Goal: Task Accomplishment & Management: Use online tool/utility

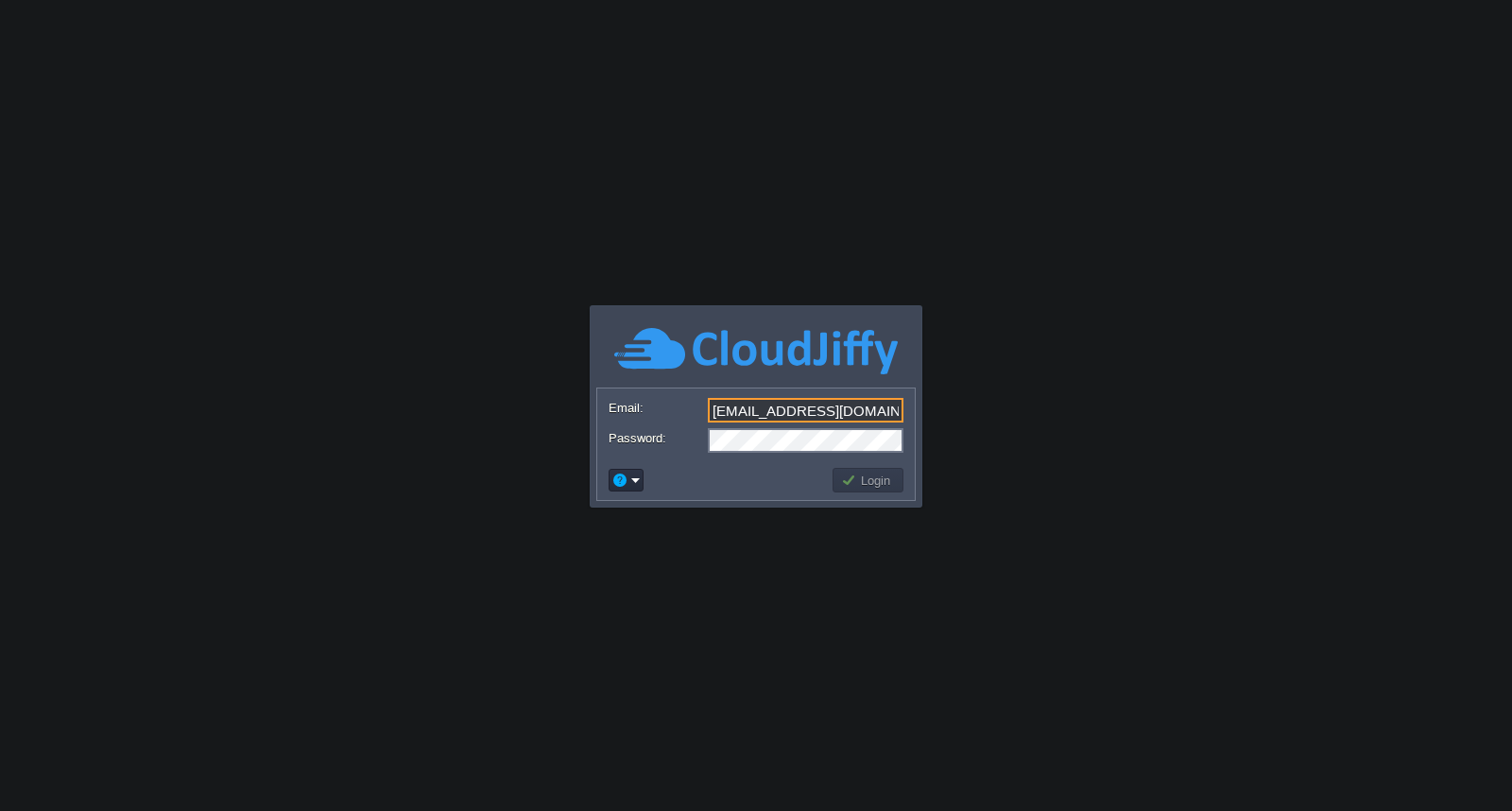
click at [846, 410] on input "cloud@sarabhaiit.com" at bounding box center [806, 410] width 196 height 24
type input "[EMAIL_ADDRESS][DOMAIN_NAME]"
click at [841, 478] on button "Login" at bounding box center [868, 479] width 55 height 17
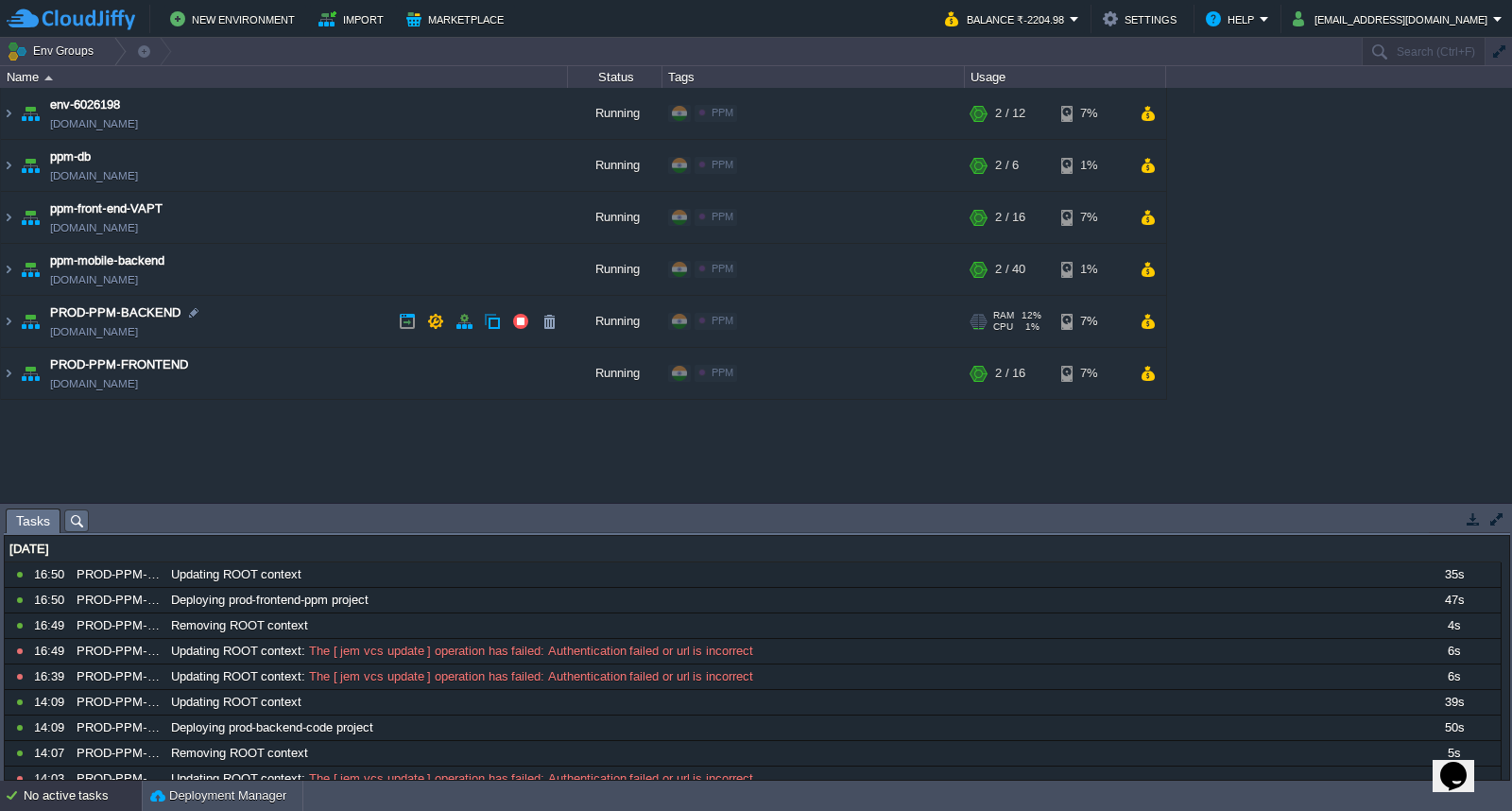
click at [259, 312] on td "PROD-PPM-BACKEND [DOMAIN_NAME]" at bounding box center [284, 321] width 567 height 52
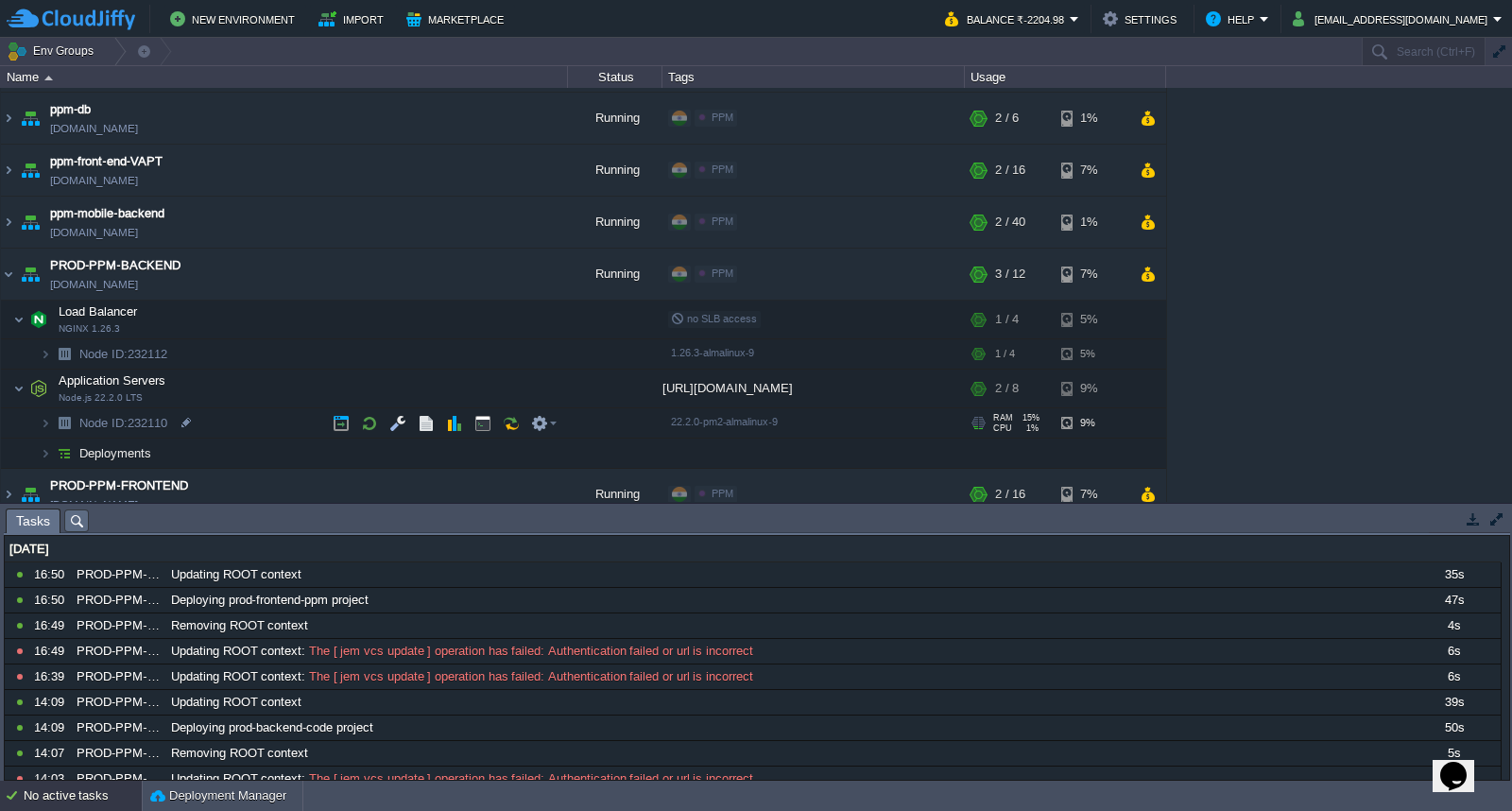
scroll to position [67, 0]
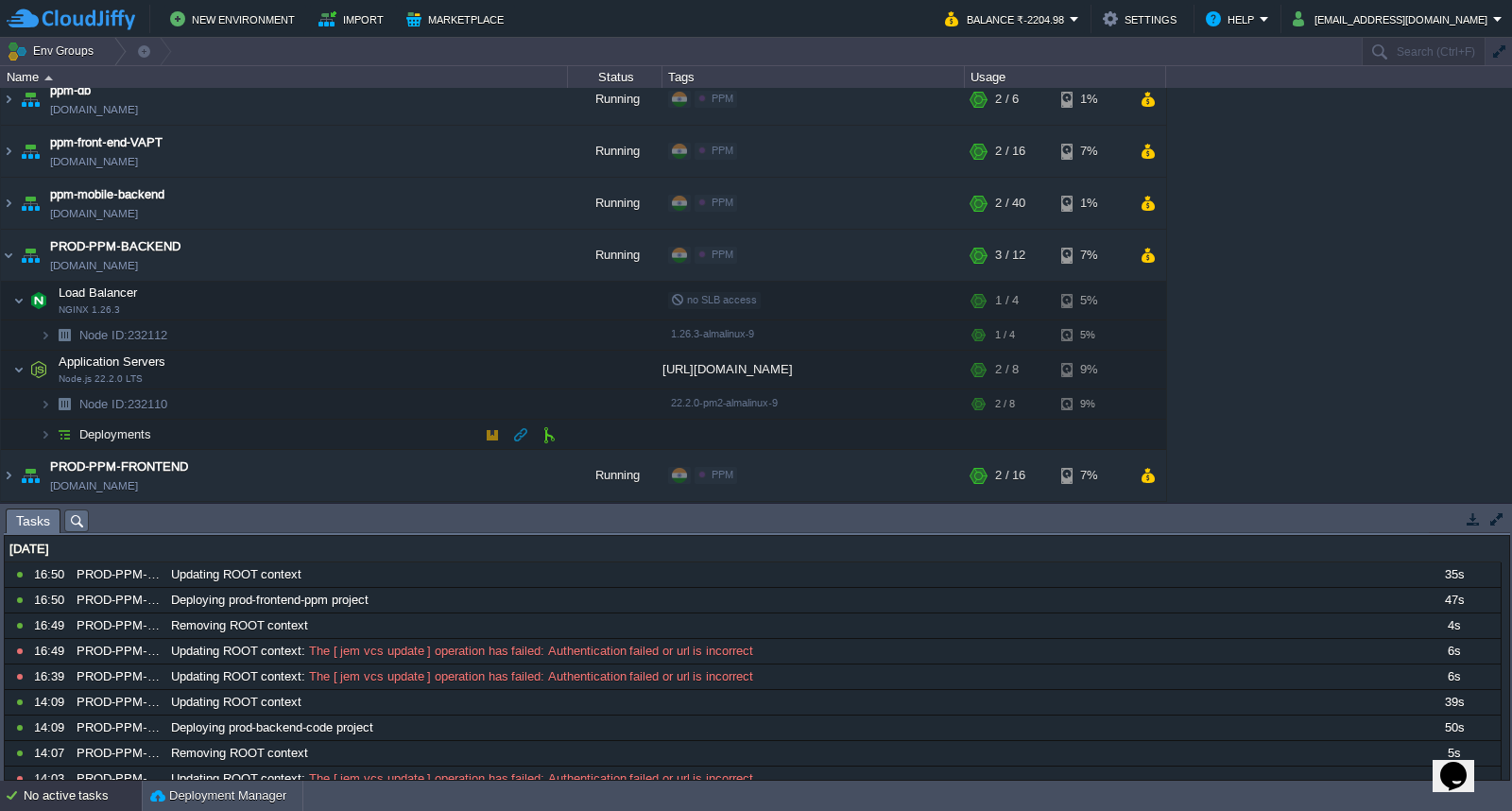
click at [233, 433] on td "Deployments" at bounding box center [284, 434] width 567 height 30
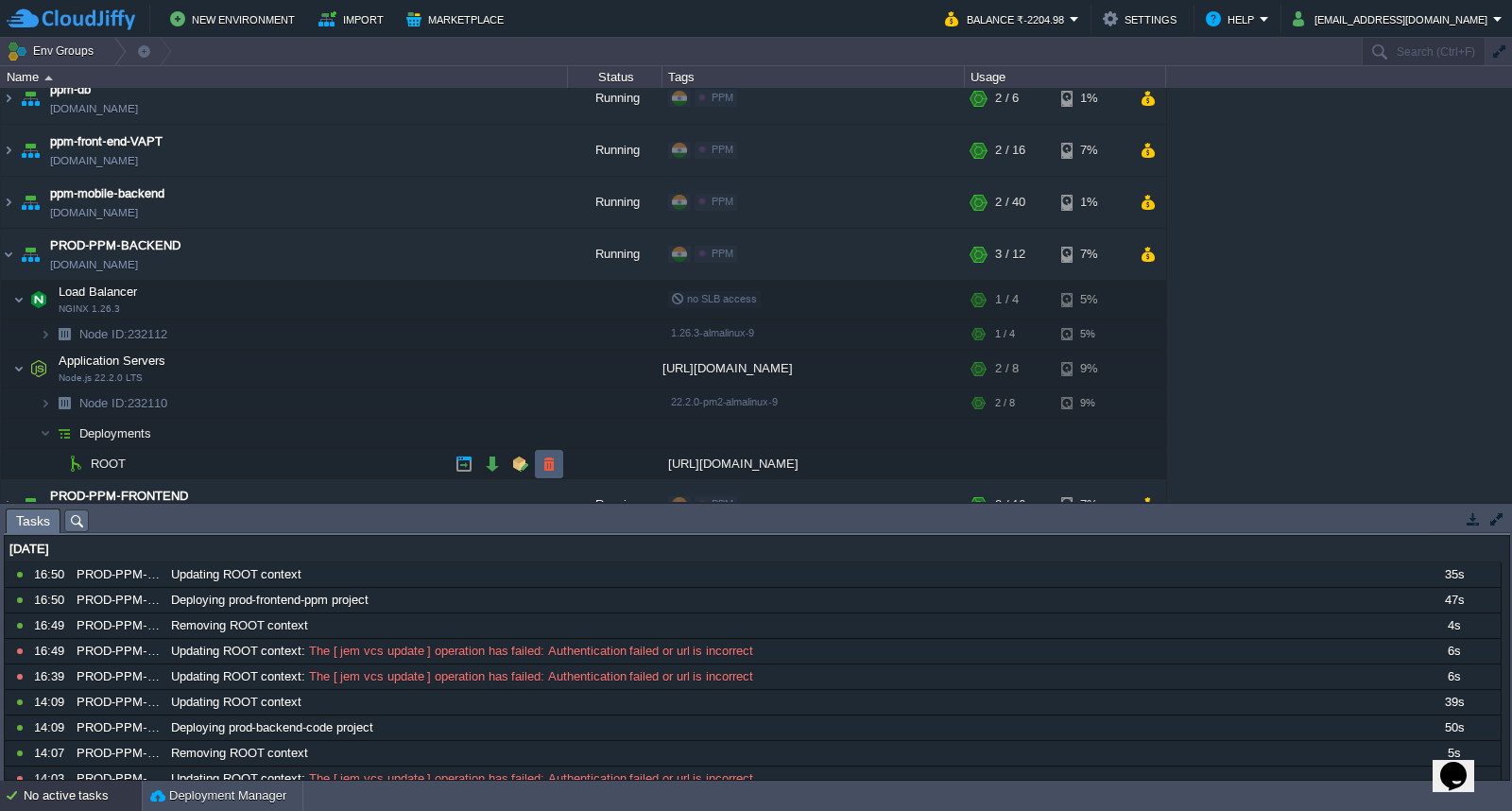
scroll to position [98, 0]
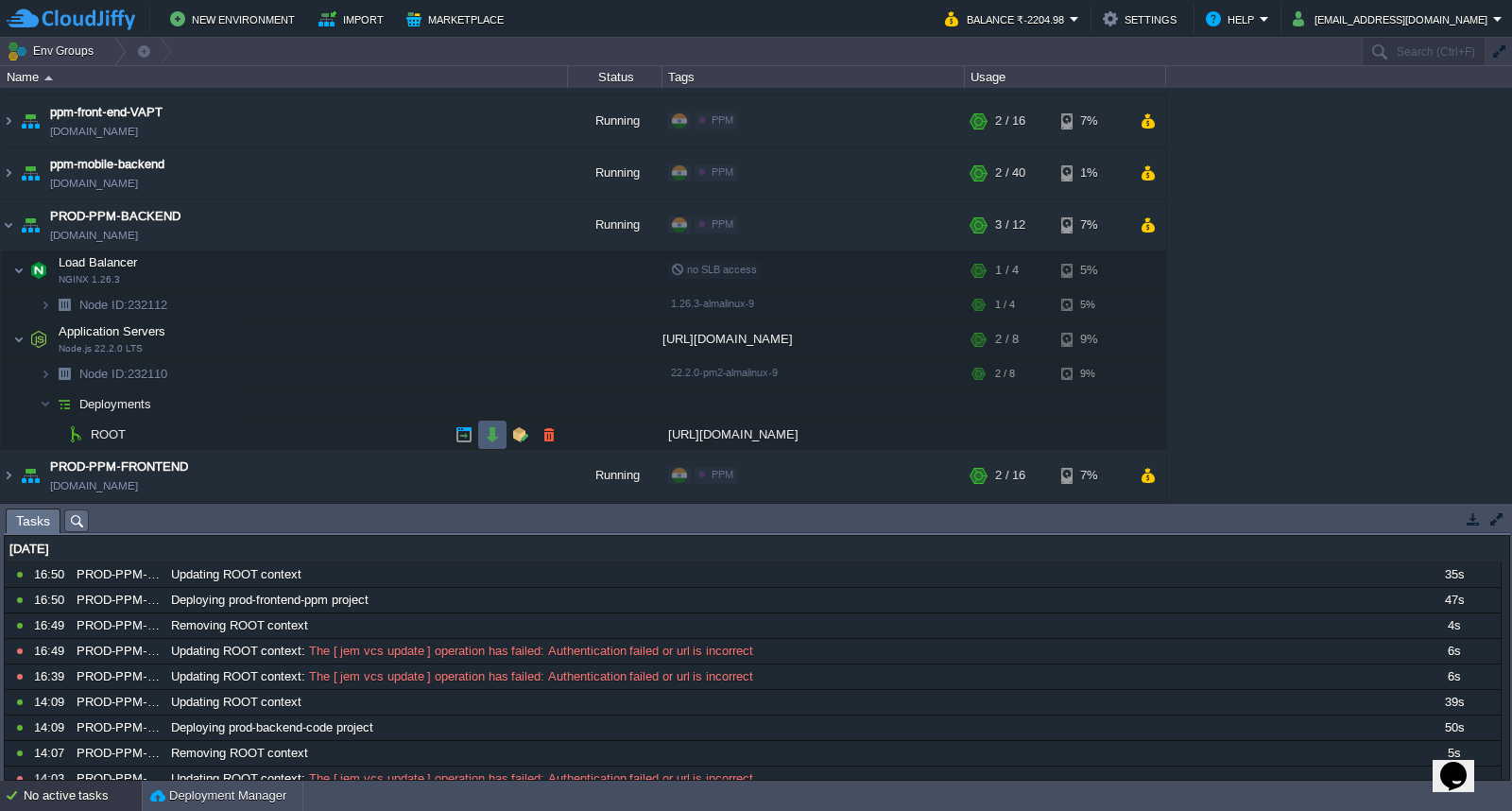
click at [501, 437] on td at bounding box center [492, 434] width 28 height 28
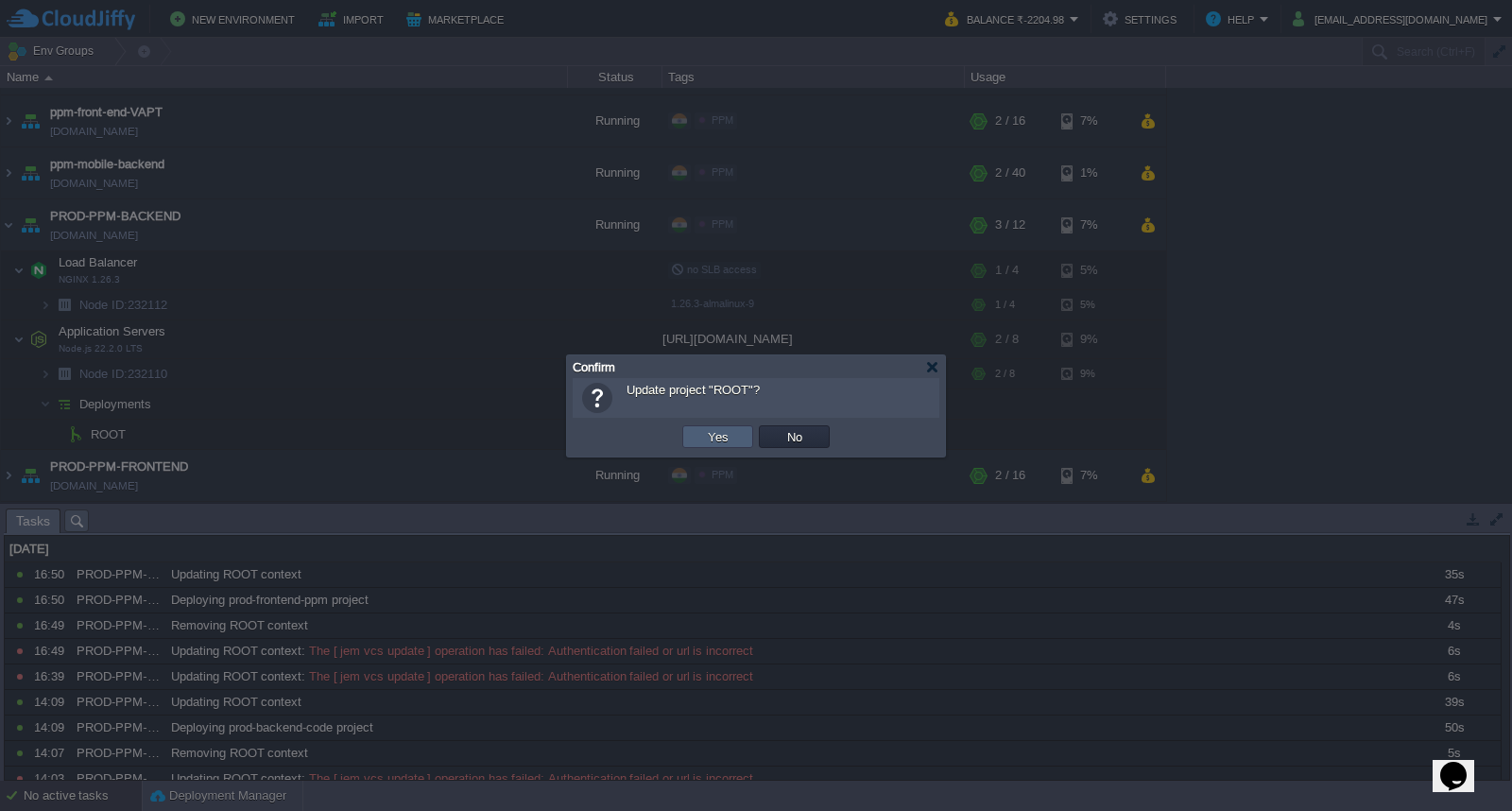
click at [705, 429] on button "Yes" at bounding box center [718, 436] width 32 height 17
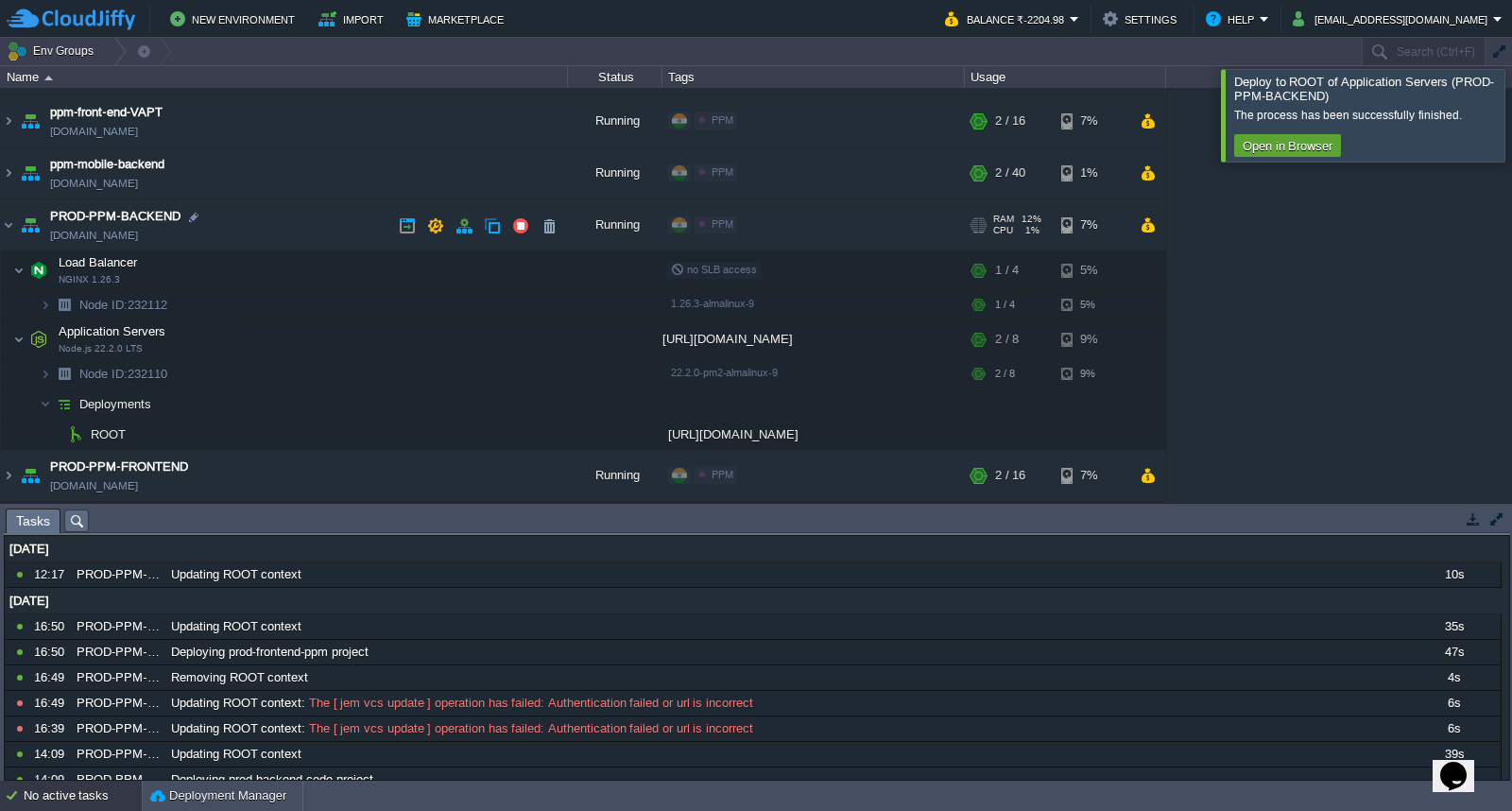
click at [279, 229] on td "PROD-PPM-BACKEND [DOMAIN_NAME]" at bounding box center [284, 224] width 567 height 52
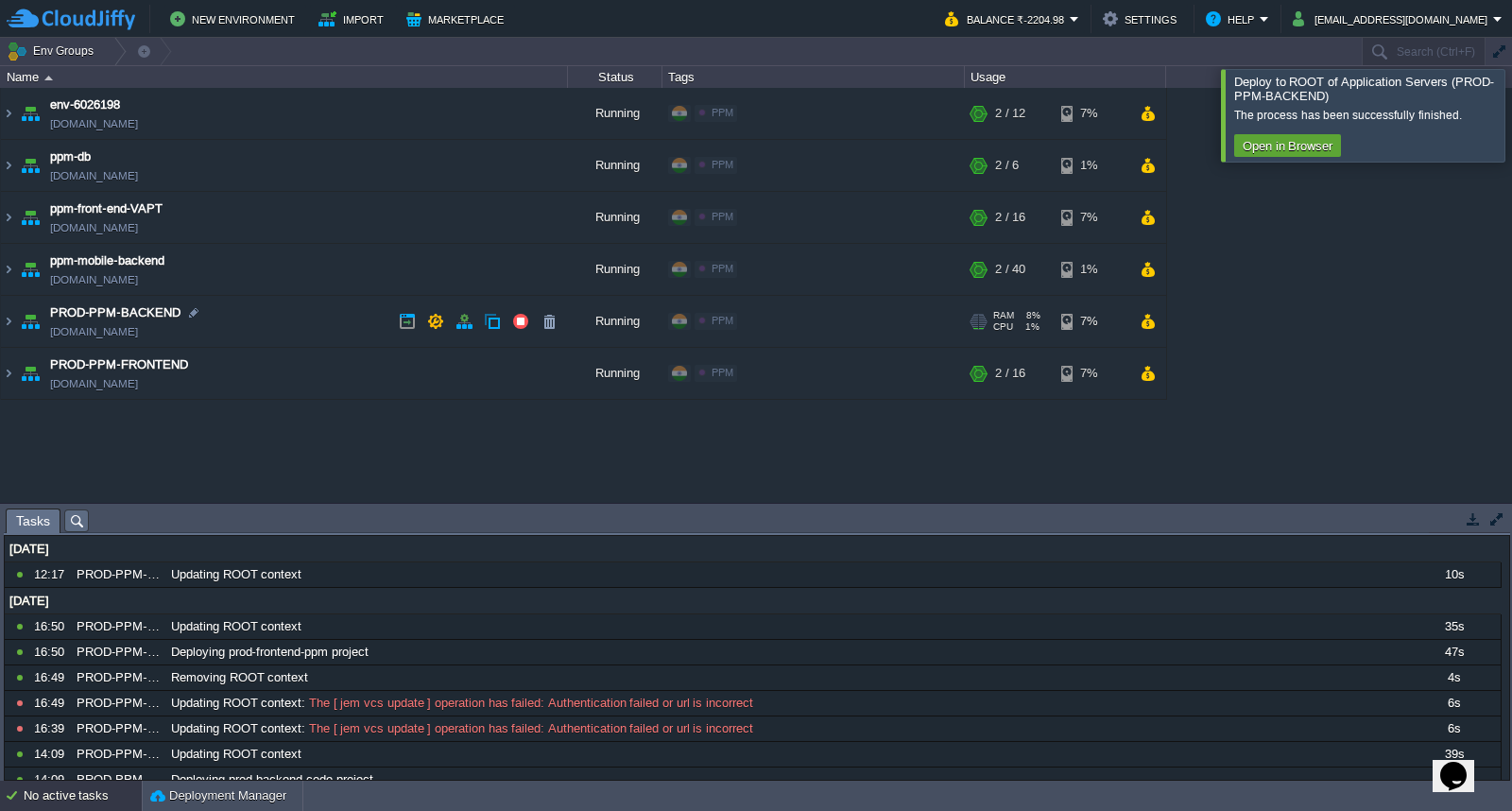
click at [293, 338] on td "PROD-PPM-BACKEND [DOMAIN_NAME]" at bounding box center [284, 321] width 567 height 52
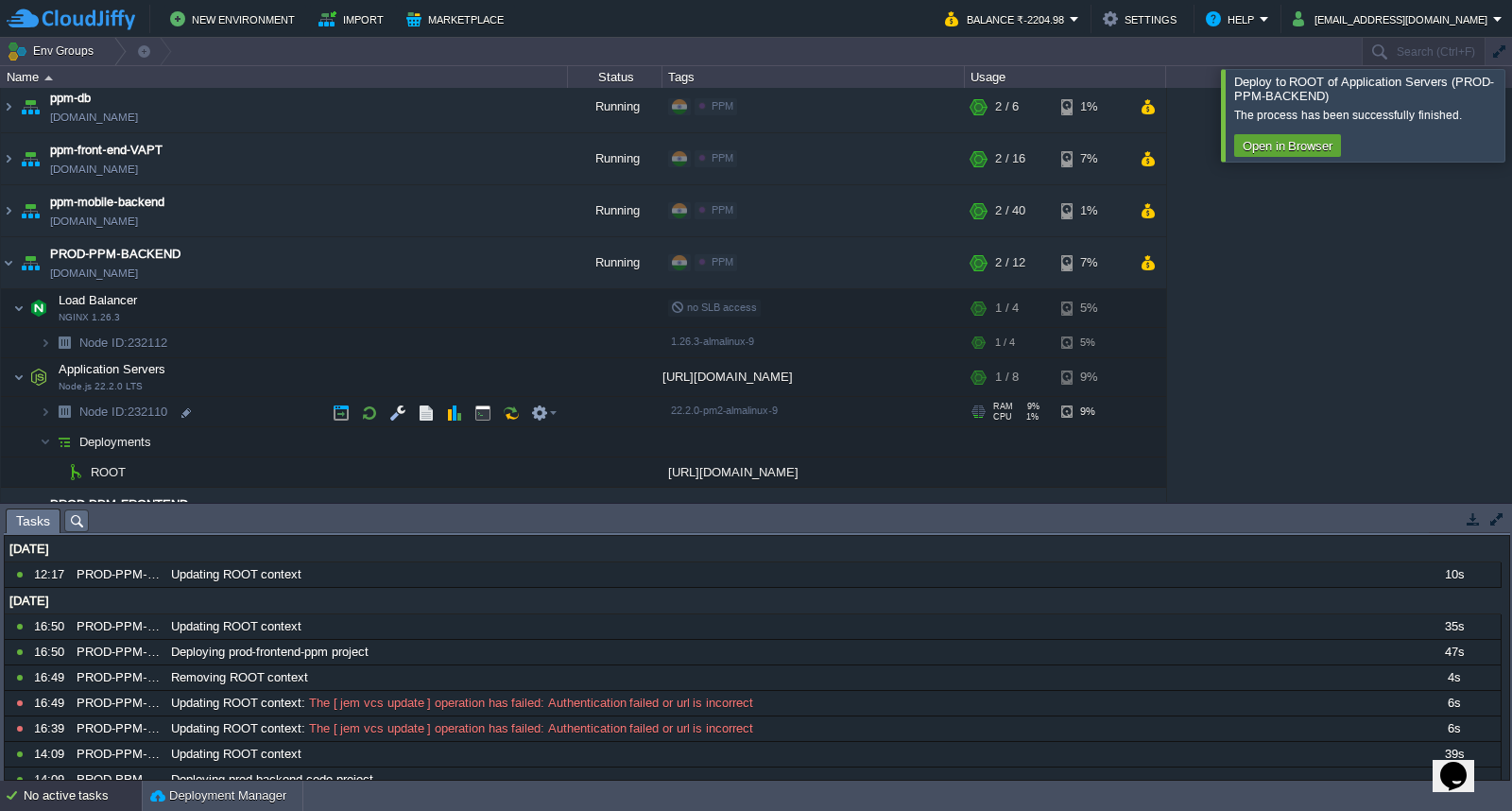
scroll to position [98, 0]
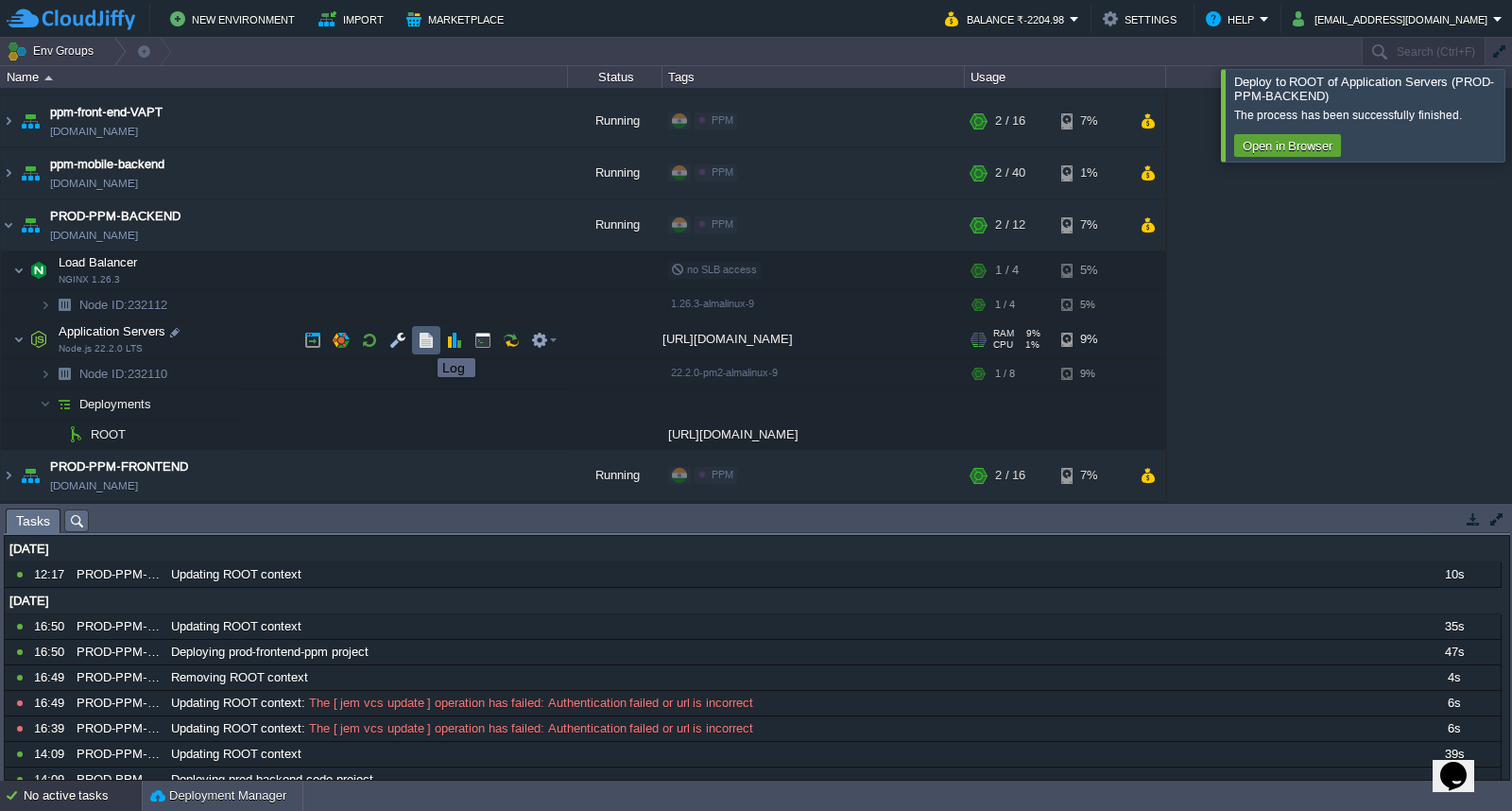
click at [423, 342] on button "button" at bounding box center [425, 340] width 17 height 17
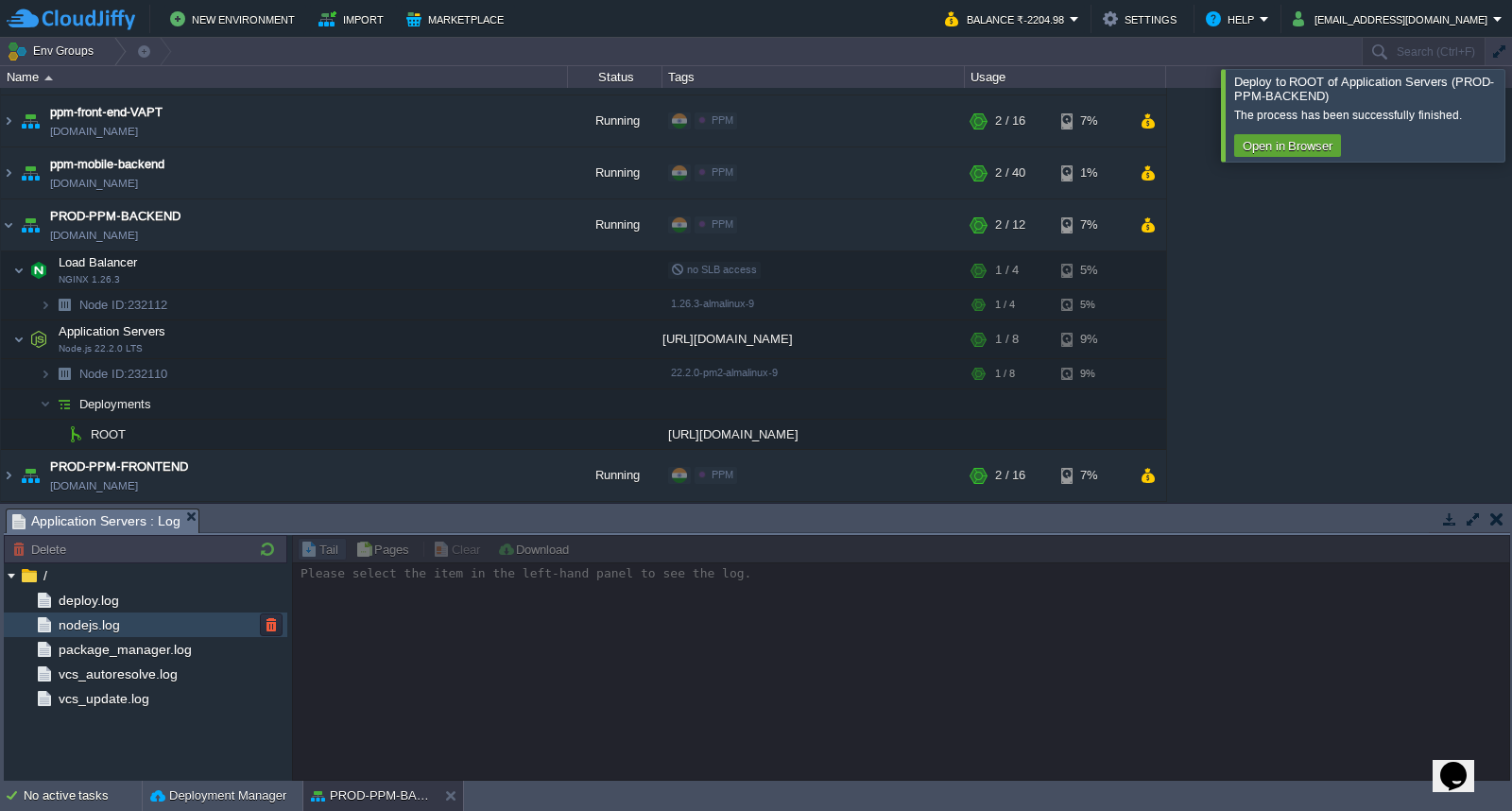
click at [80, 625] on span "nodejs.log" at bounding box center [89, 625] width 68 height 17
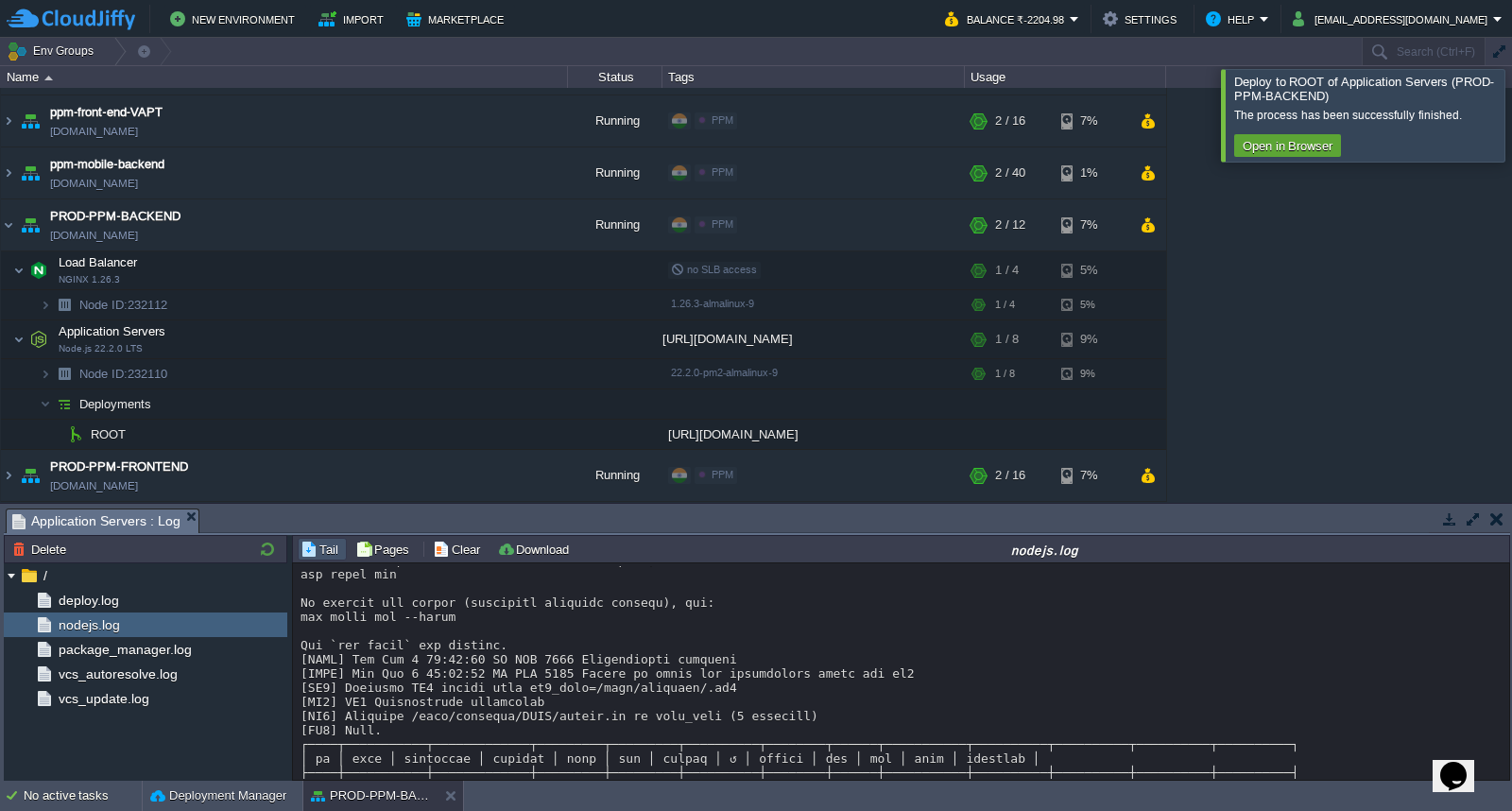
scroll to position [14256, 0]
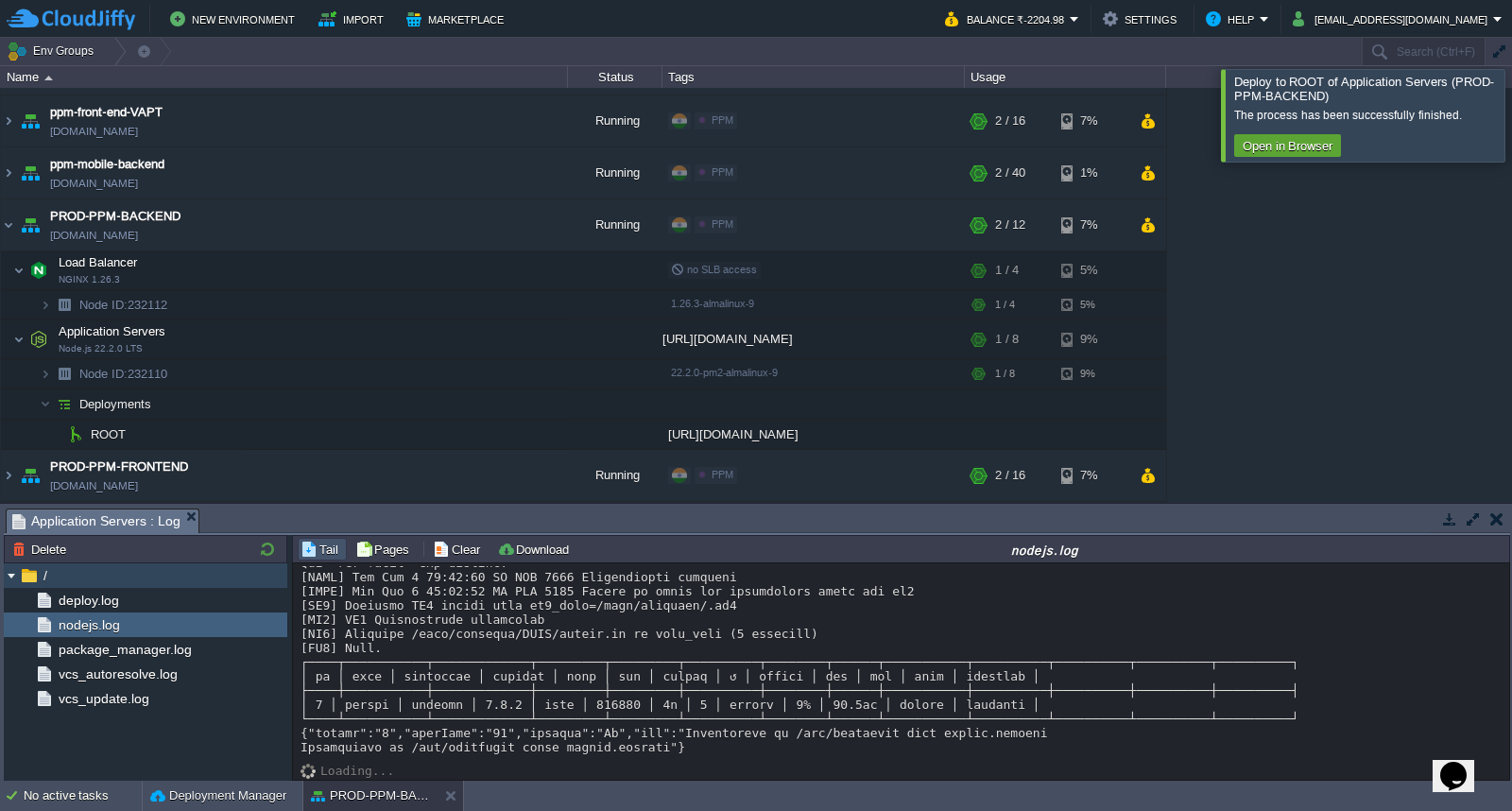
click at [11, 579] on img at bounding box center [11, 575] width 15 height 24
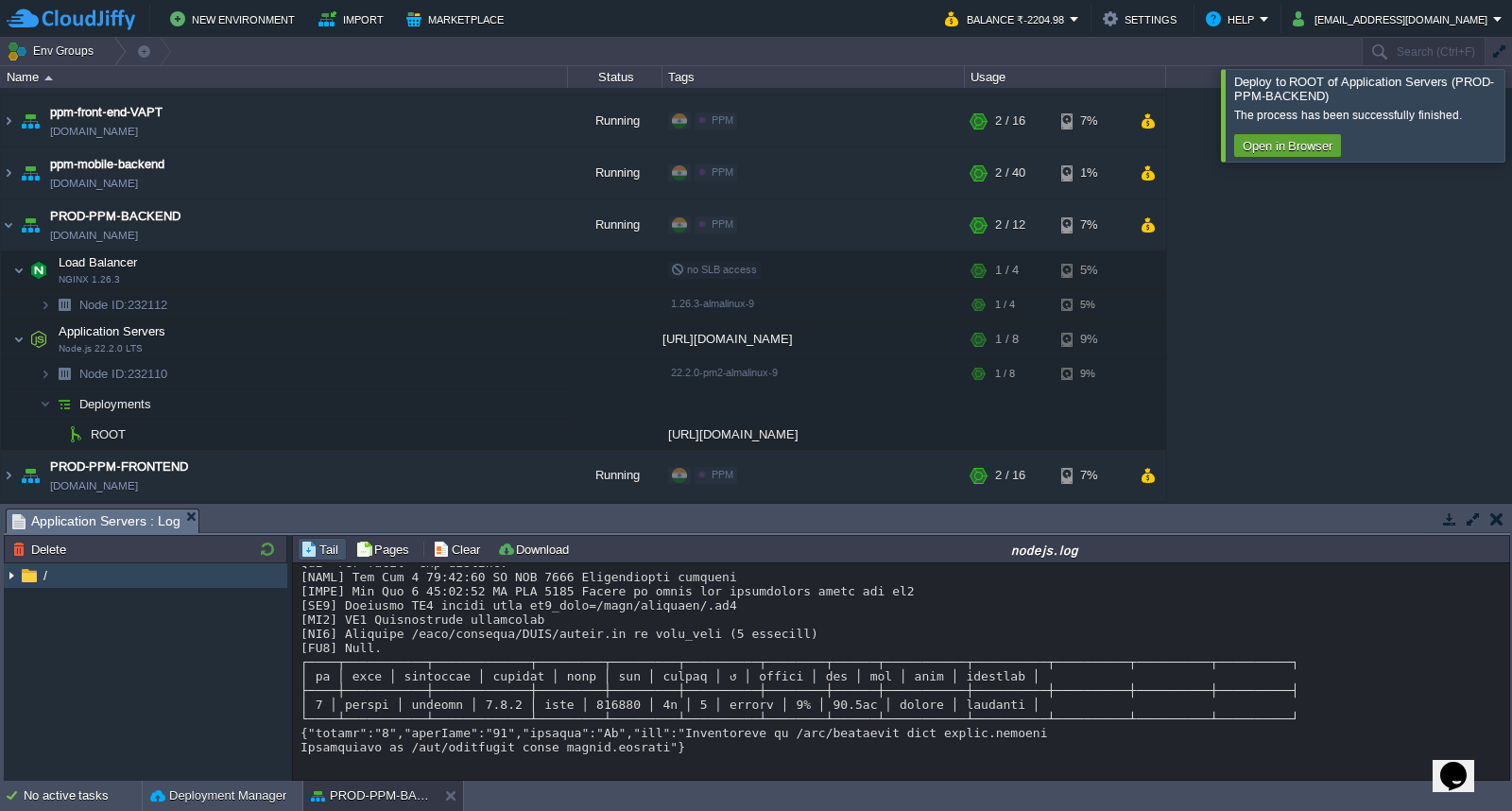
click at [11, 579] on img at bounding box center [11, 575] width 15 height 24
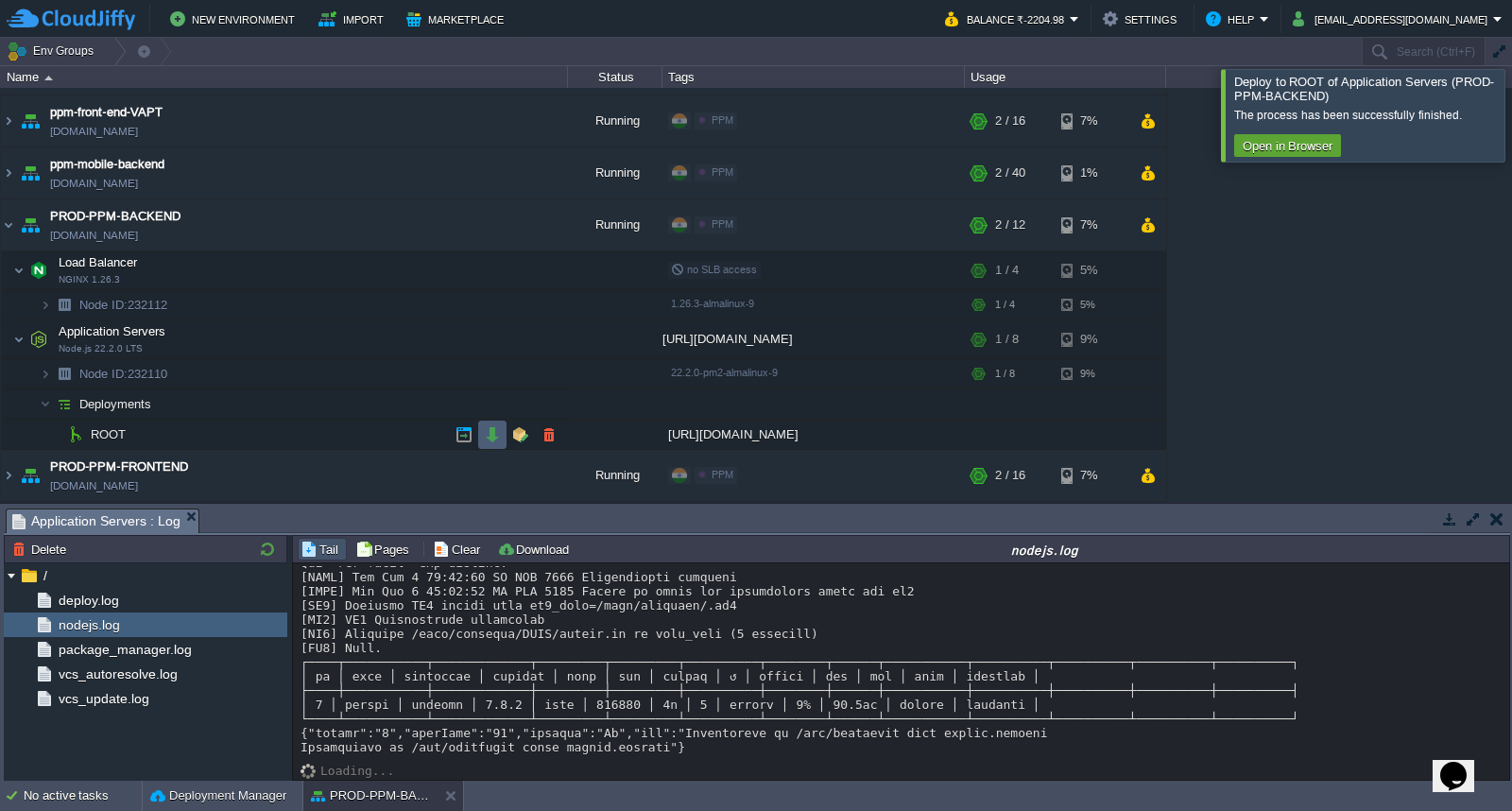
click at [489, 439] on button "button" at bounding box center [492, 434] width 17 height 17
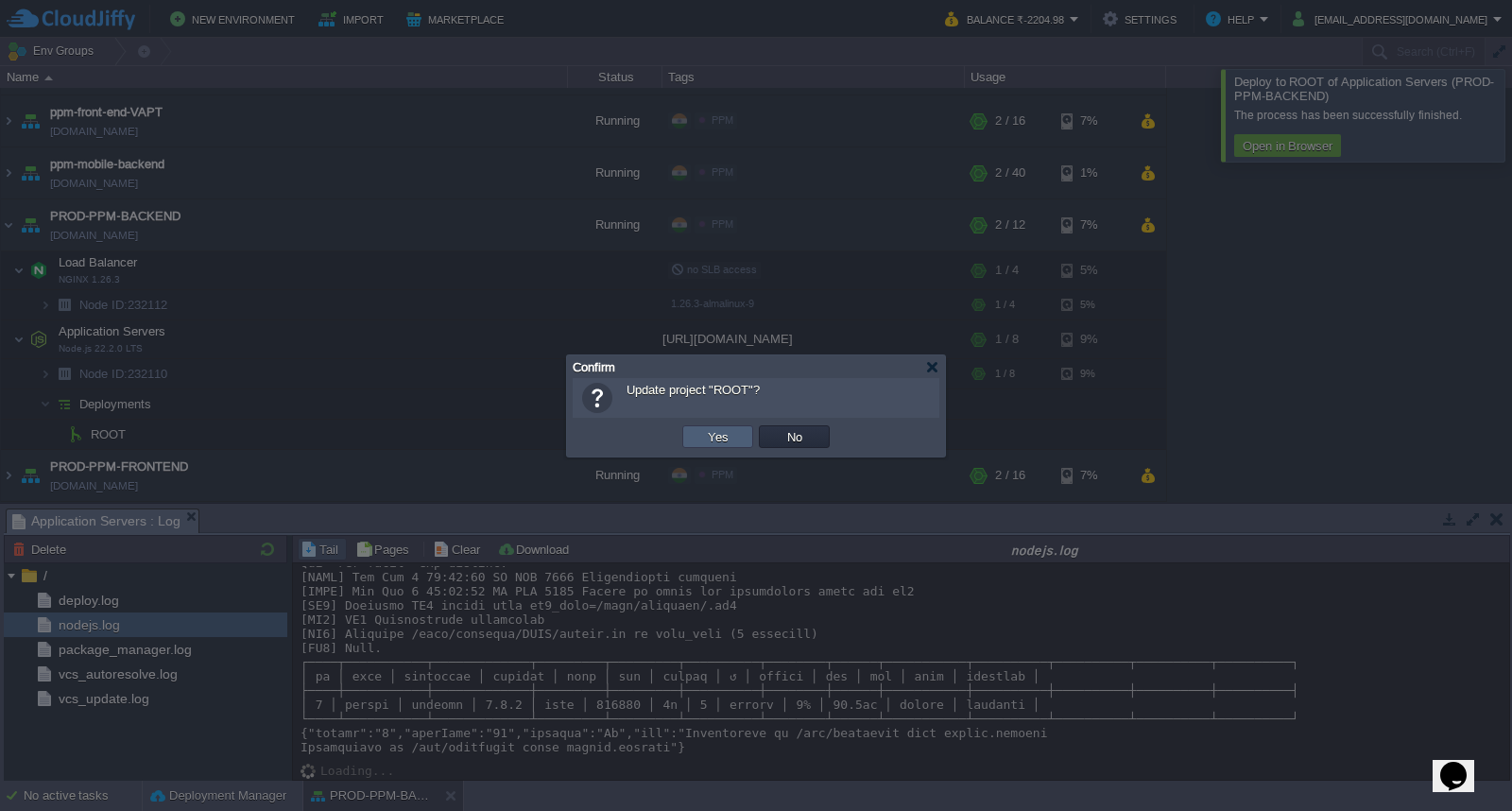
click at [715, 444] on button "Yes" at bounding box center [718, 436] width 32 height 17
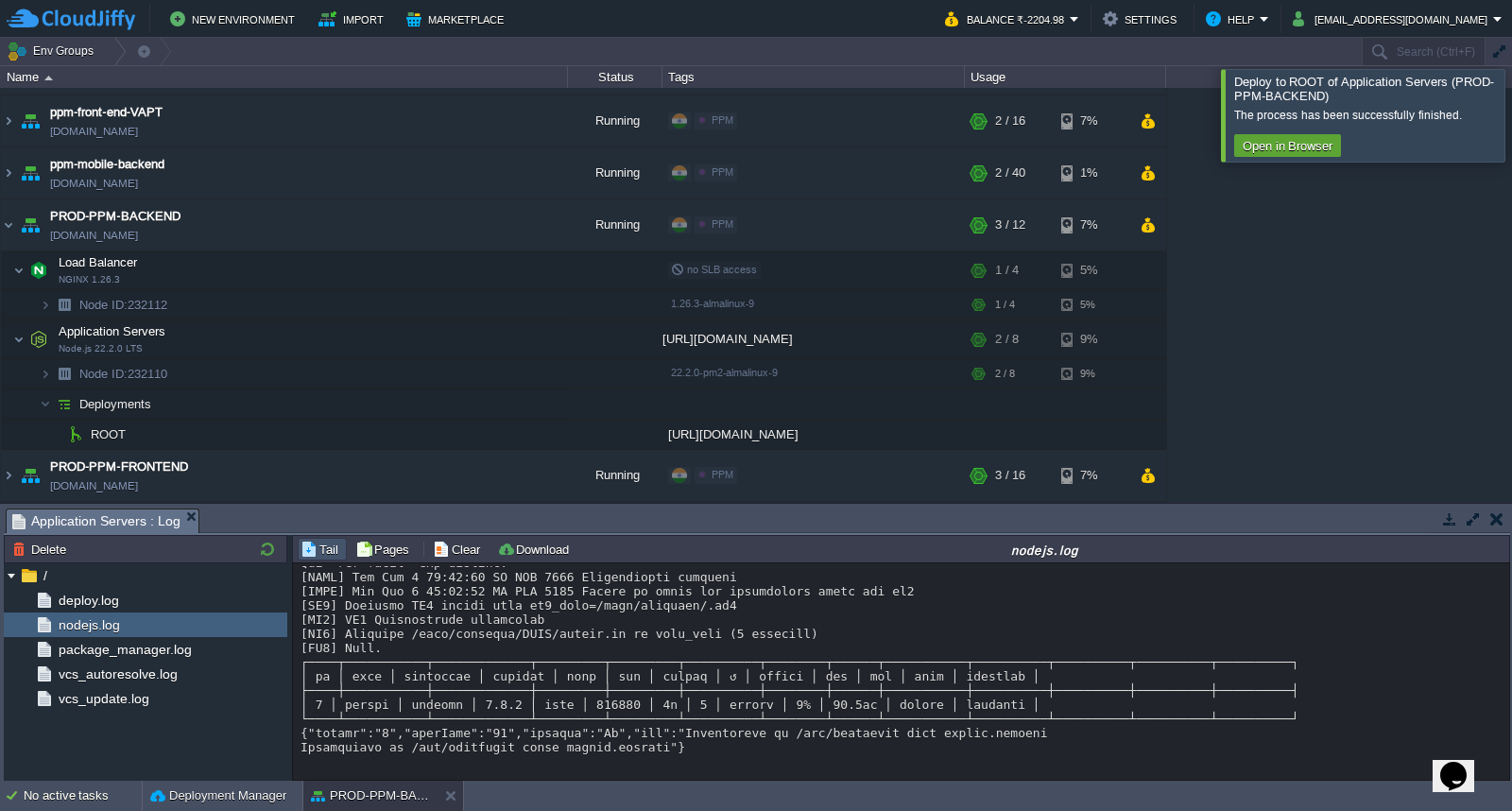
click at [1511, 107] on div at bounding box center [1534, 115] width 0 height 92
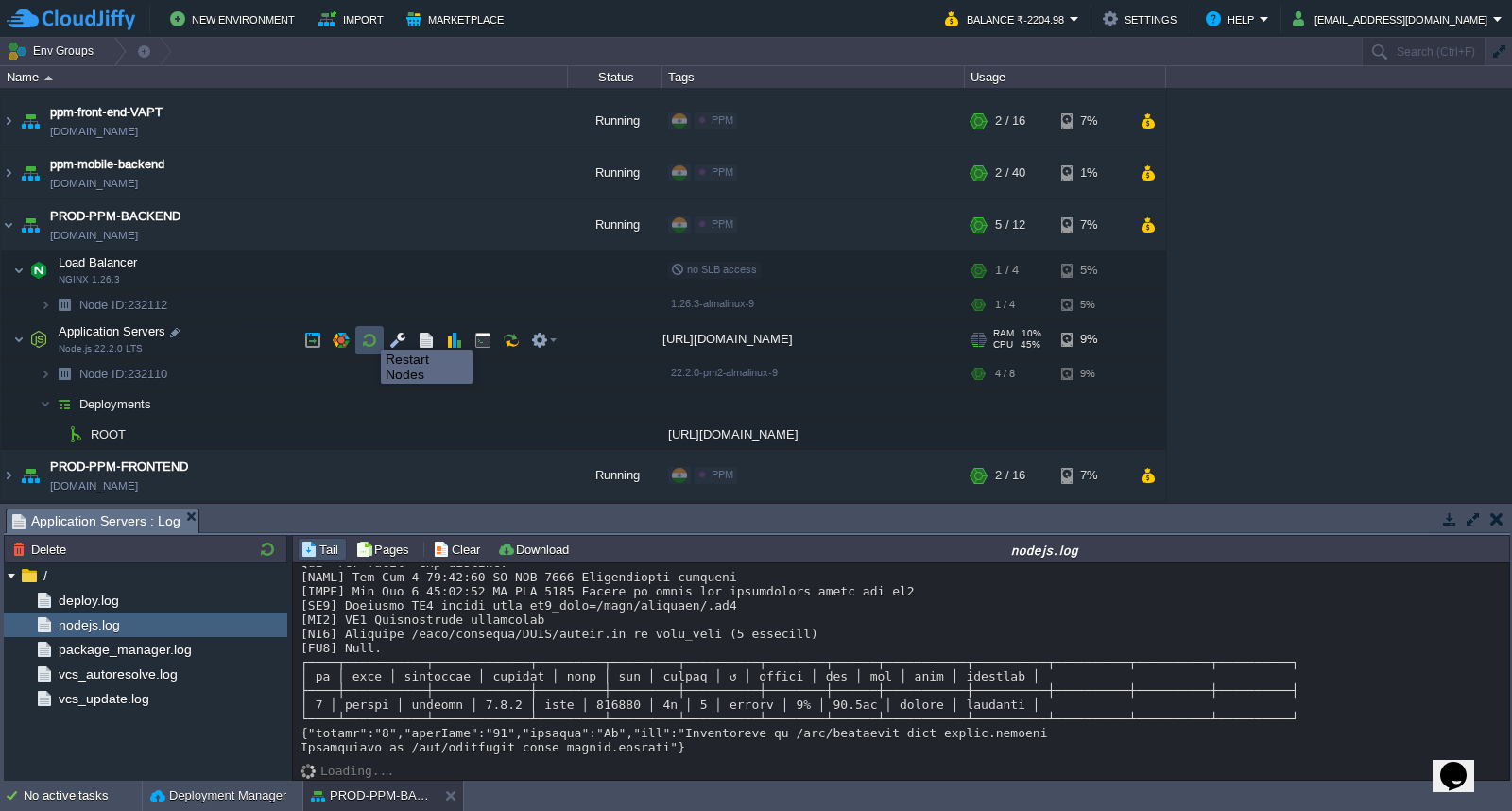
click at [367, 333] on button "button" at bounding box center [369, 340] width 17 height 17
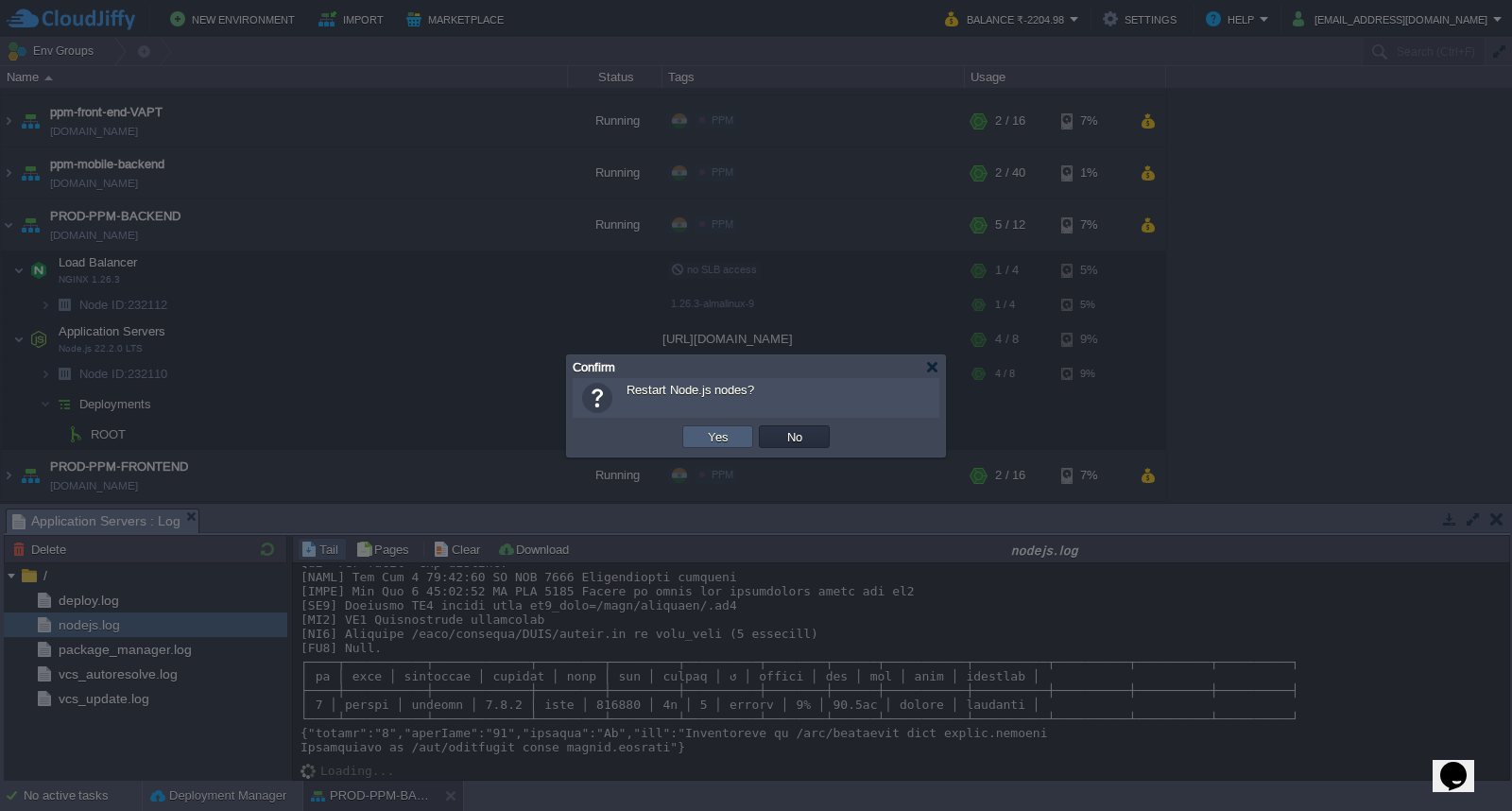
click at [714, 429] on button "Yes" at bounding box center [718, 436] width 32 height 17
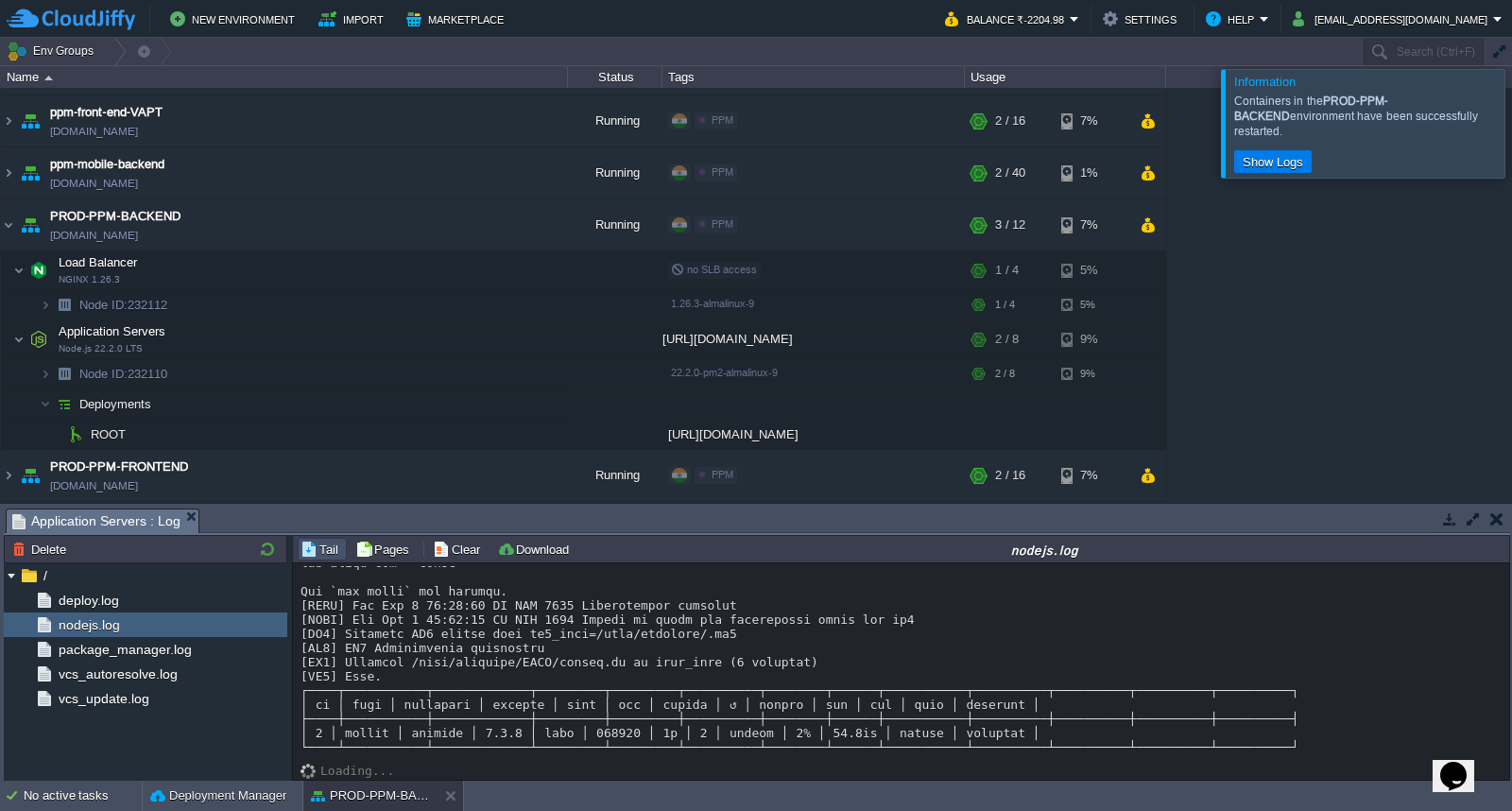
scroll to position [14655, 0]
click at [541, 438] on button "button" at bounding box center [548, 434] width 17 height 17
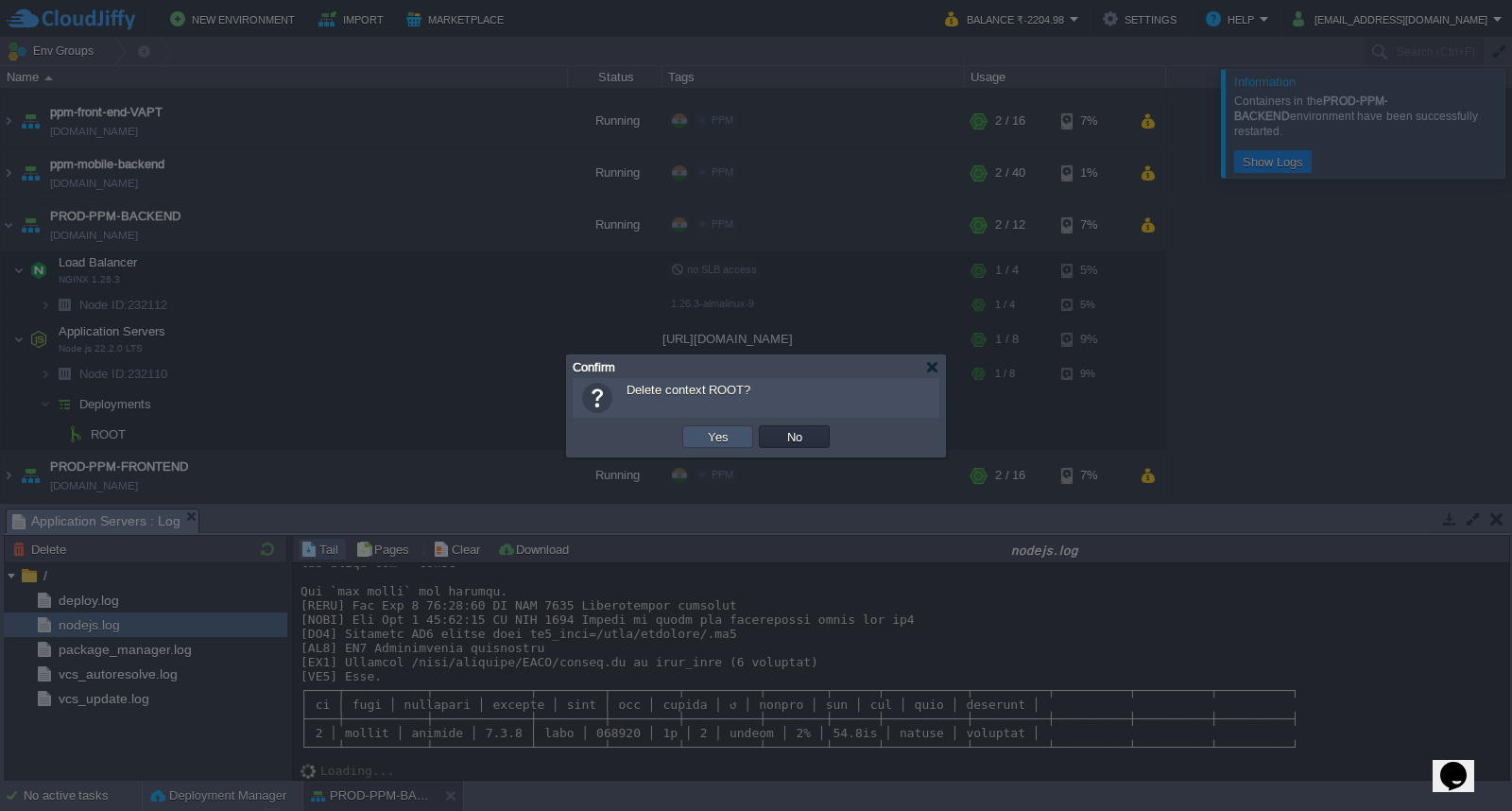
click at [724, 439] on button "Yes" at bounding box center [718, 436] width 32 height 17
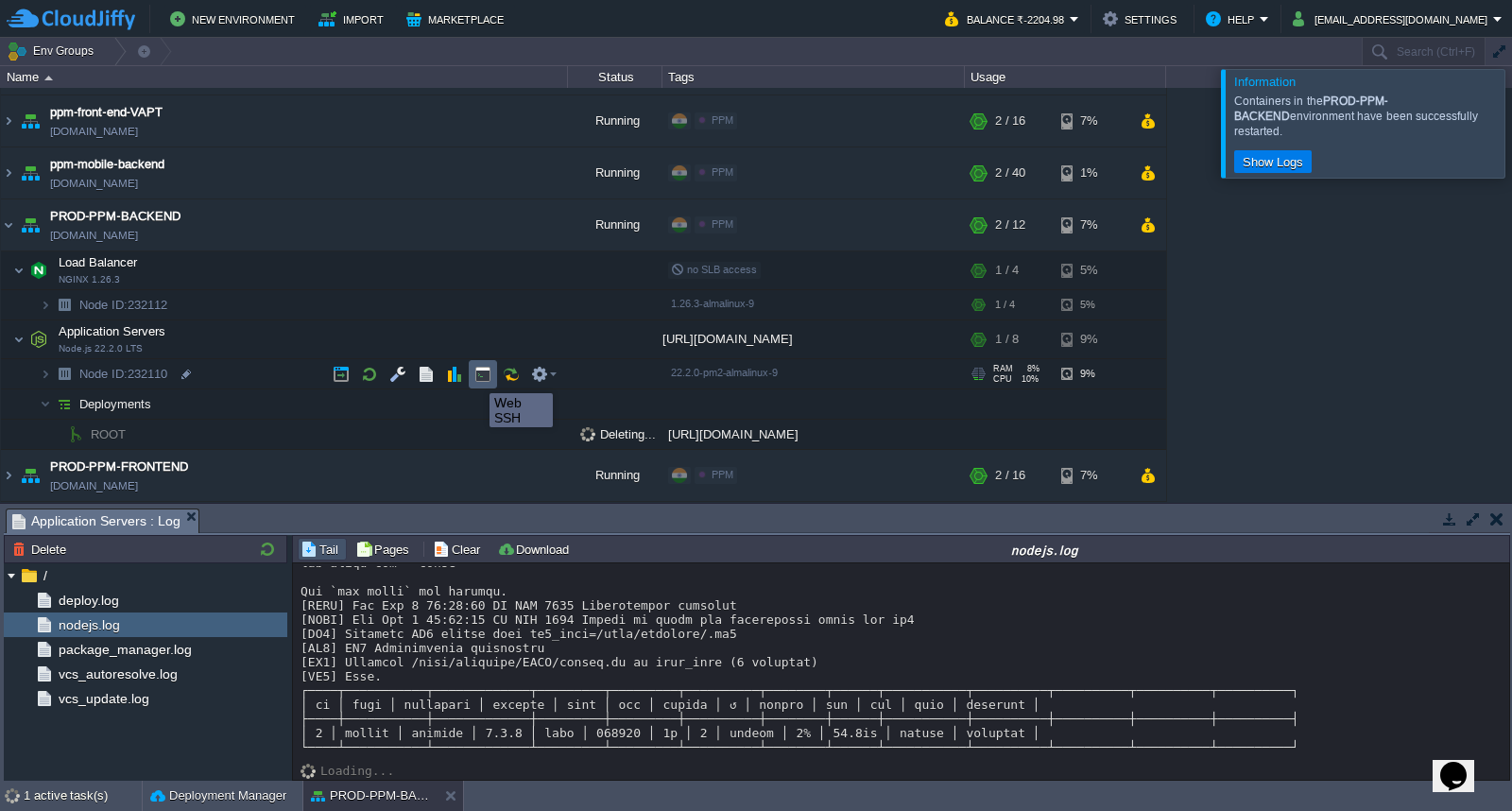
scroll to position [67, 0]
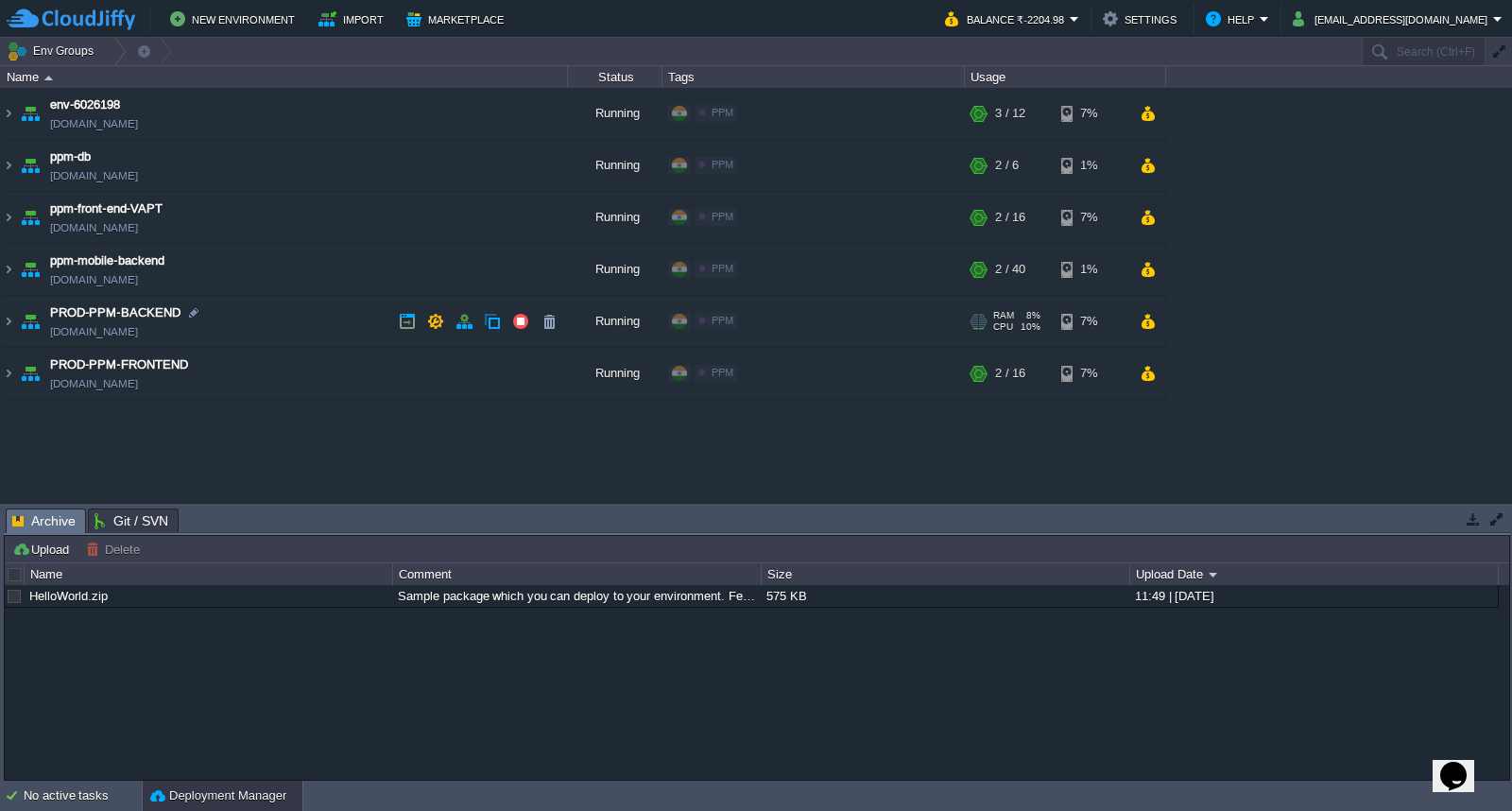
click at [291, 327] on td "PROD-PPM-BACKEND [DOMAIN_NAME]" at bounding box center [284, 321] width 567 height 52
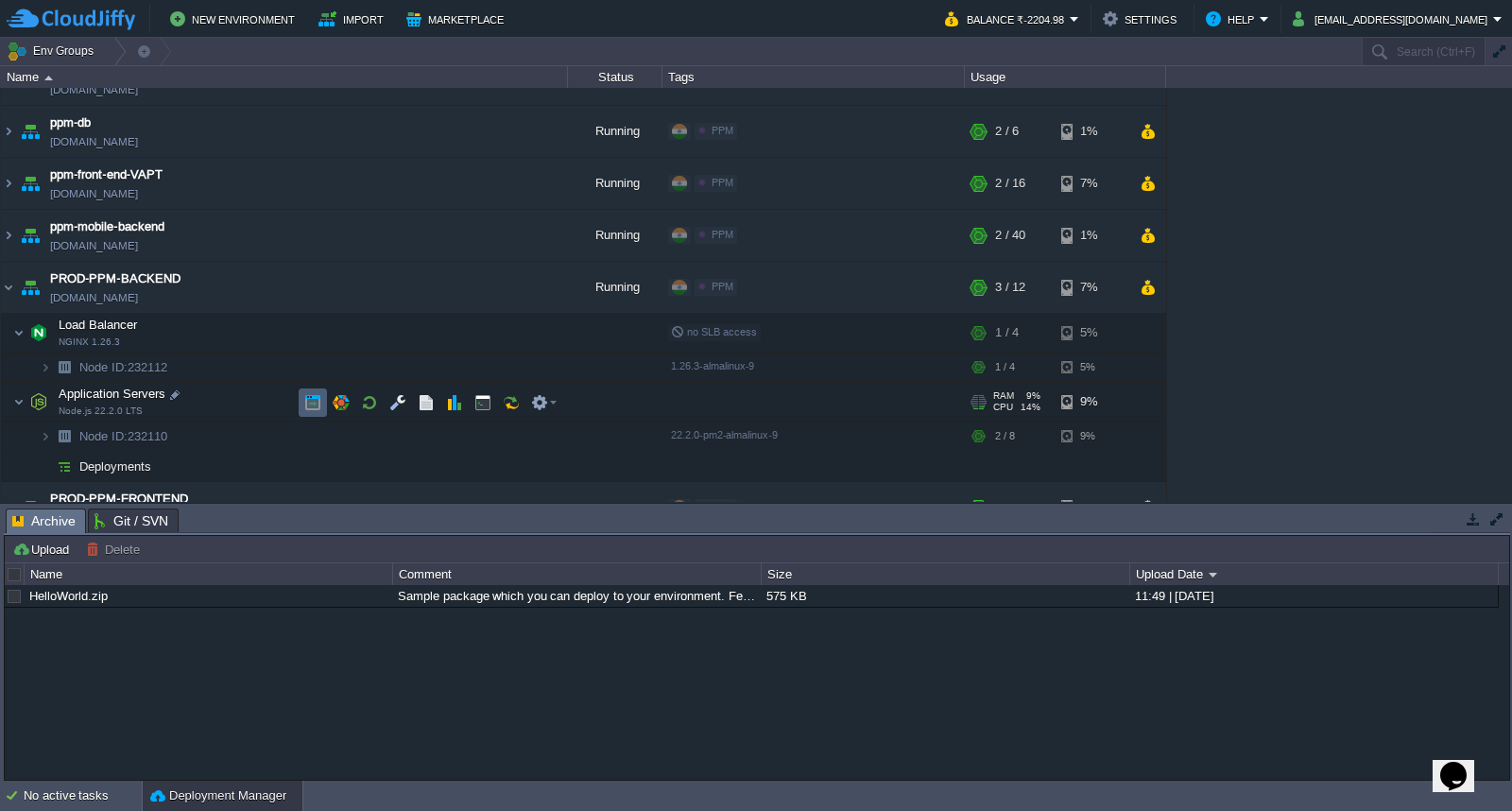
scroll to position [67, 0]
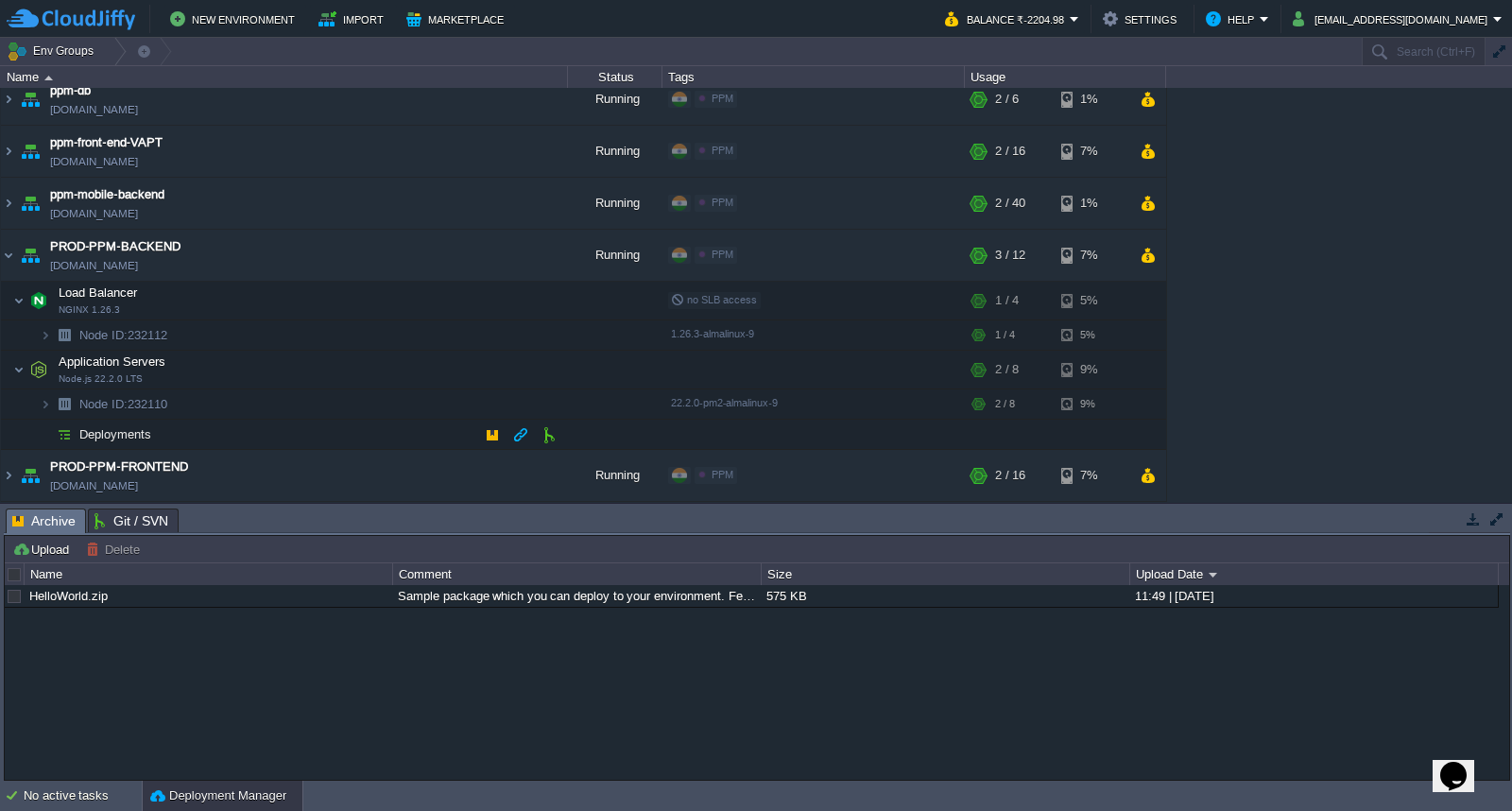
click at [287, 429] on td "Deployments" at bounding box center [284, 434] width 567 height 30
click at [556, 437] on button "button" at bounding box center [548, 434] width 17 height 17
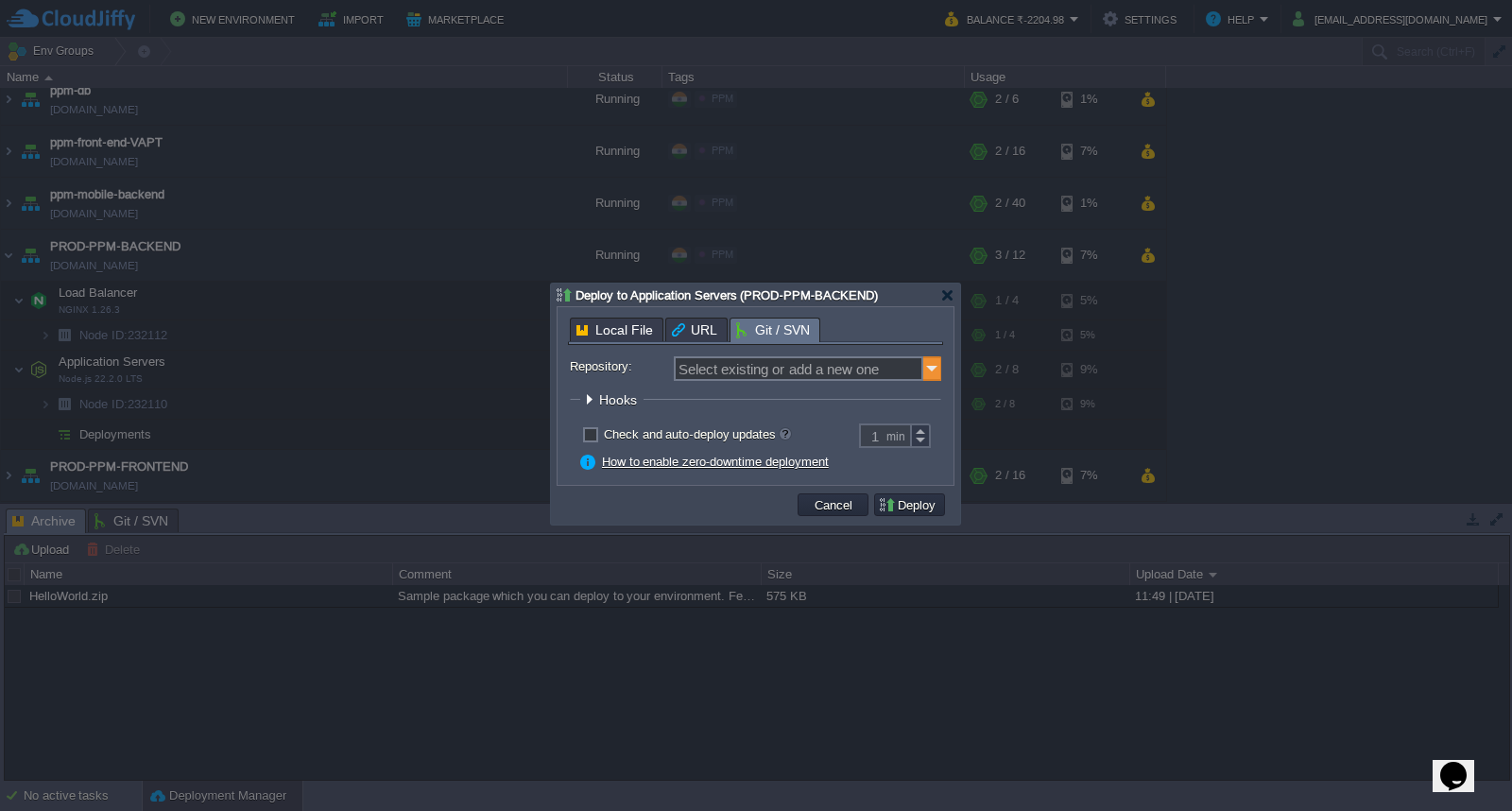
click at [936, 374] on img at bounding box center [932, 368] width 19 height 24
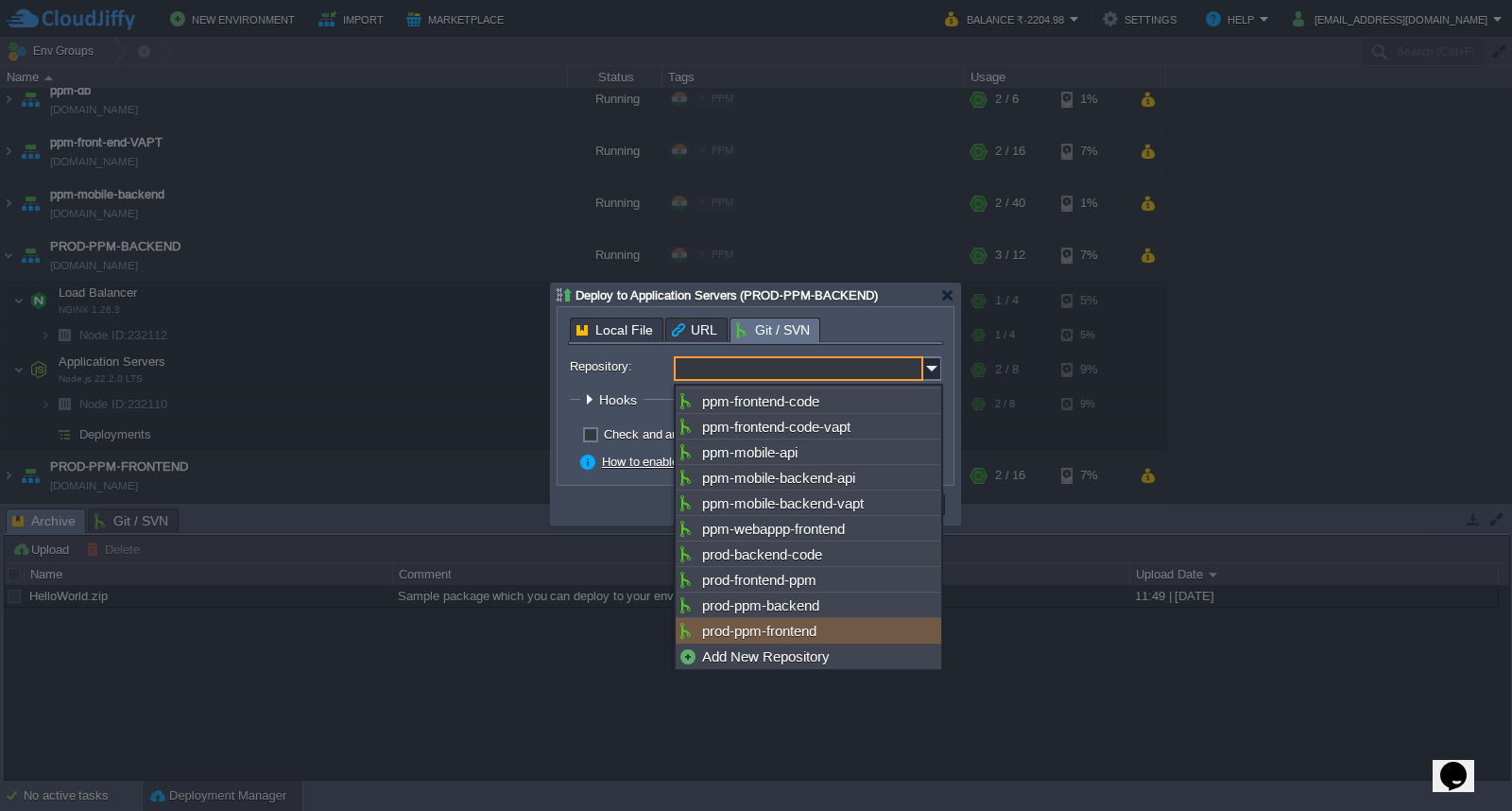
scroll to position [596, 0]
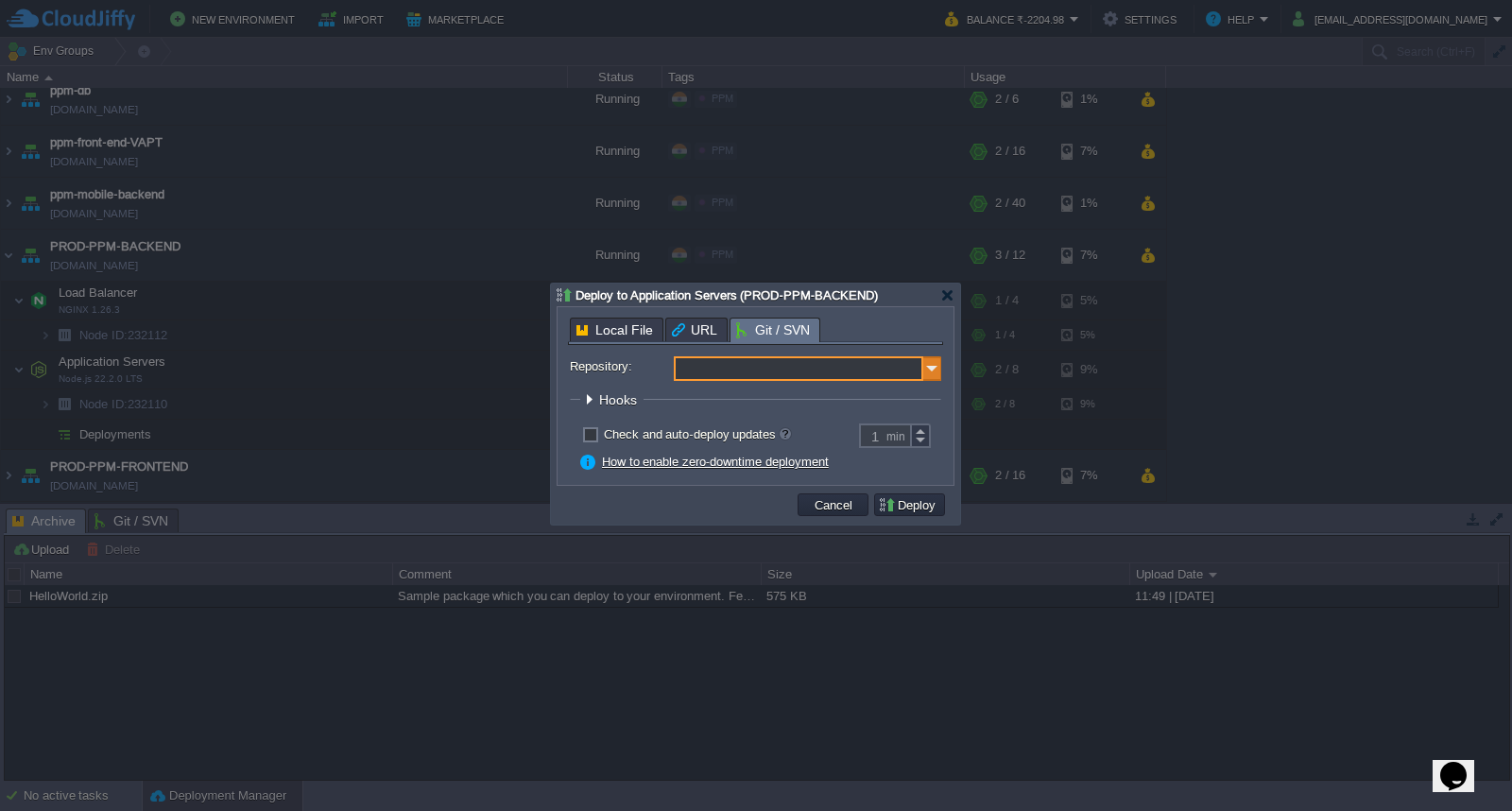
click at [935, 373] on img at bounding box center [932, 368] width 19 height 24
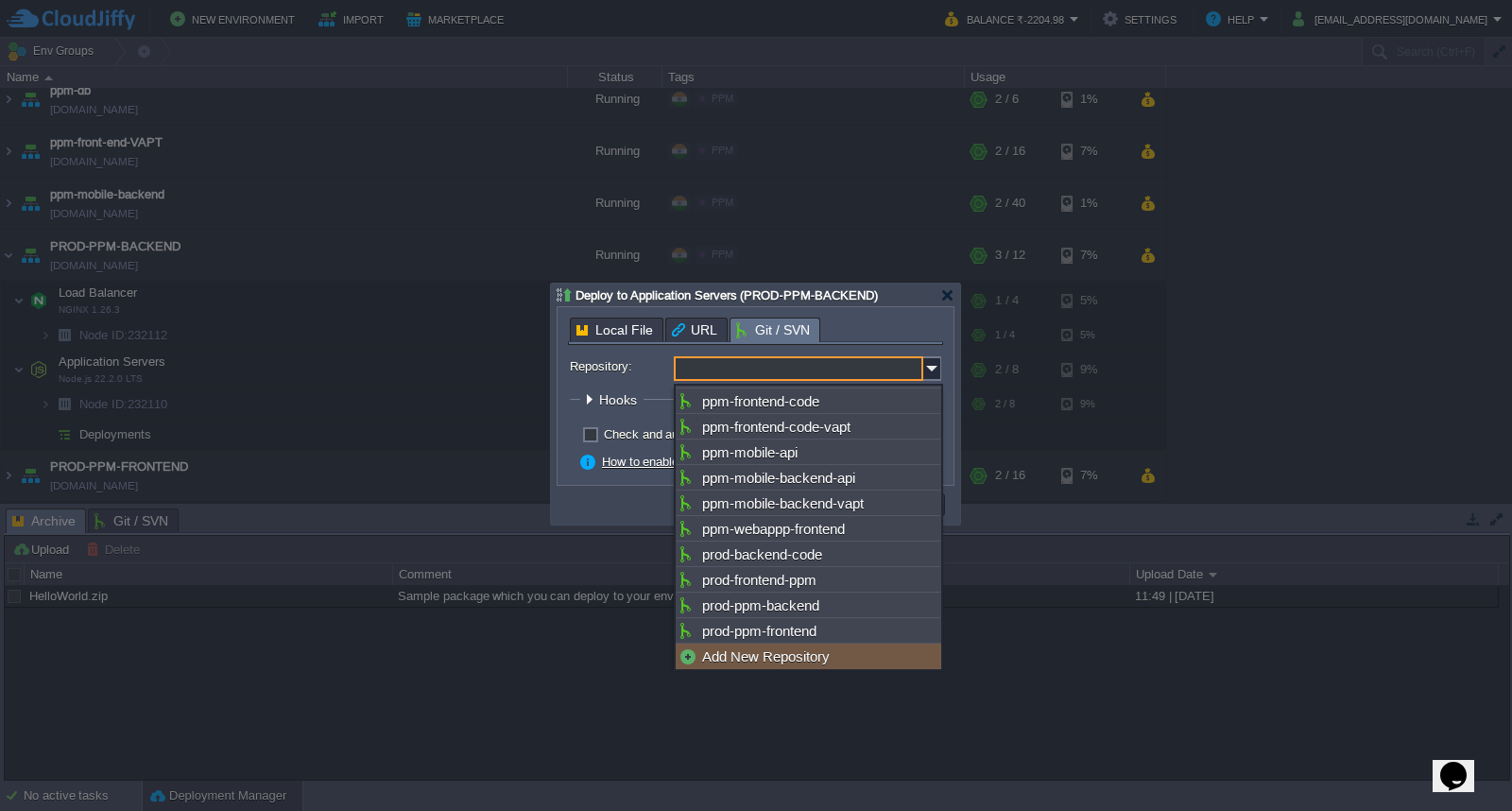
click at [780, 648] on div "Add New Repository" at bounding box center [809, 657] width 265 height 25
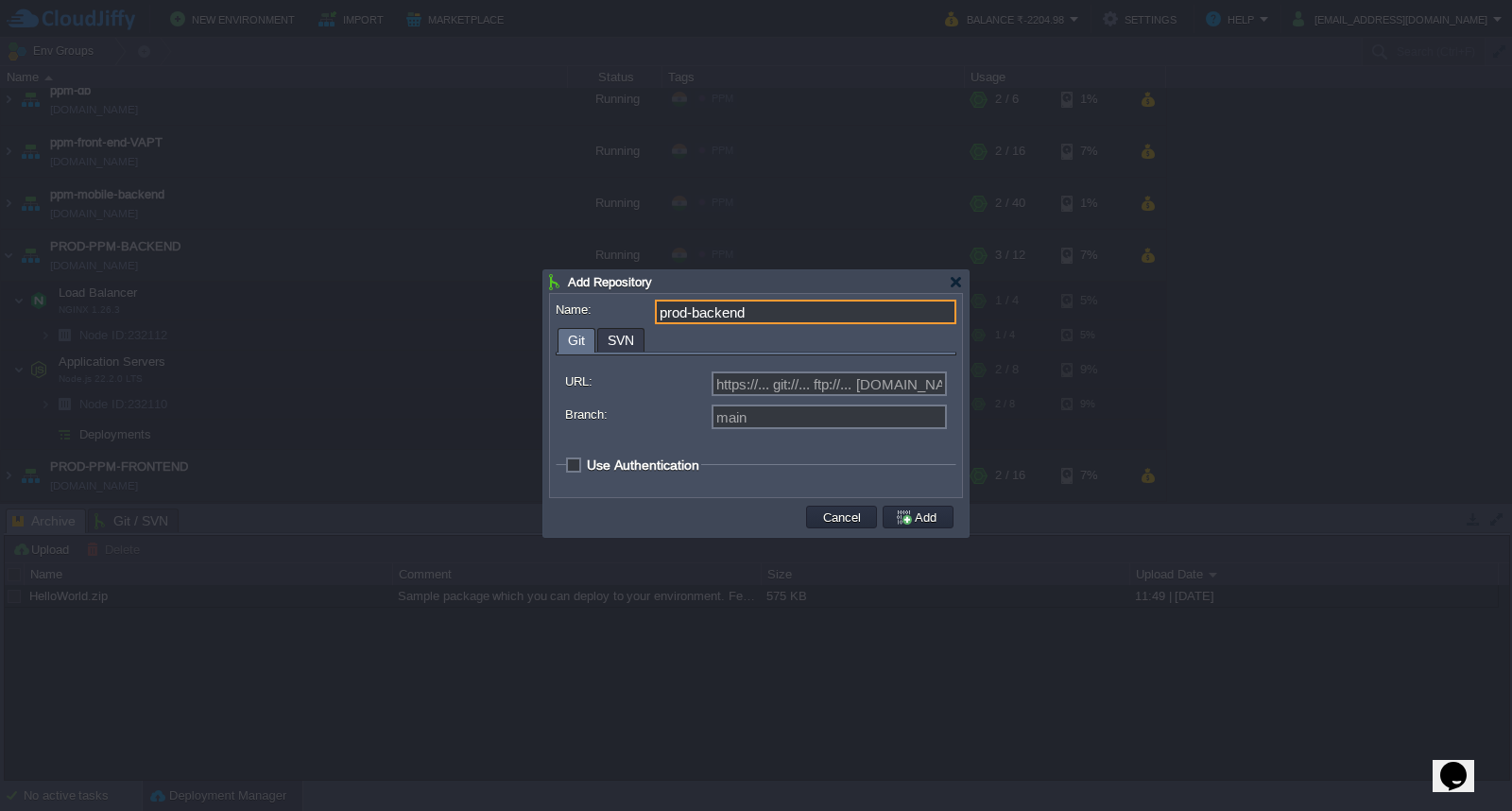
type input "prod-backend"
type input "Select existing or add a new one"
click at [762, 390] on input "URL:" at bounding box center [828, 384] width 235 height 24
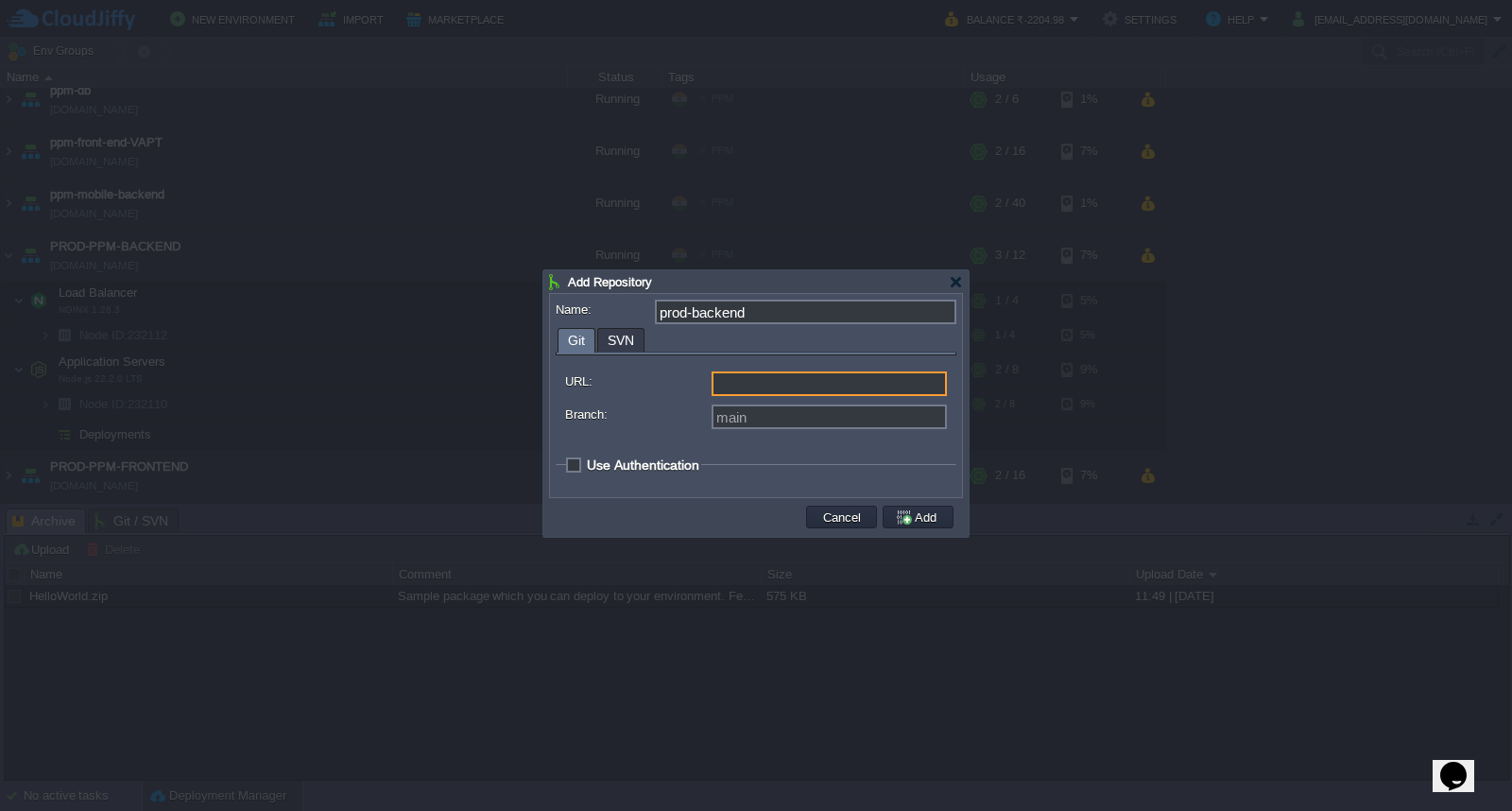
paste input "[URL][DOMAIN_NAME]"
type input "[URL][DOMAIN_NAME]"
click at [587, 466] on span "Use Authentication" at bounding box center [643, 465] width 112 height 15
checkbox input "true"
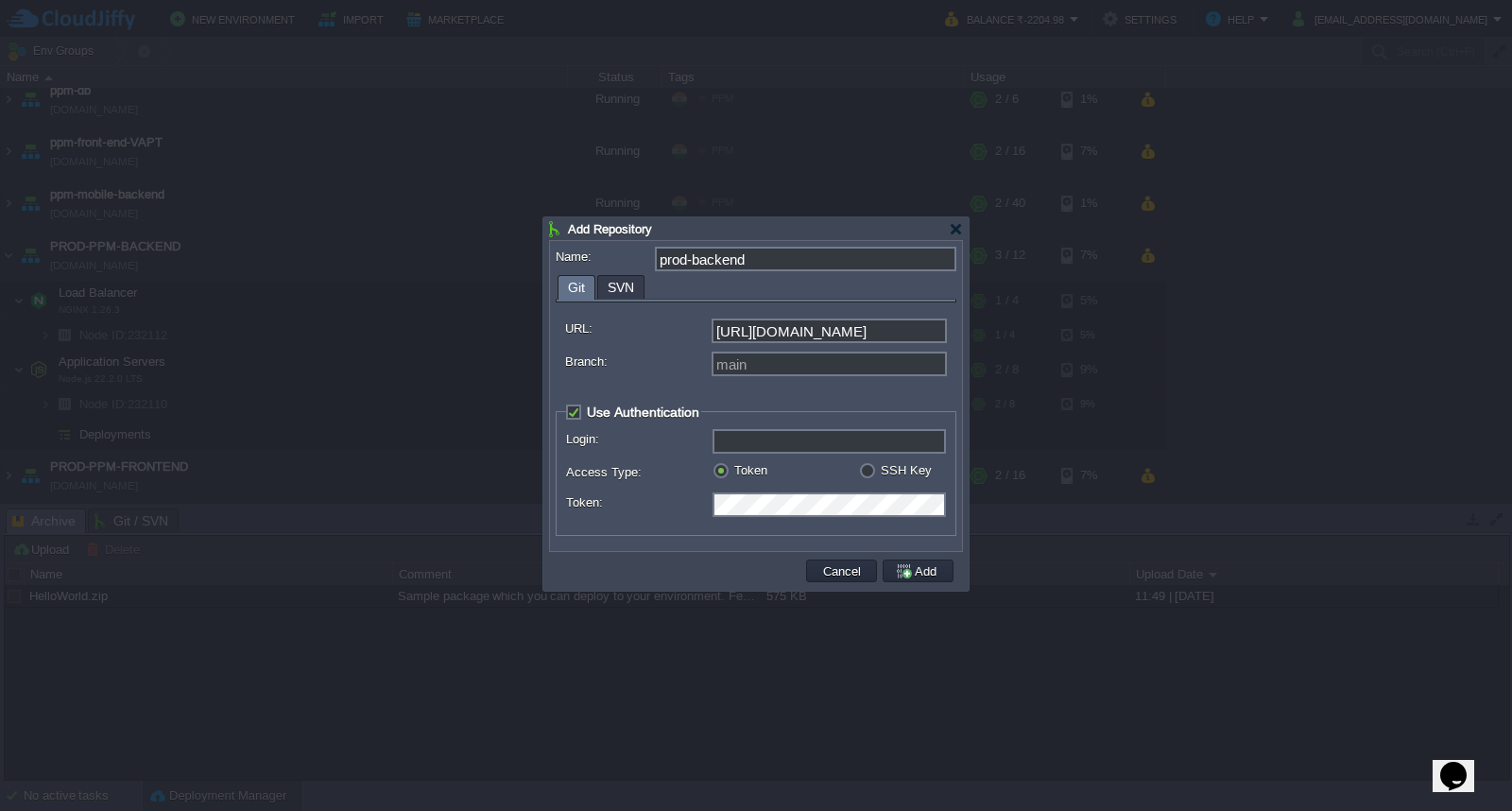
scroll to position [0, 0]
click at [790, 445] on input "Login:" at bounding box center [828, 441] width 233 height 24
type input "GIT-DLF-PPMS"
click at [826, 480] on div "Token" at bounding box center [785, 471] width 146 height 18
click at [919, 574] on button "Add" at bounding box center [918, 570] width 47 height 17
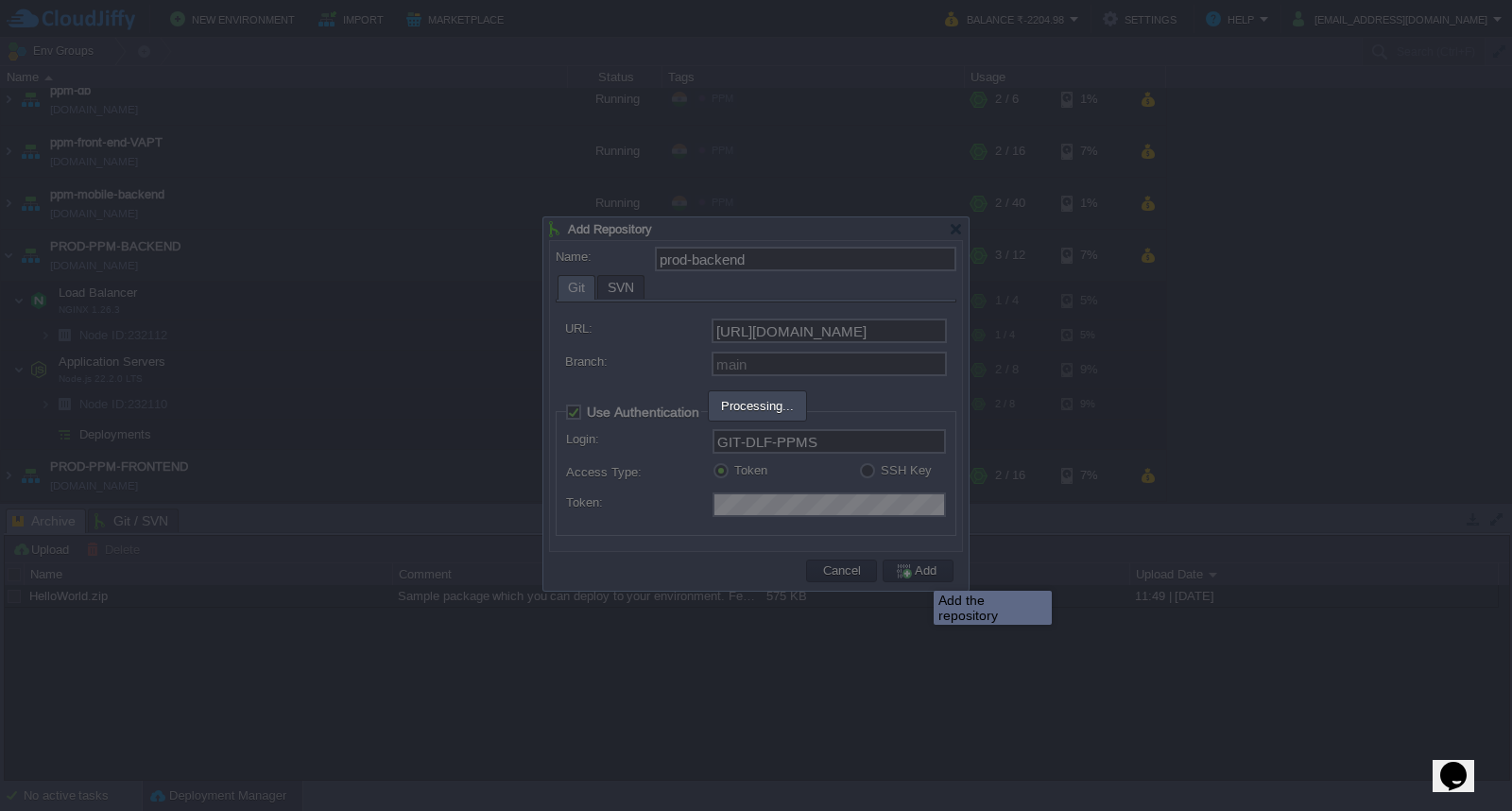
type input "prod-backend"
type input "main"
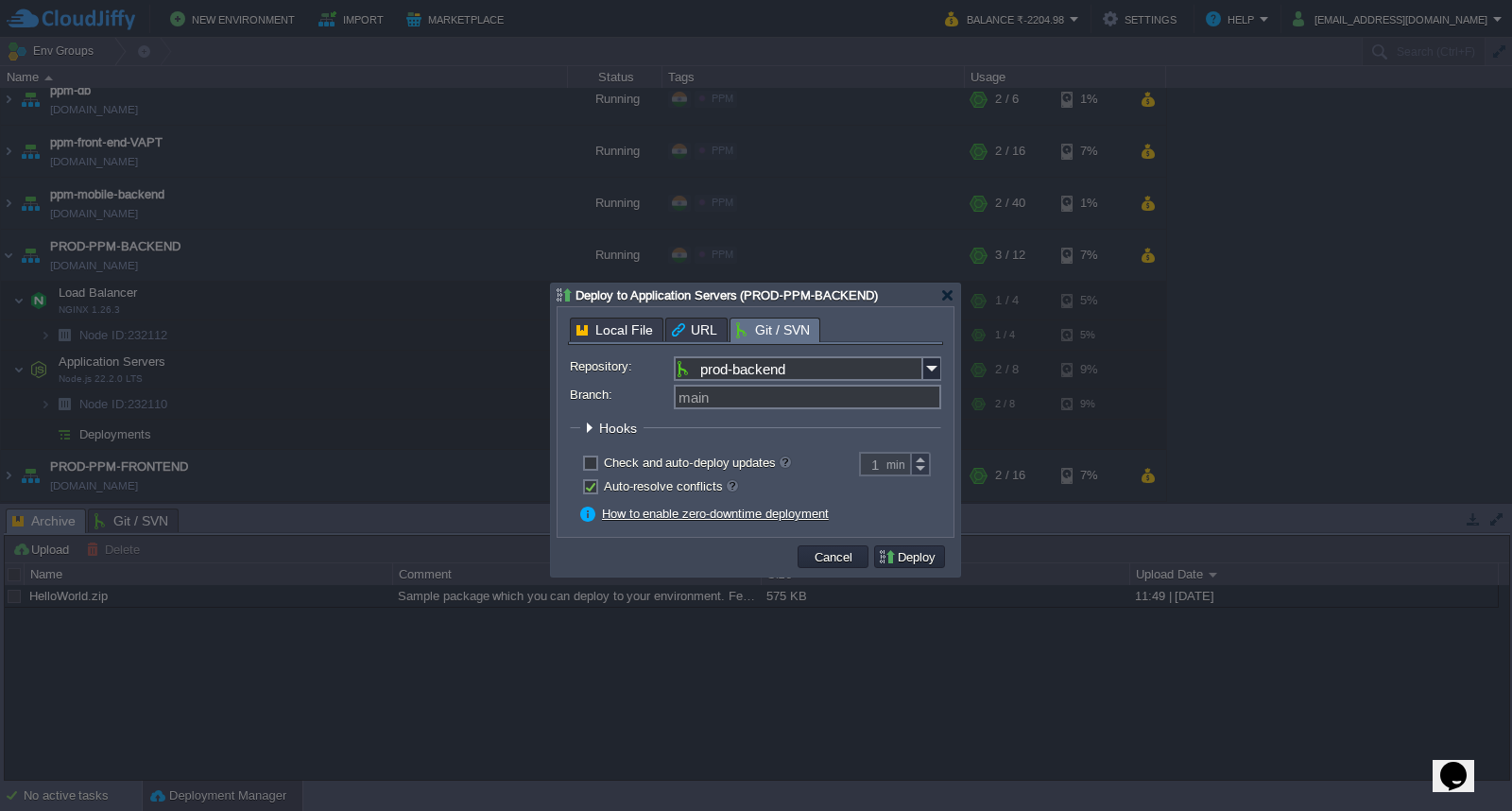
click at [604, 462] on label "Check and auto-deploy updates" at bounding box center [697, 463] width 187 height 15
click at [591, 462] on input "checkbox" at bounding box center [588, 466] width 13 height 13
checkbox input "true"
click at [900, 565] on button "Deploy" at bounding box center [909, 556] width 63 height 17
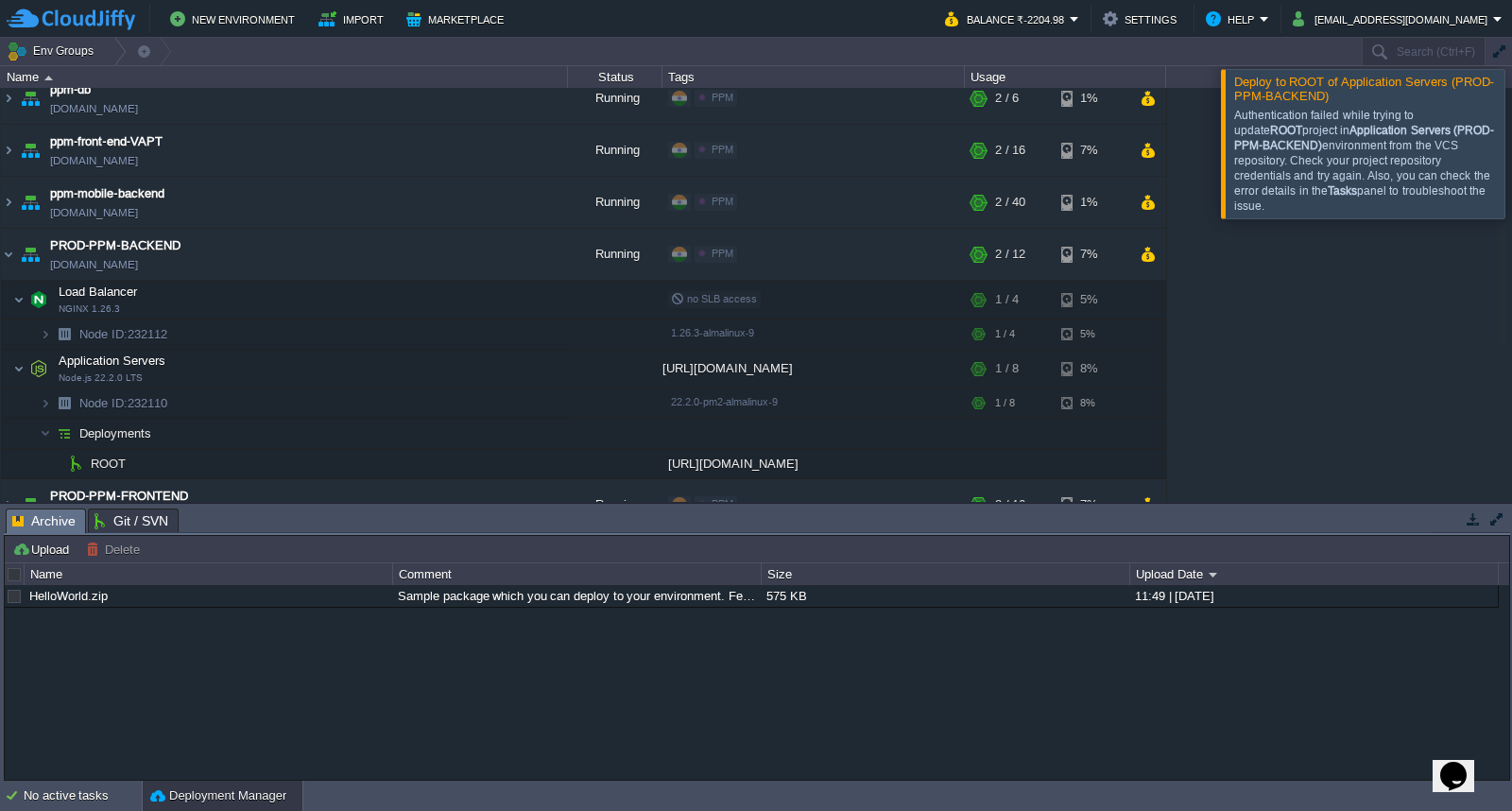
click at [1511, 154] on div at bounding box center [1534, 143] width 0 height 148
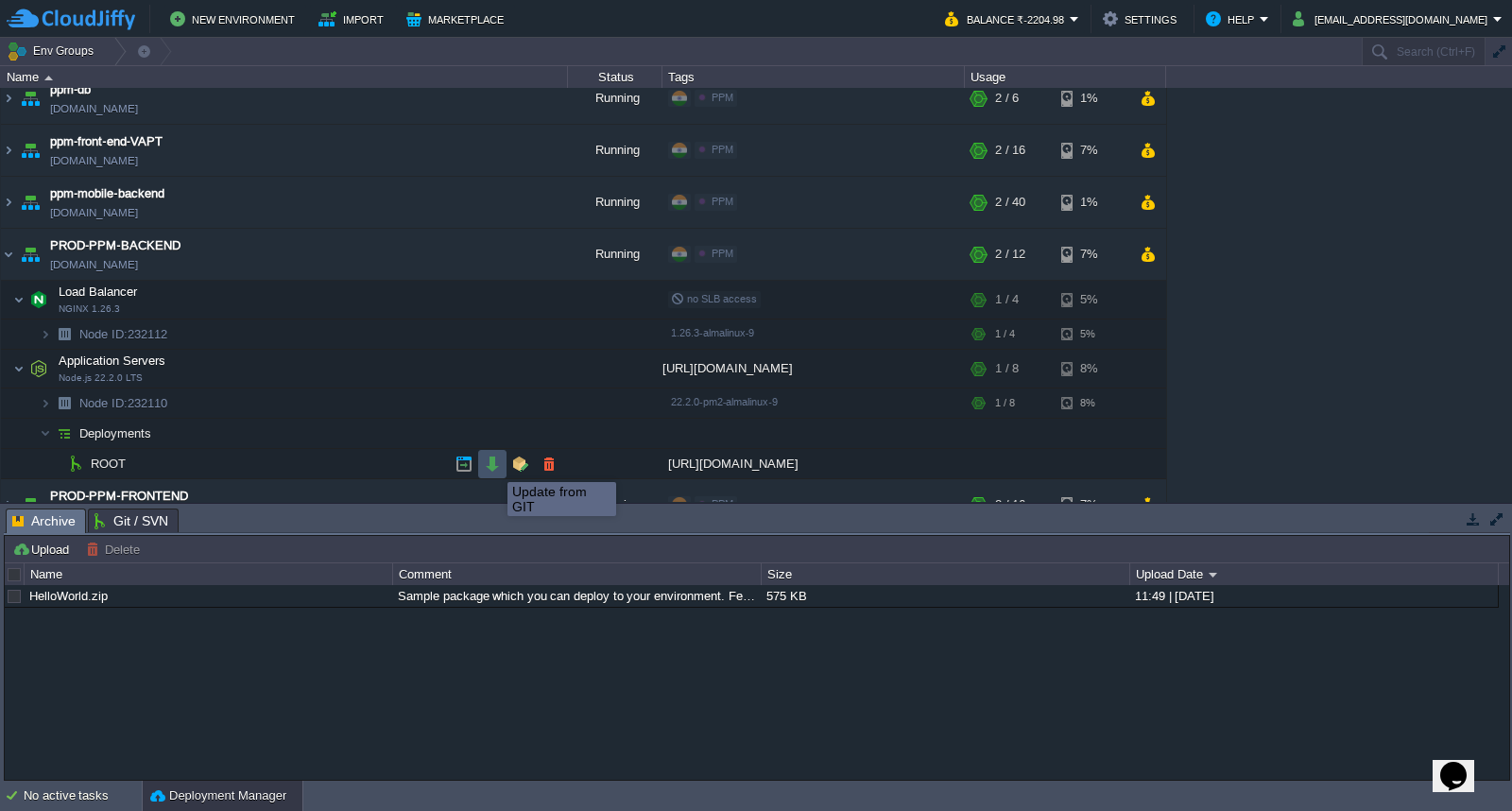
click at [494, 466] on button "button" at bounding box center [492, 464] width 17 height 17
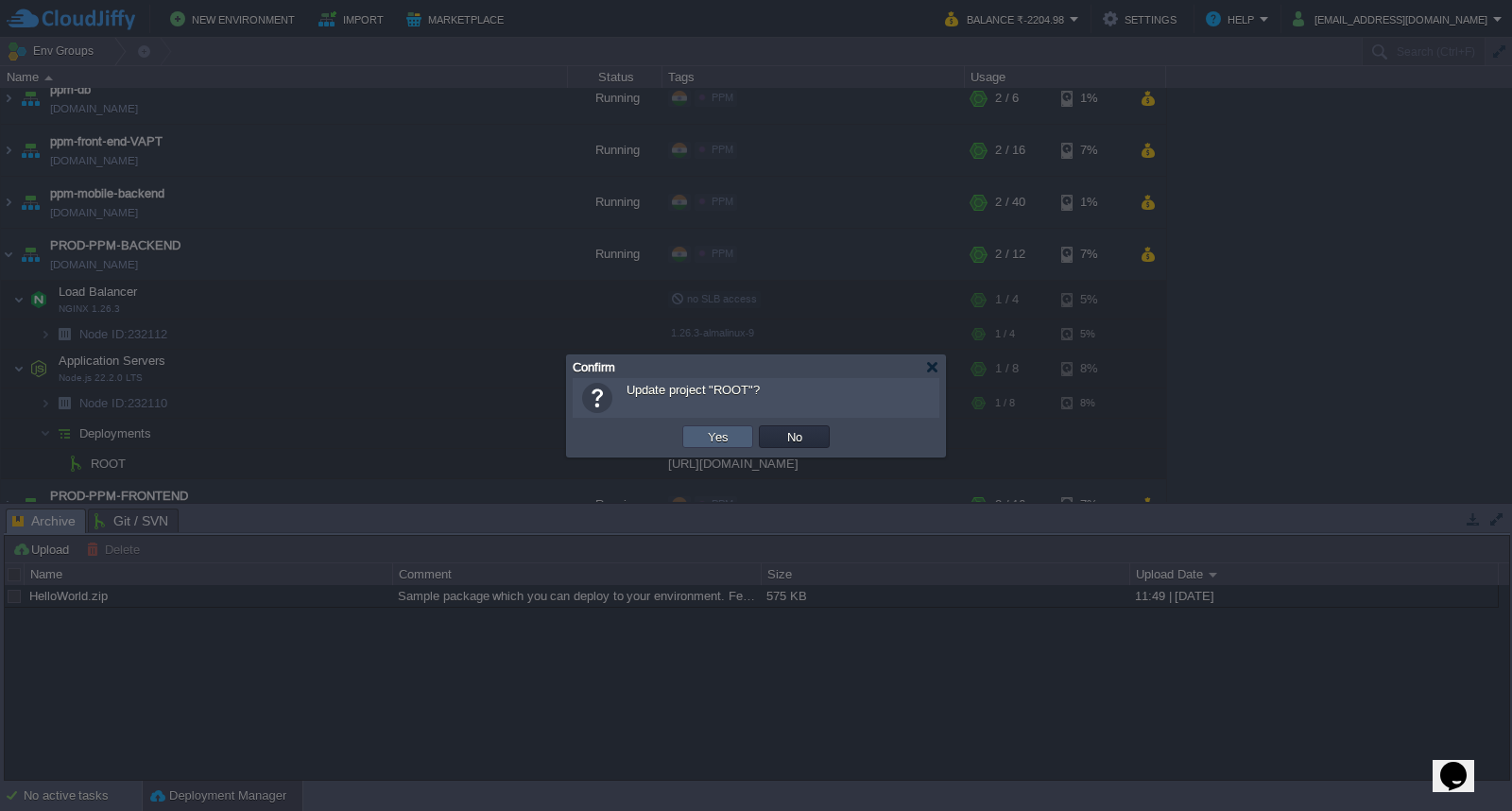
click at [751, 440] on td "Yes" at bounding box center [717, 436] width 71 height 22
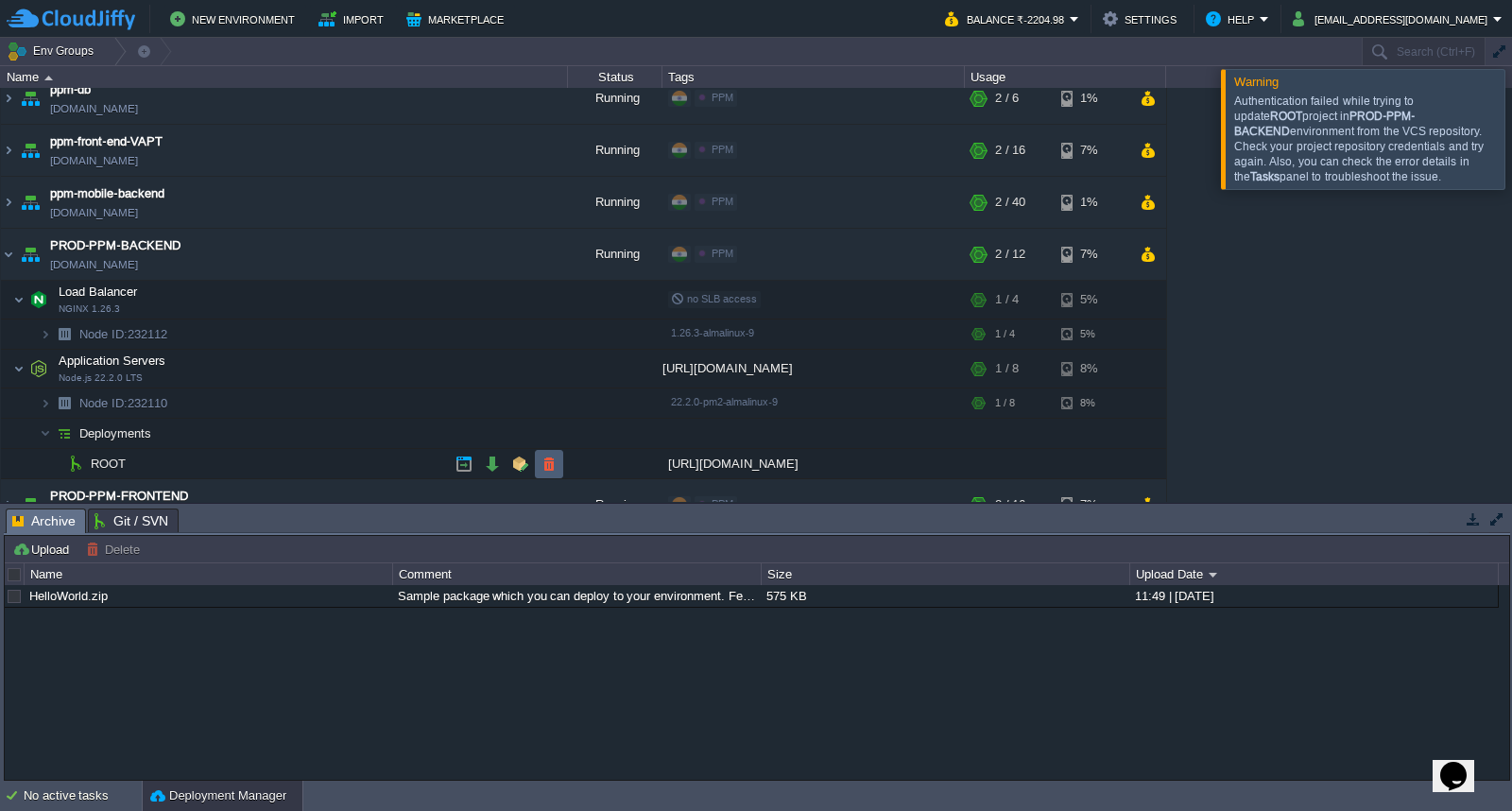
click at [542, 466] on button "button" at bounding box center [548, 464] width 17 height 17
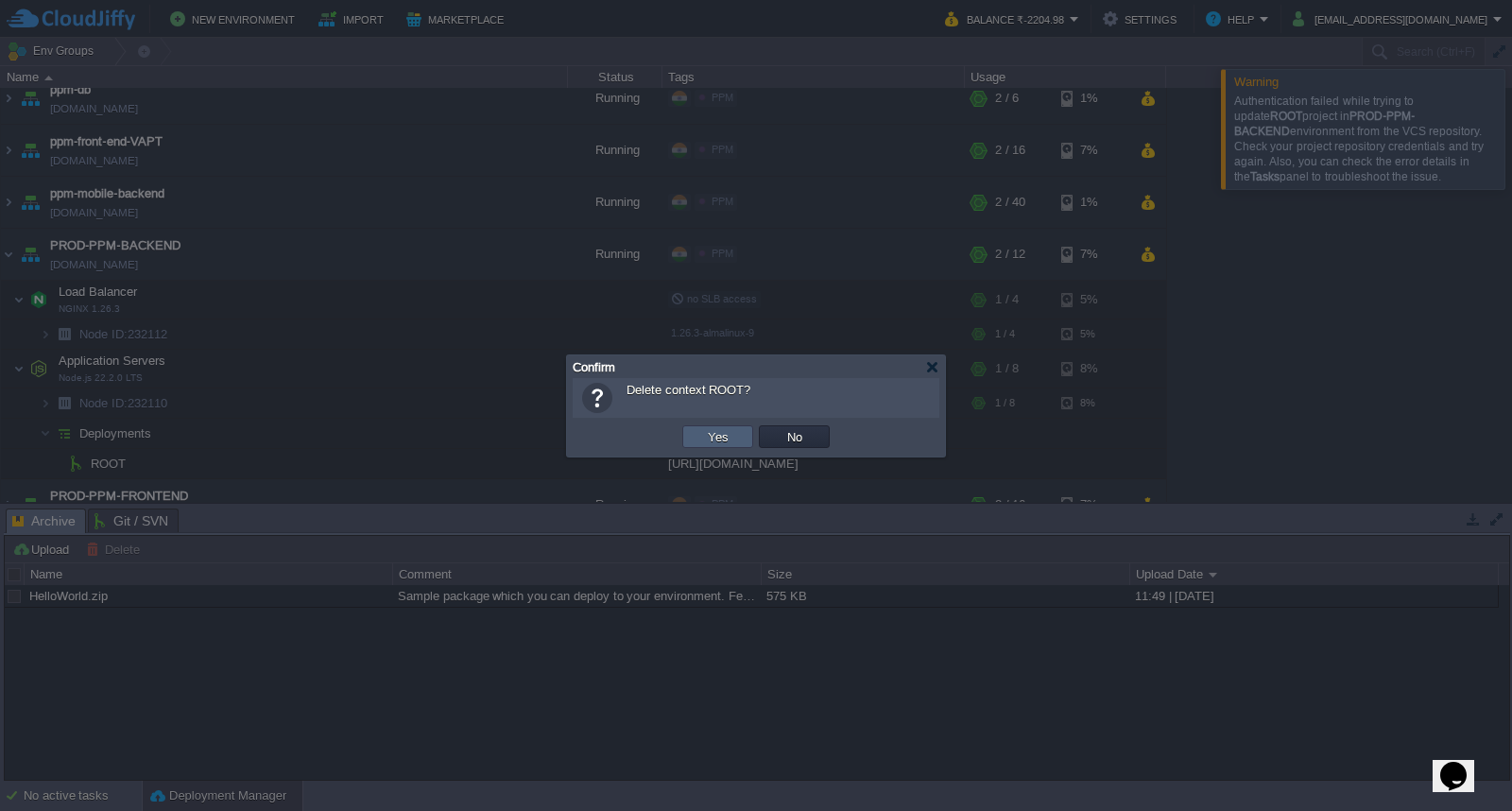
click at [719, 437] on button "Yes" at bounding box center [718, 436] width 32 height 17
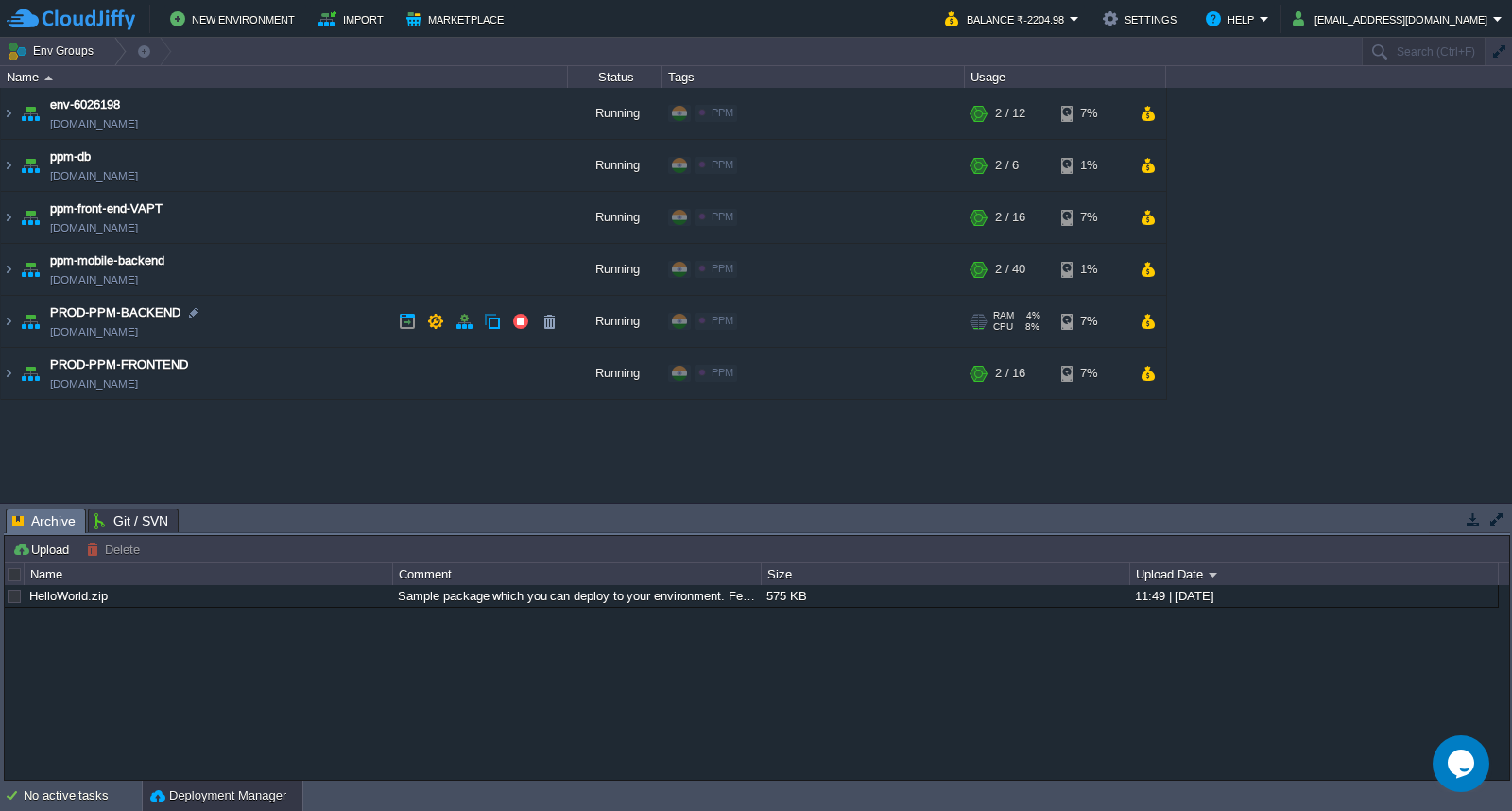
click at [282, 316] on td "PROD-PPM-BACKEND [DOMAIN_NAME]" at bounding box center [284, 321] width 567 height 52
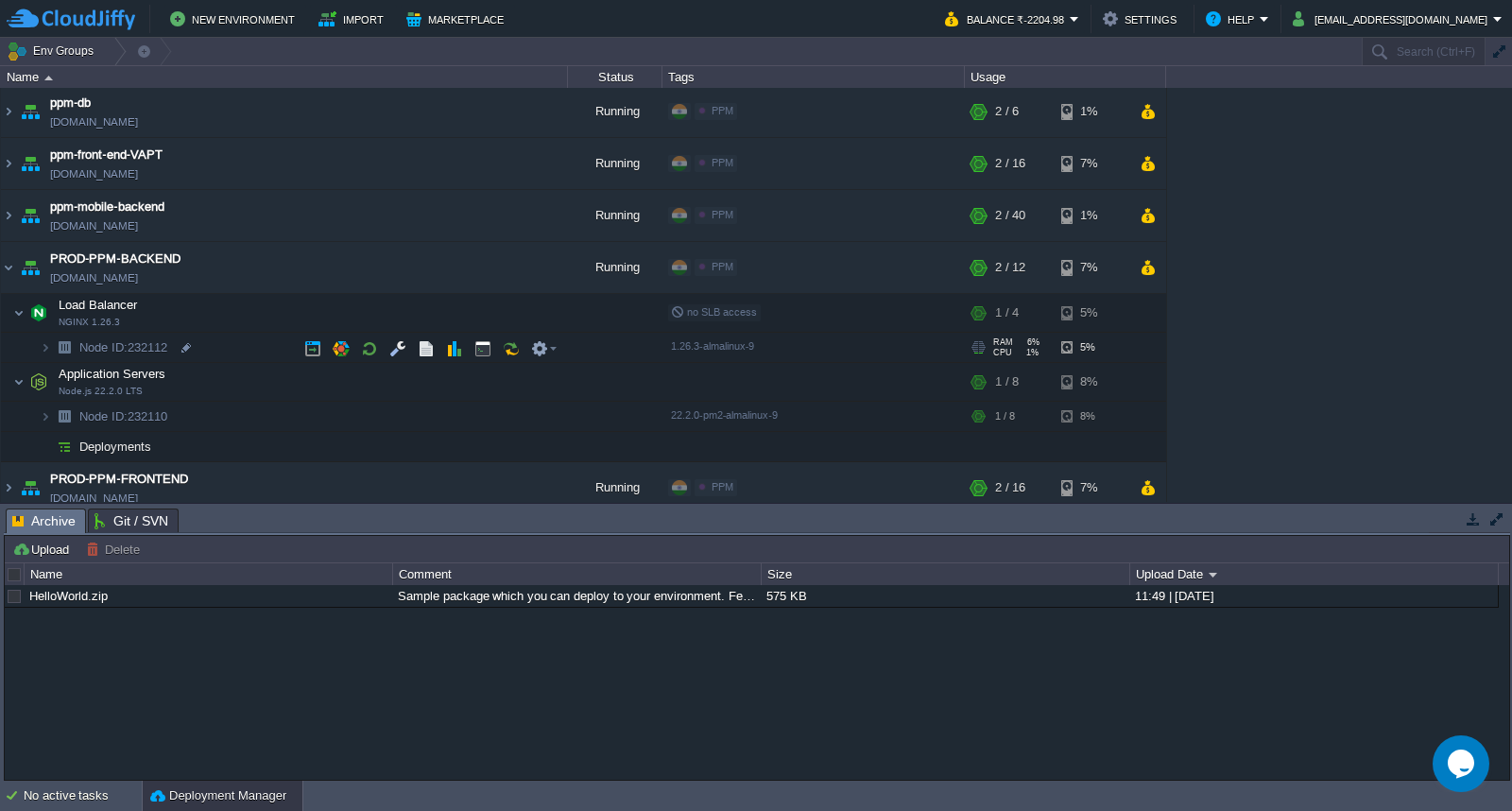
scroll to position [67, 0]
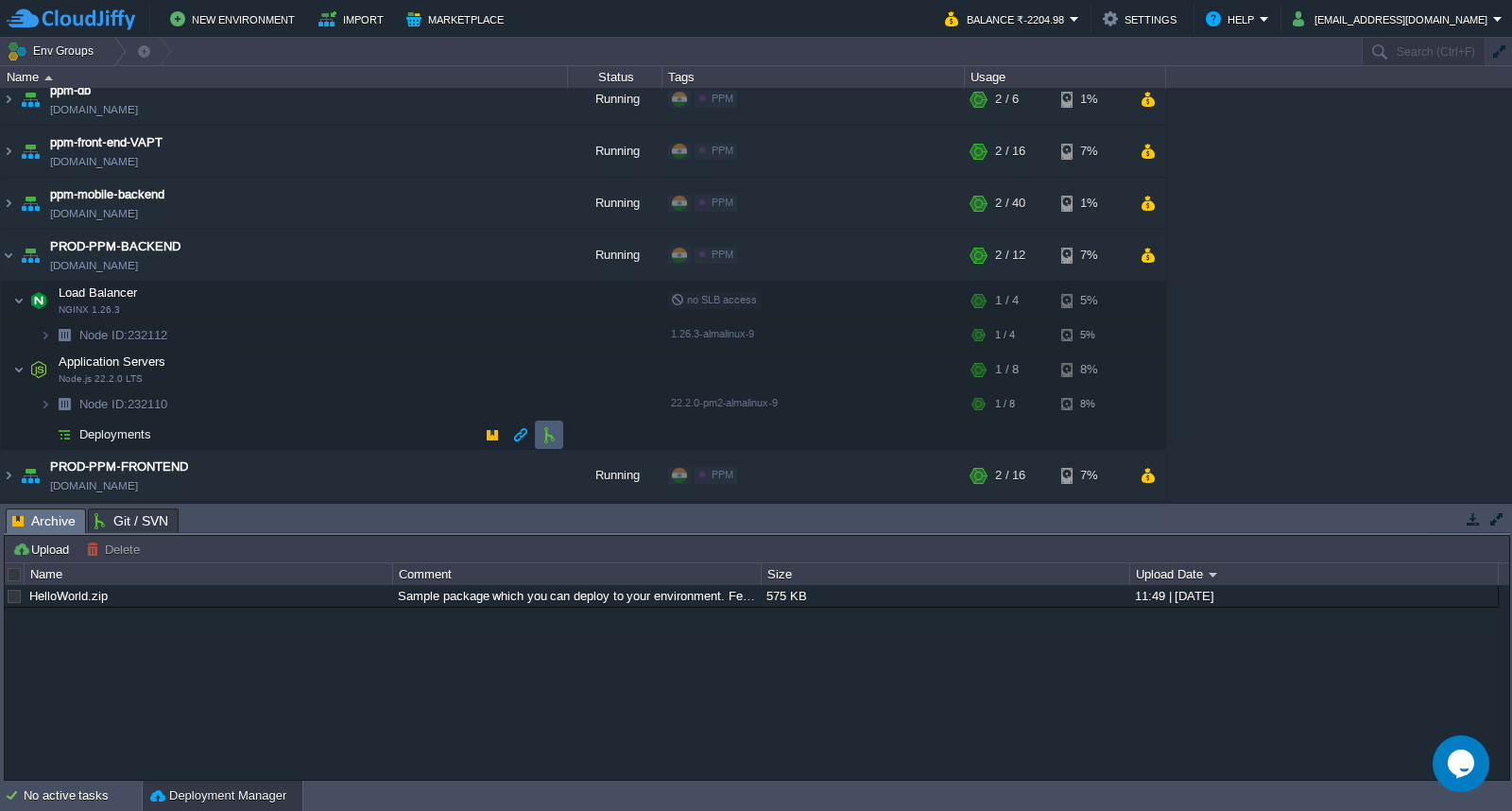
click at [550, 442] on td at bounding box center [548, 434] width 28 height 28
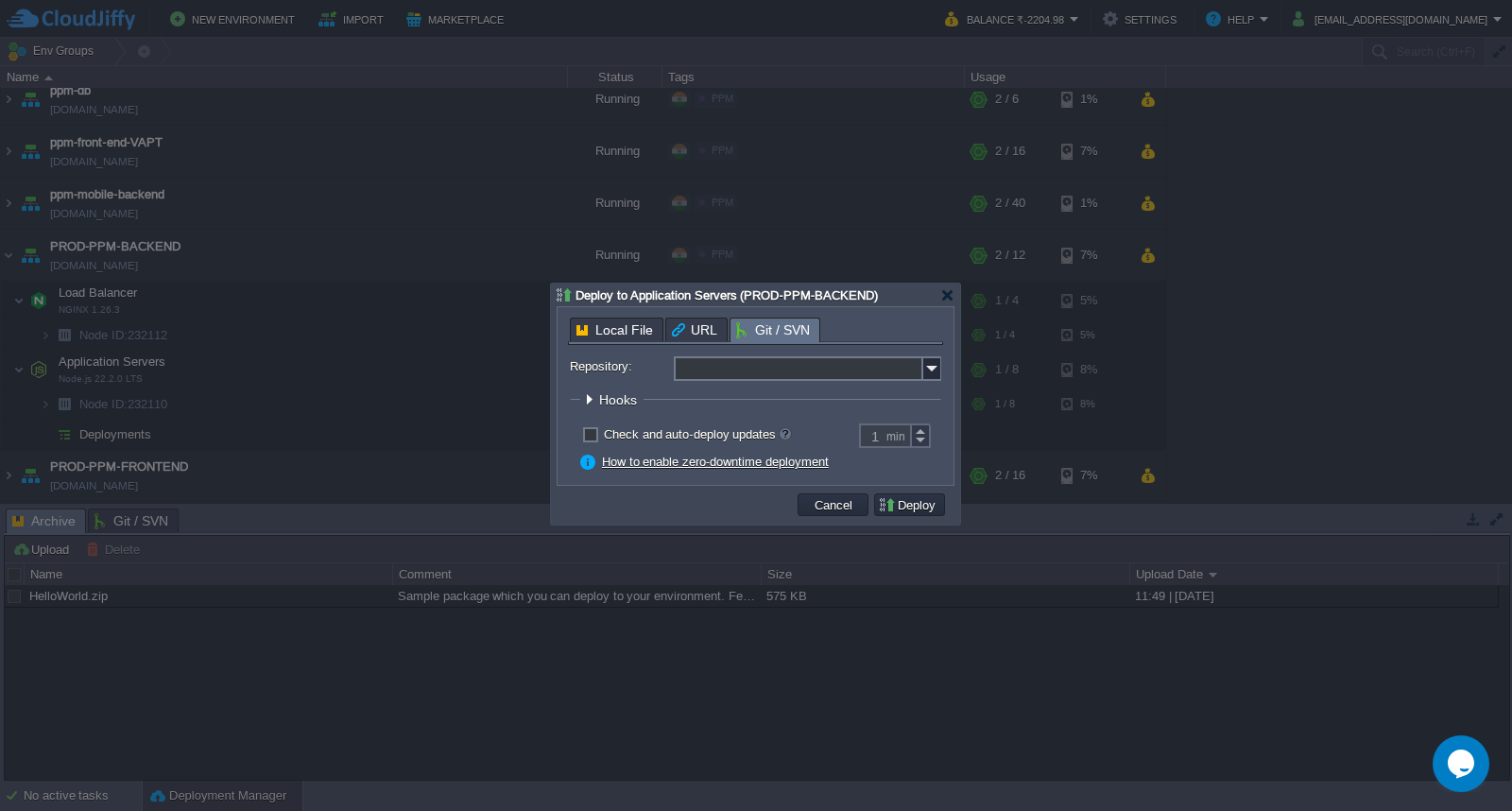
click at [883, 357] on input "Repository:" at bounding box center [799, 368] width 250 height 24
click at [929, 364] on img at bounding box center [932, 368] width 19 height 24
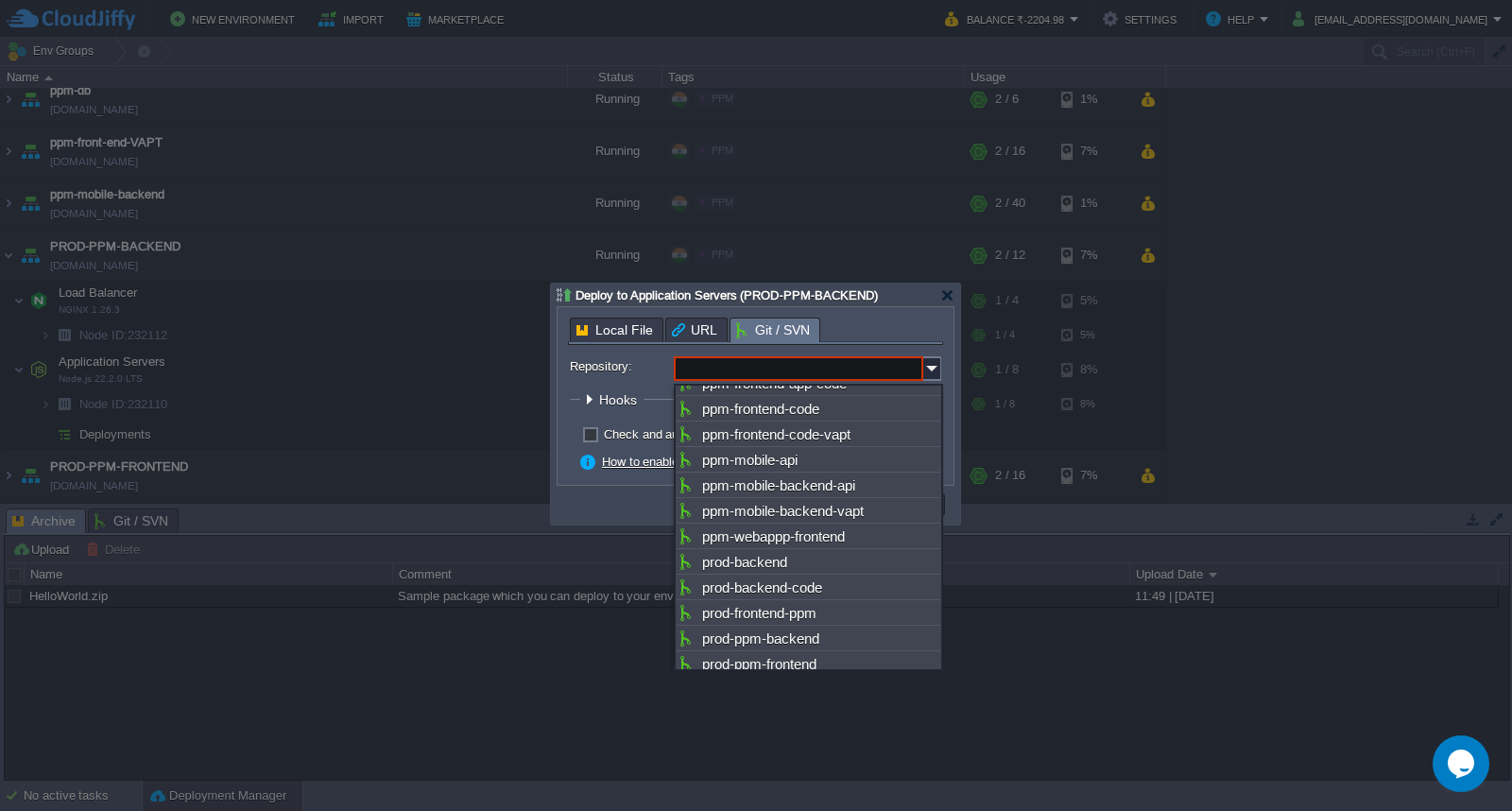
scroll to position [624, 0]
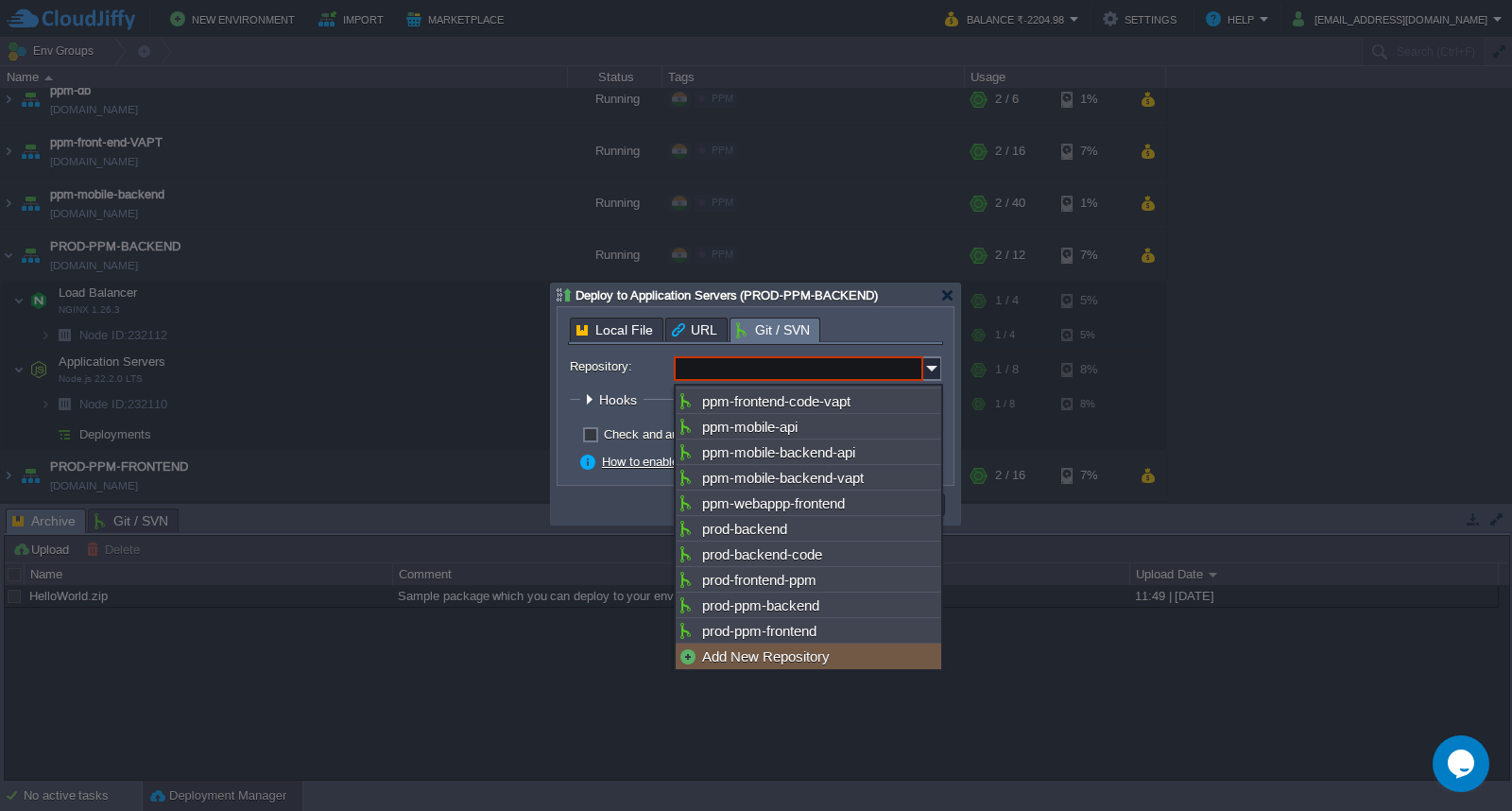
click at [770, 650] on div "Add New Repository" at bounding box center [809, 657] width 265 height 25
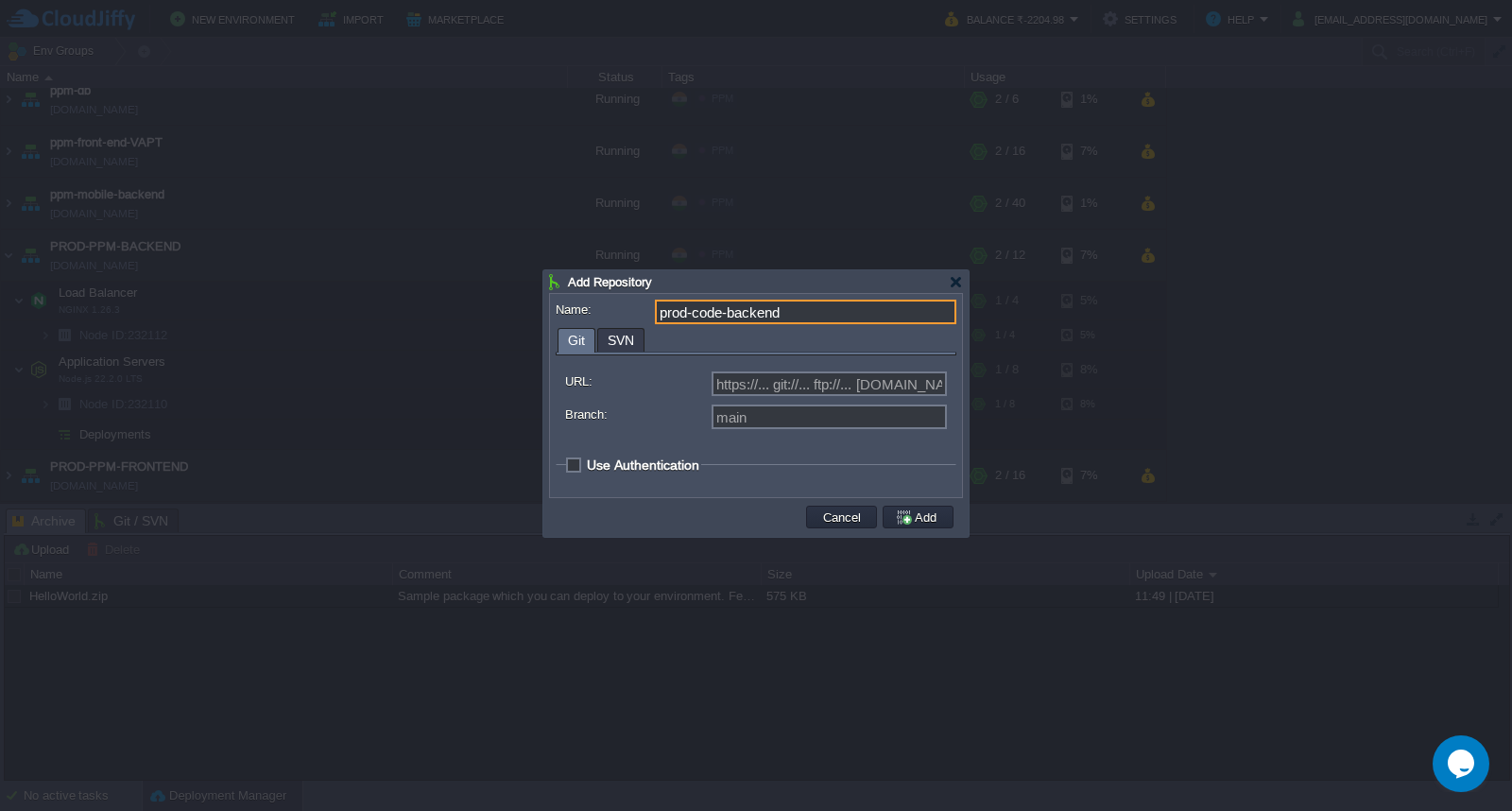
type input "prod-code-backend"
type input "Select existing or add a new one"
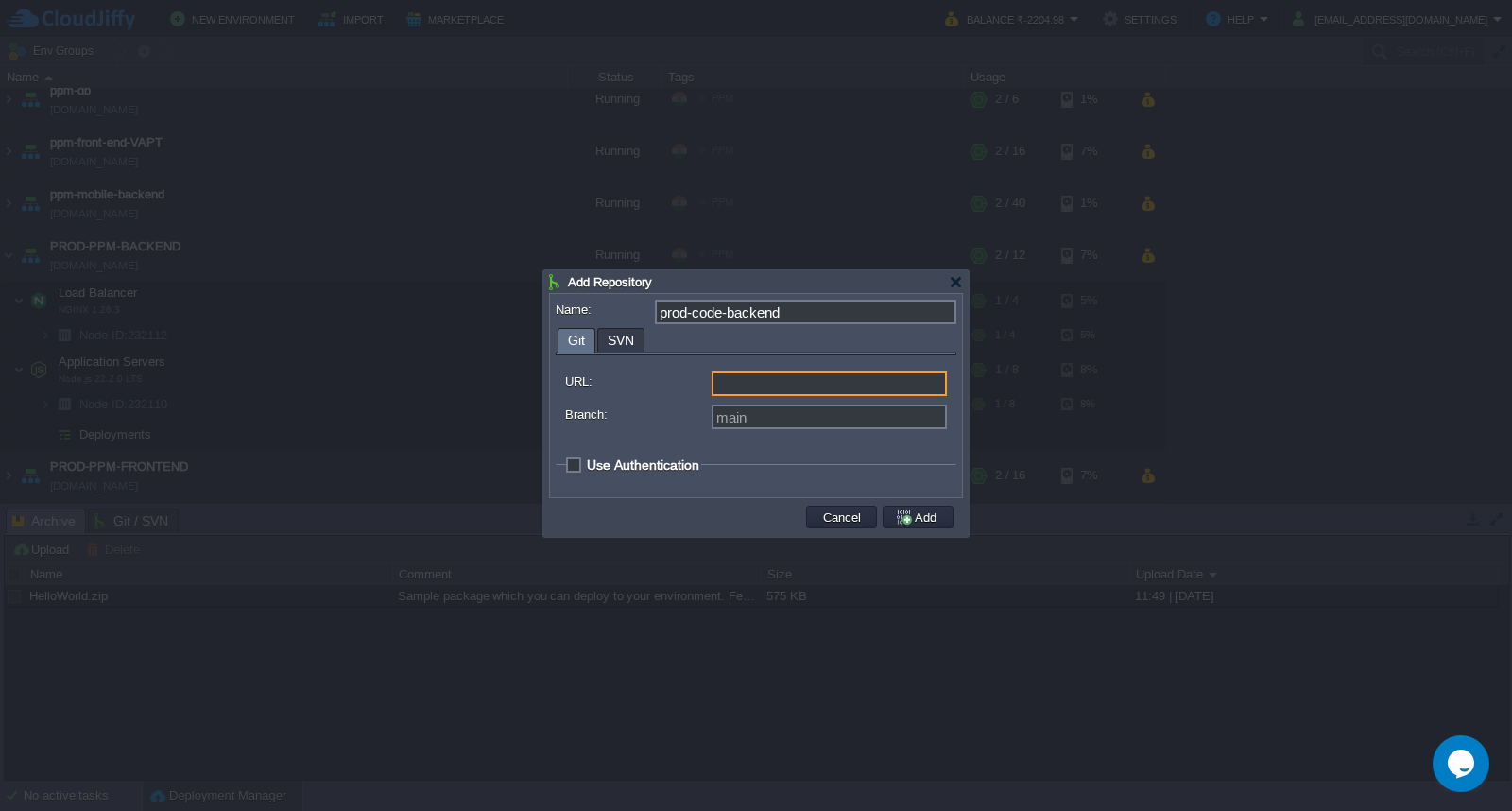
click at [779, 395] on input "URL:" at bounding box center [828, 384] width 235 height 24
paste input "[URL][DOMAIN_NAME]"
type input "[URL][DOMAIN_NAME]"
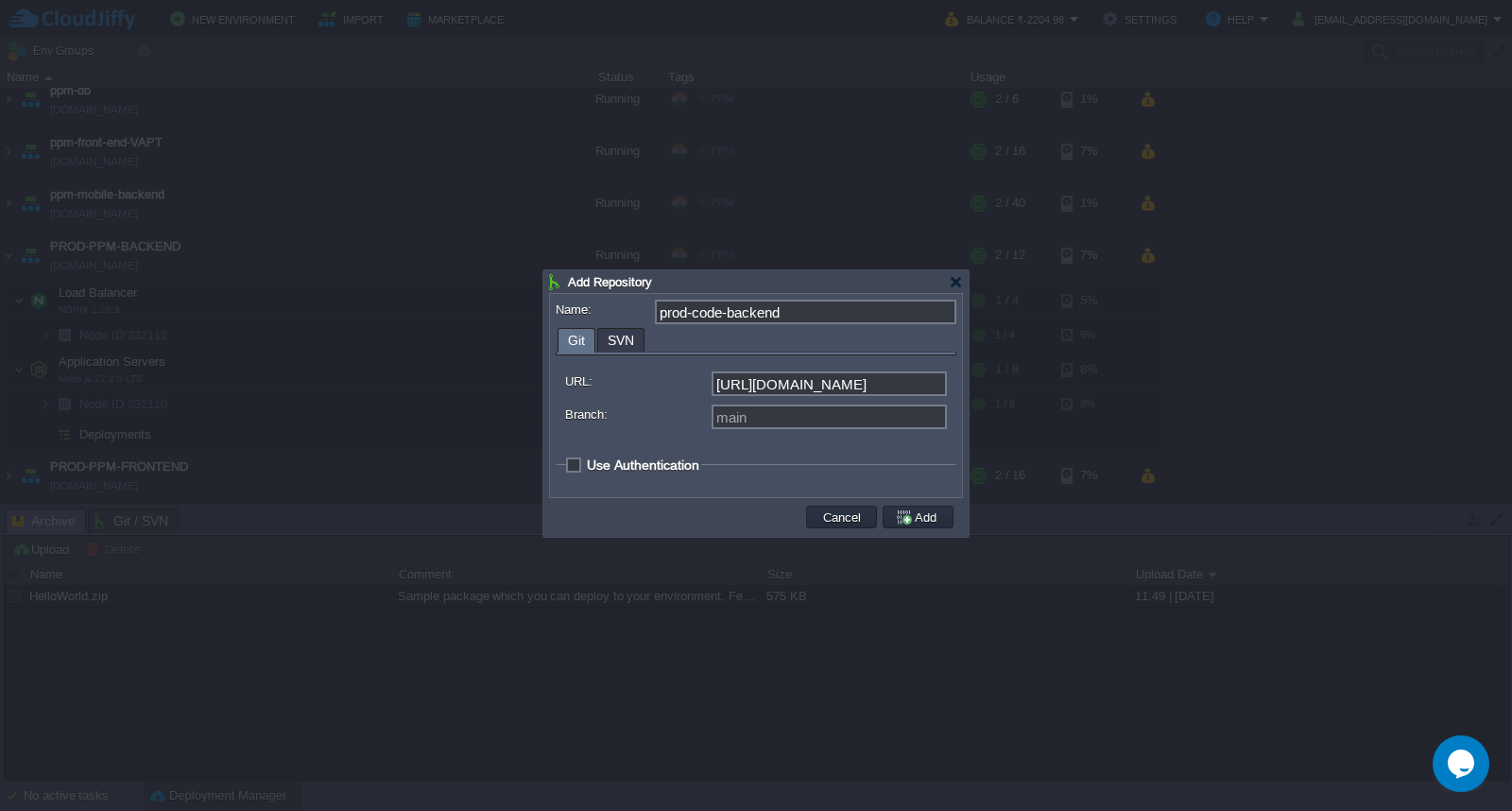
click at [587, 461] on span "Use Authentication" at bounding box center [643, 465] width 112 height 15
checkbox input "true"
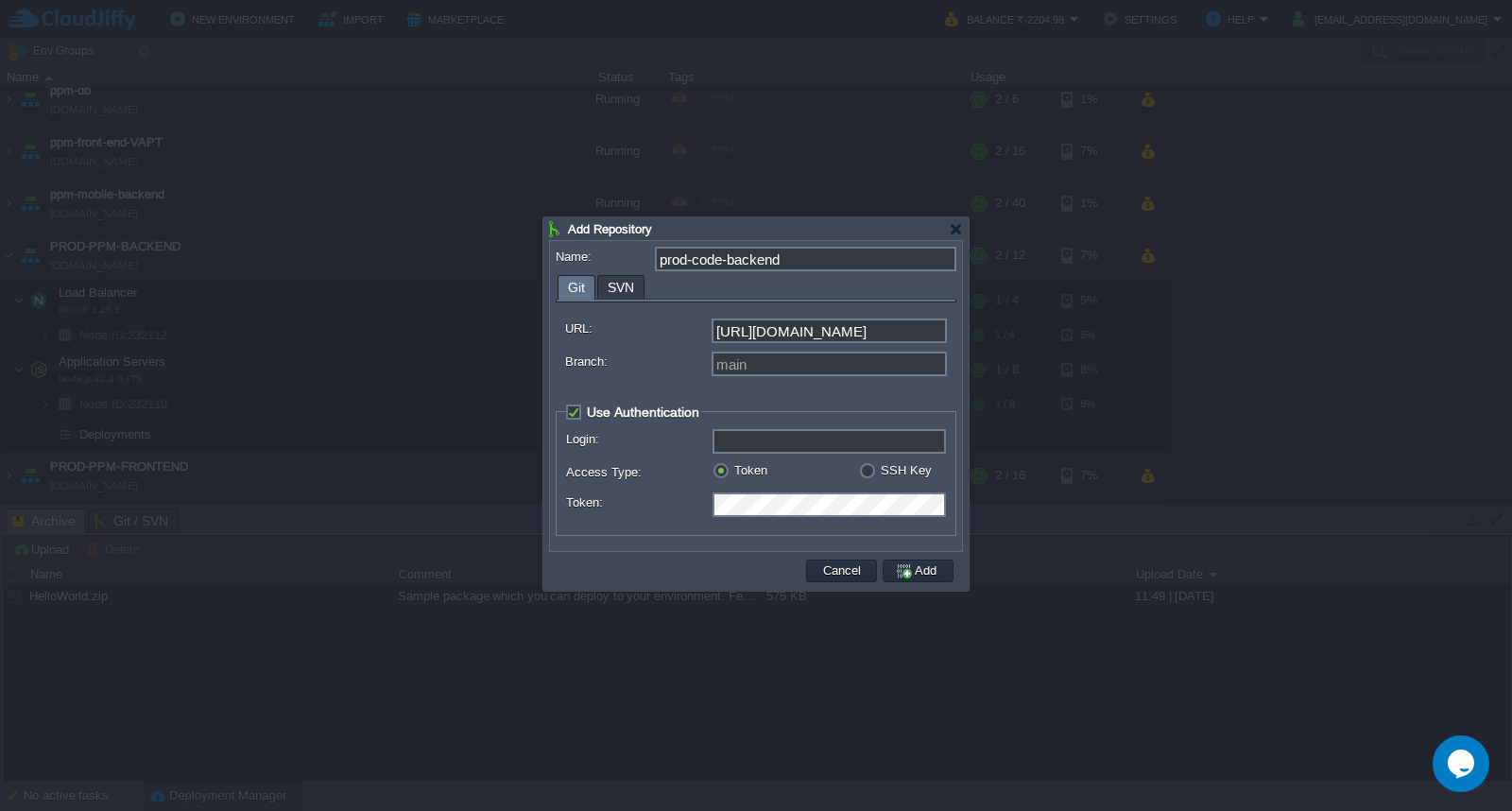
click at [772, 446] on input "Login:" at bounding box center [828, 441] width 233 height 24
type input "GIT-DLF-PPMS"
click at [960, 517] on div "Name: prod-code-backend Git SVN URL: [URL][DOMAIN_NAME] Branch: main Use Authen…" at bounding box center [756, 396] width 412 height 310
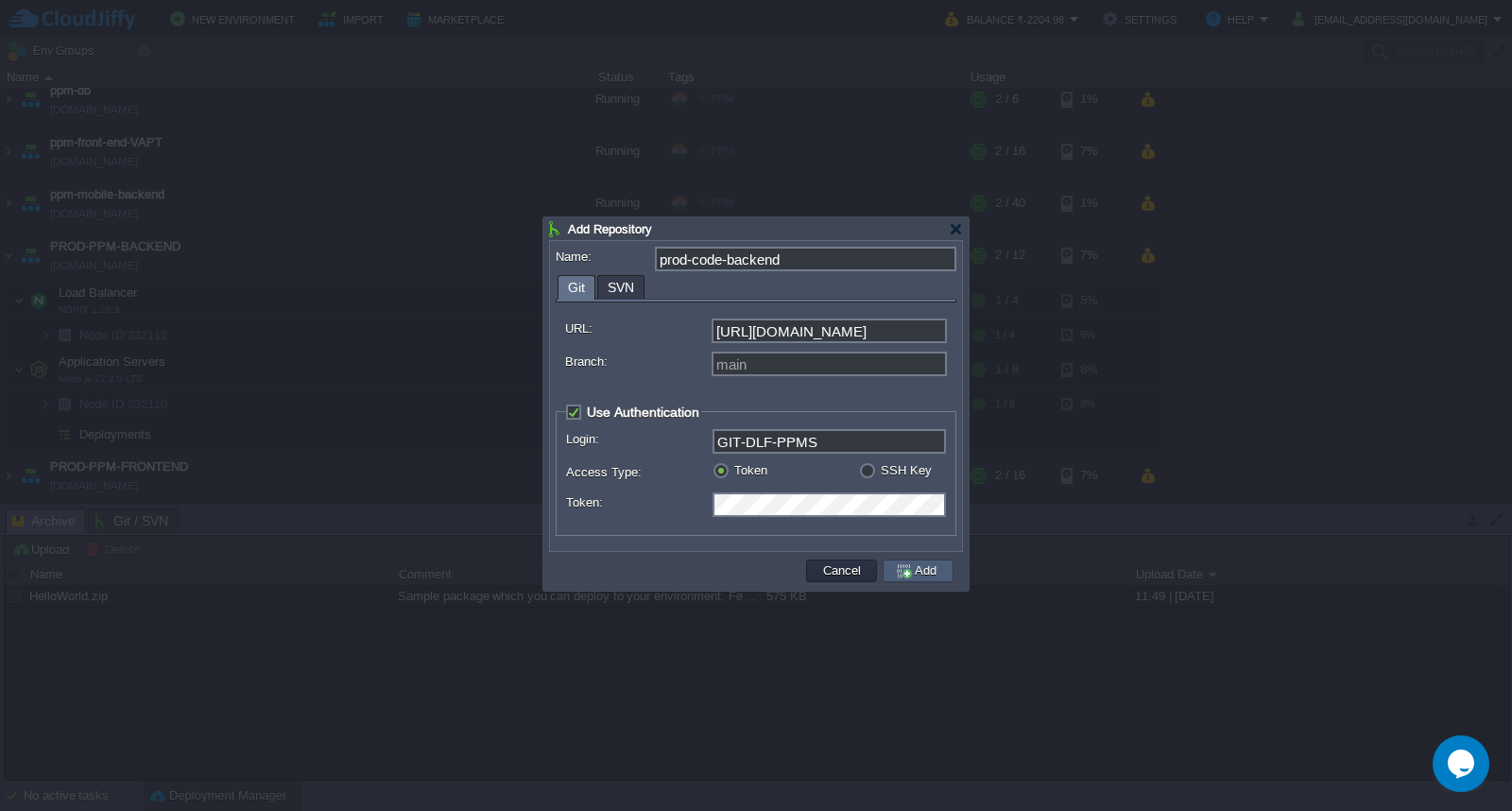
click at [922, 578] on button "Add" at bounding box center [918, 570] width 47 height 17
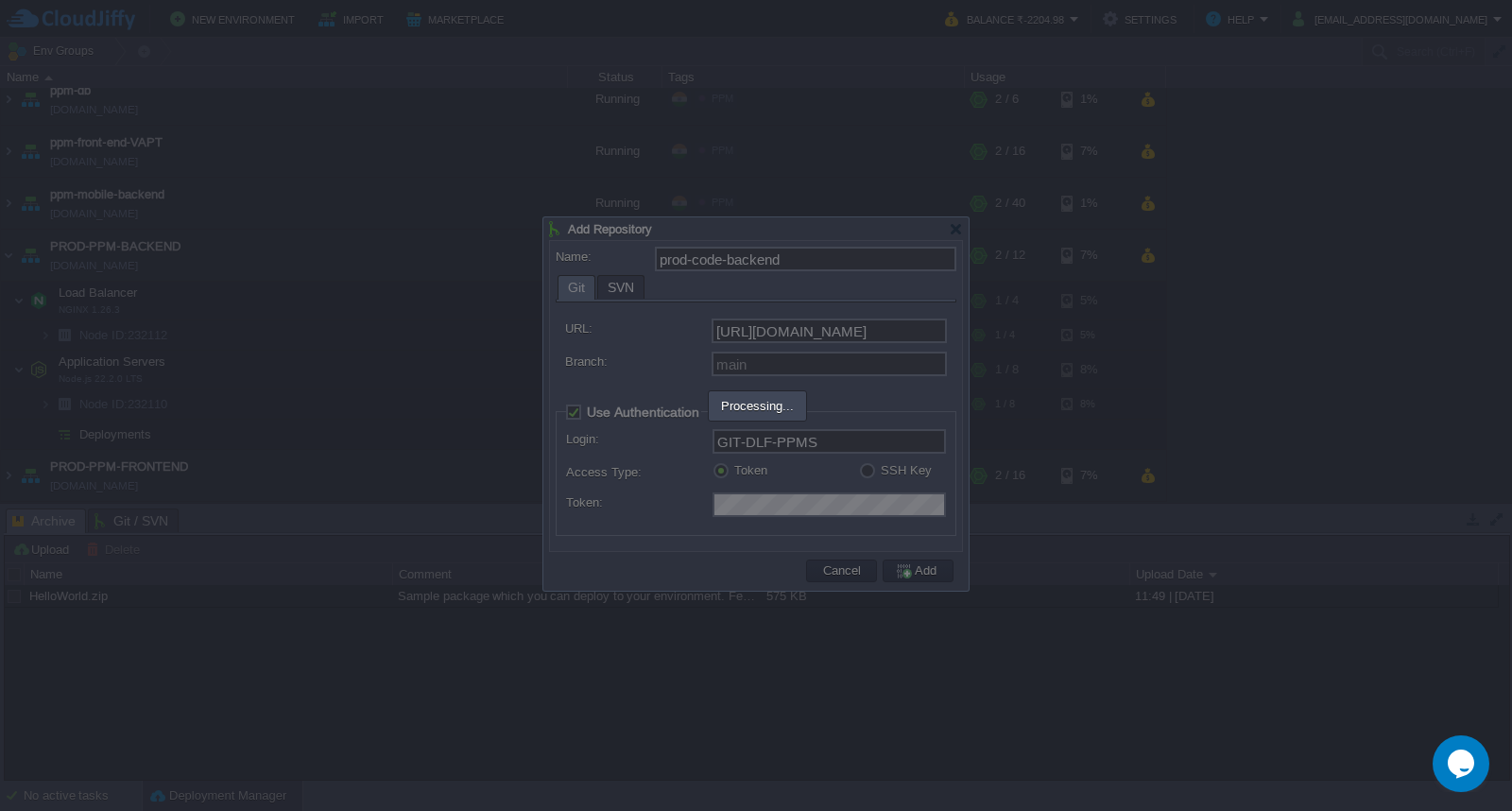
type input "prod-code-backend"
type input "main"
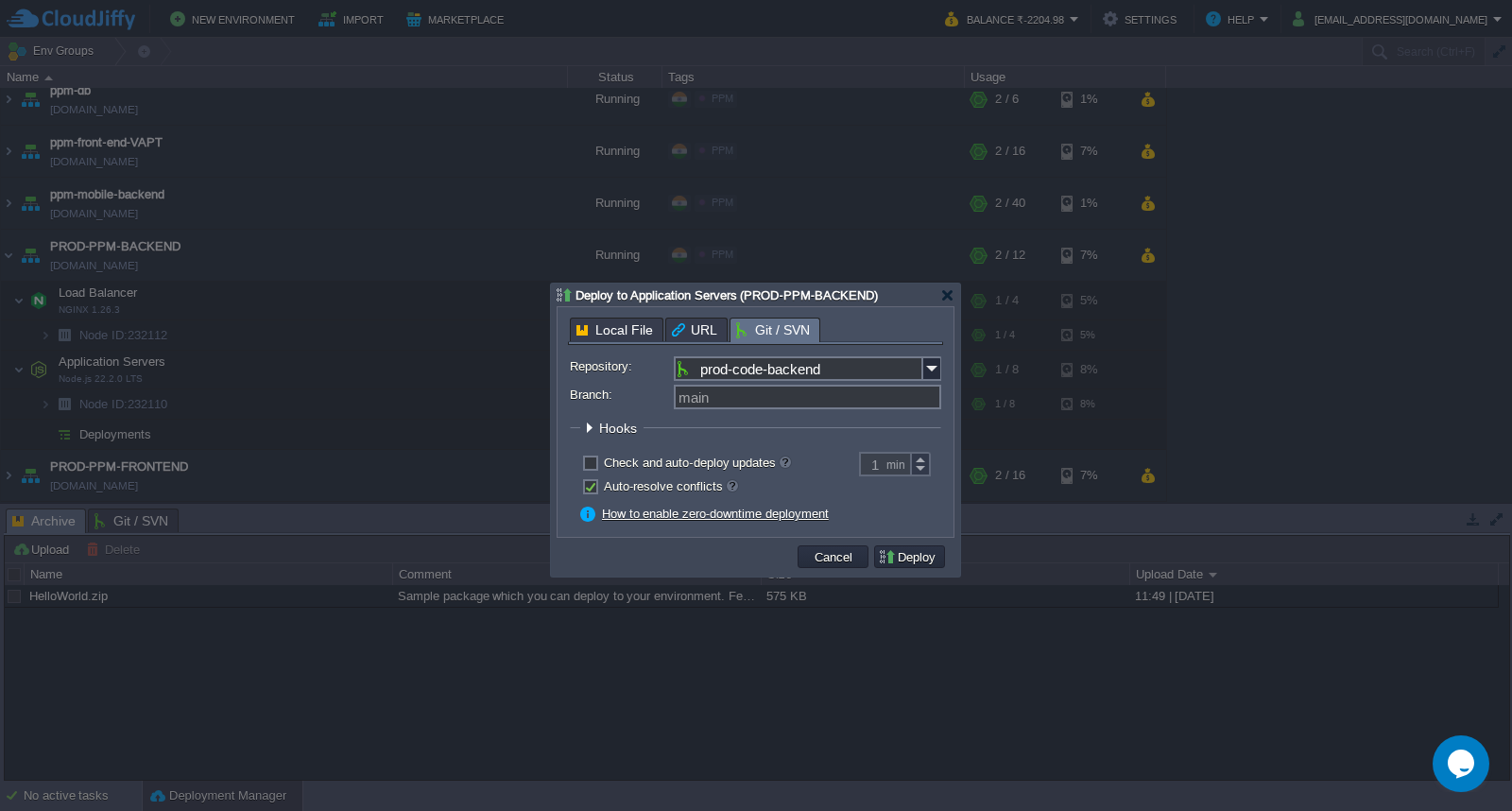
click at [604, 466] on label "Check and auto-deploy updates" at bounding box center [697, 463] width 187 height 15
click at [587, 466] on input "checkbox" at bounding box center [588, 466] width 13 height 13
checkbox input "true"
click at [918, 562] on button "Deploy" at bounding box center [909, 556] width 63 height 17
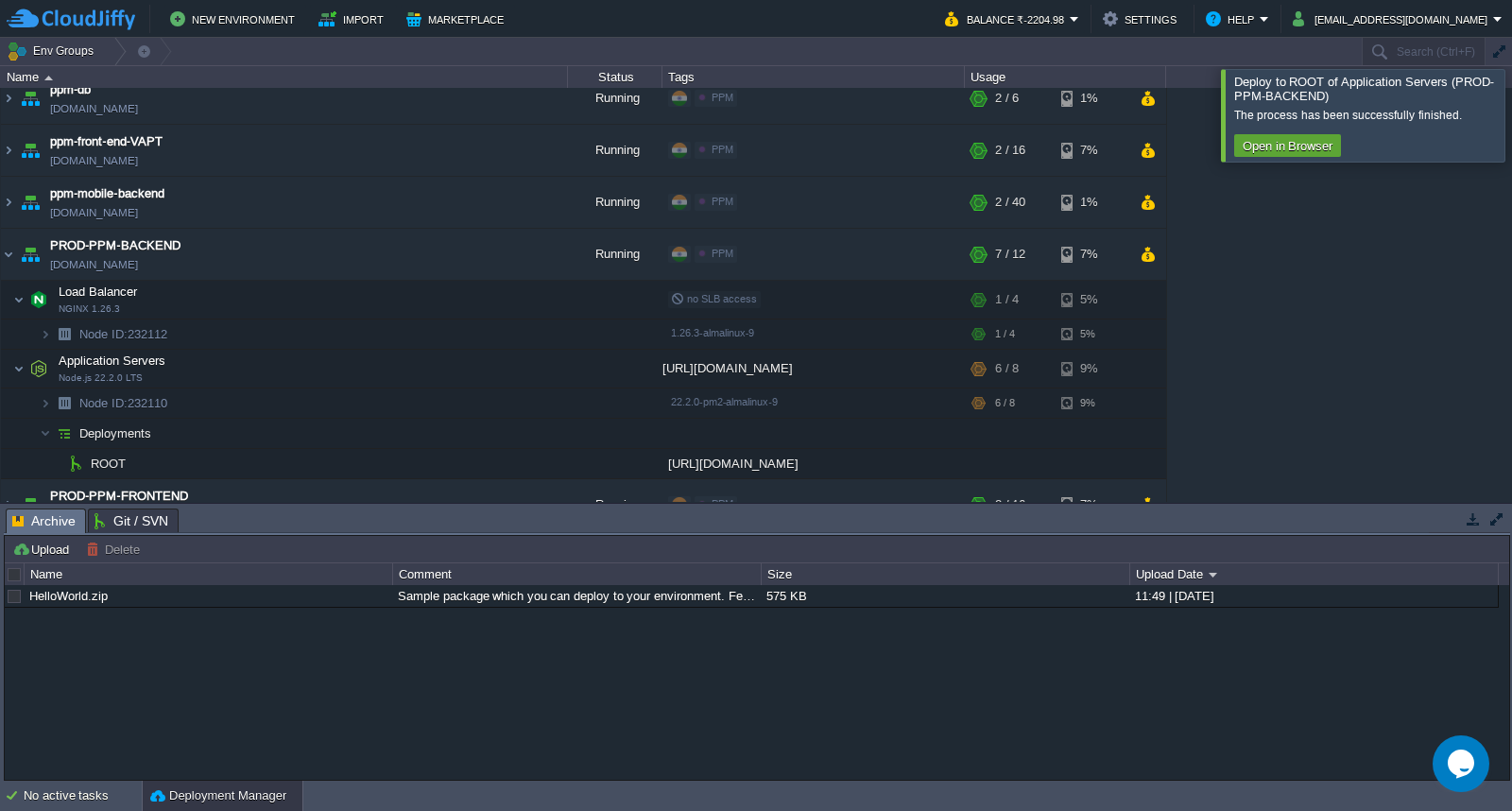
click at [1511, 130] on div at bounding box center [1534, 115] width 0 height 92
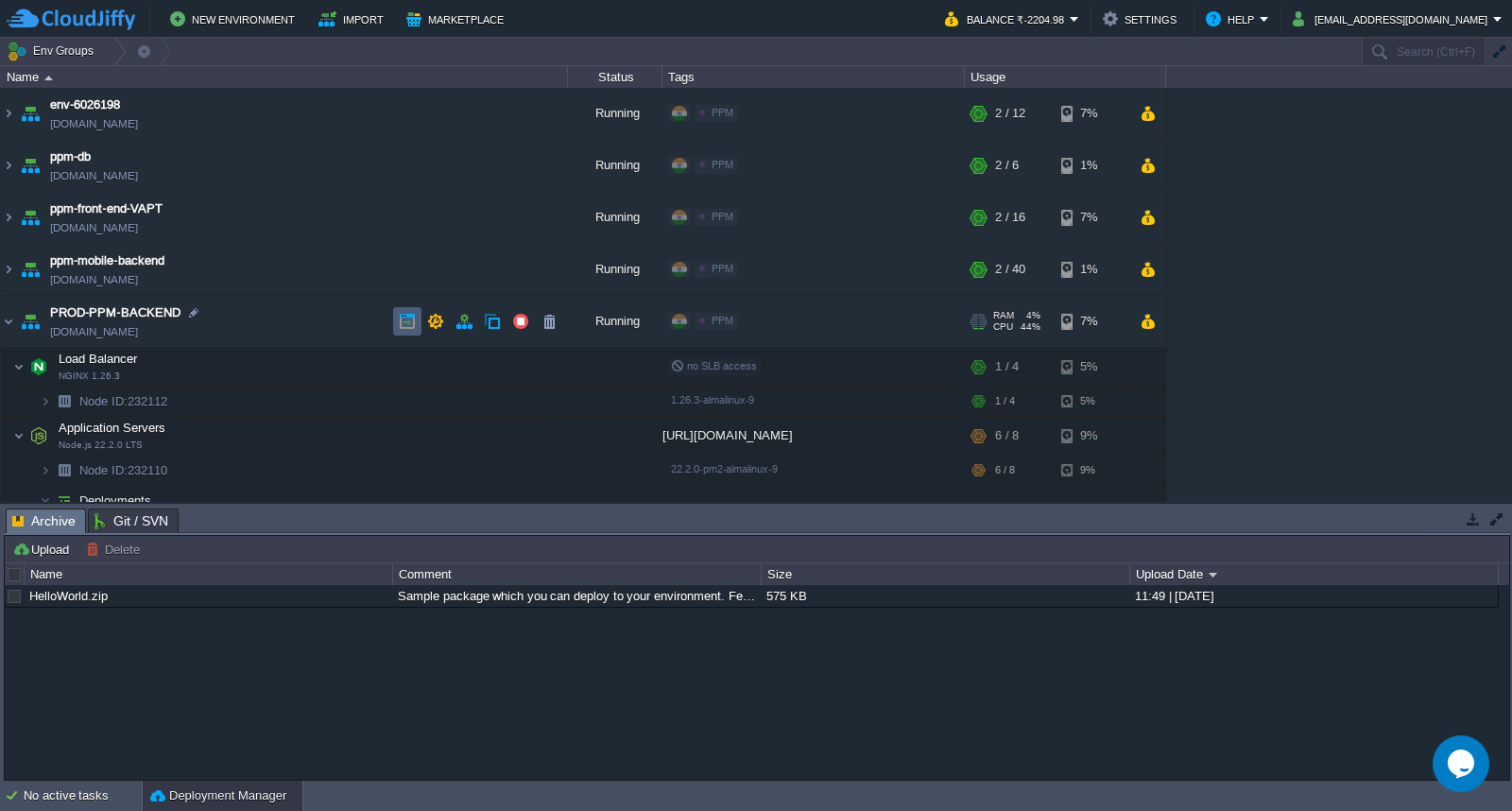
click at [403, 323] on button "button" at bounding box center [407, 321] width 17 height 17
click at [270, 316] on td "PROD-PPM-BACKEND [DOMAIN_NAME]" at bounding box center [284, 321] width 567 height 52
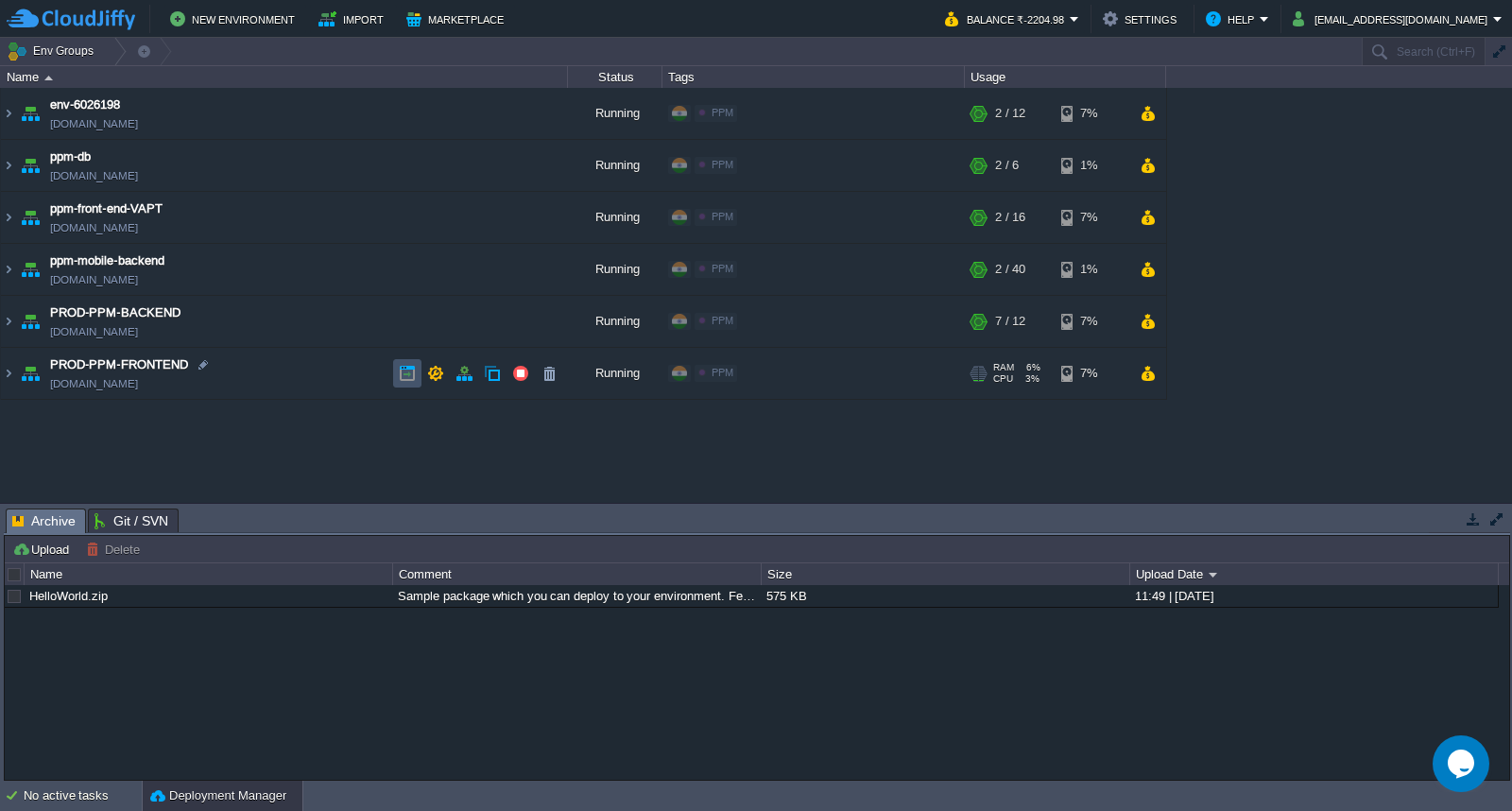
click at [402, 369] on button "button" at bounding box center [407, 373] width 17 height 17
click at [275, 257] on td "ppm-mobile-backend [DOMAIN_NAME]" at bounding box center [284, 269] width 567 height 52
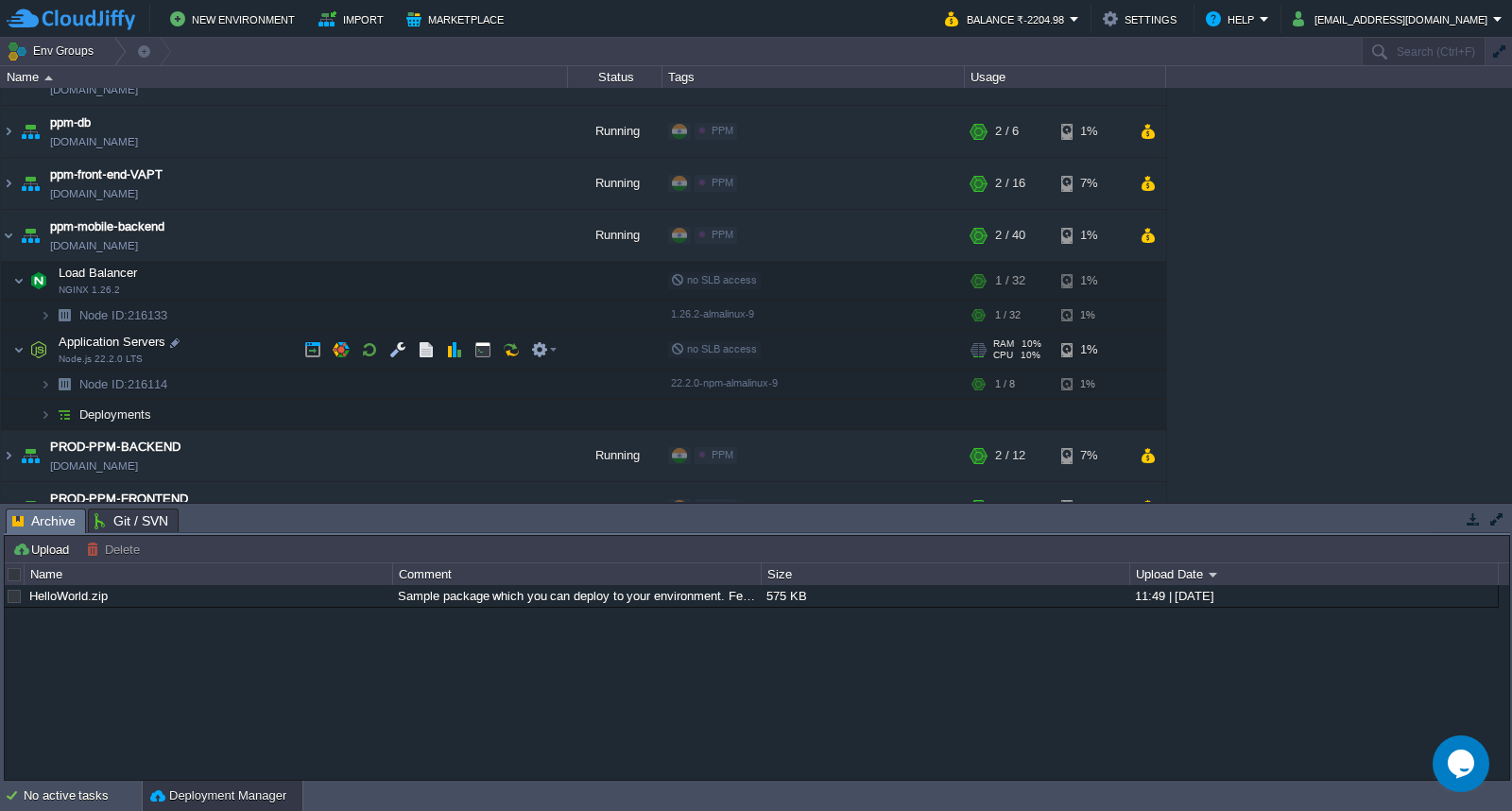
scroll to position [67, 0]
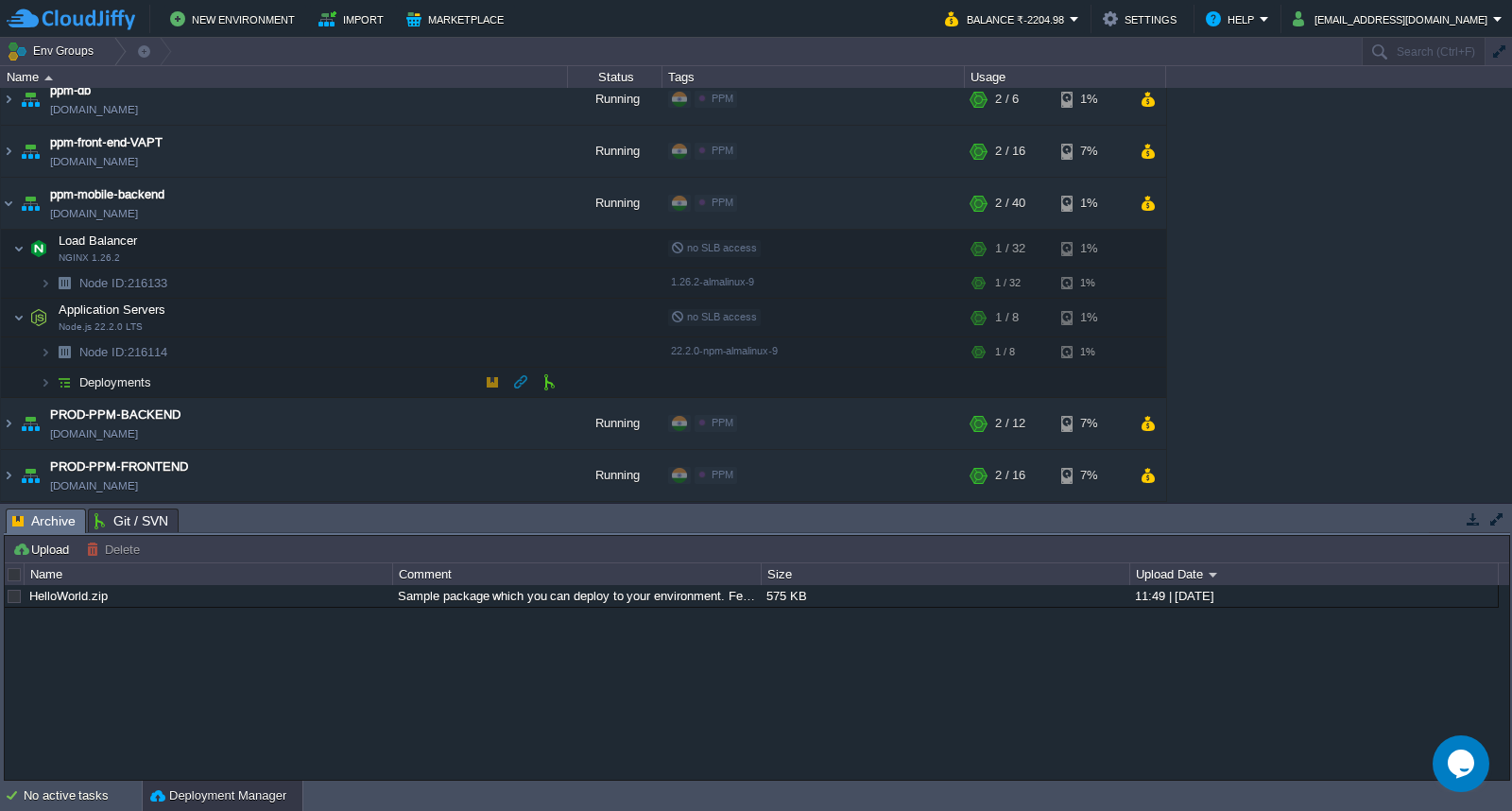
click at [251, 384] on td "Deployments" at bounding box center [284, 383] width 567 height 30
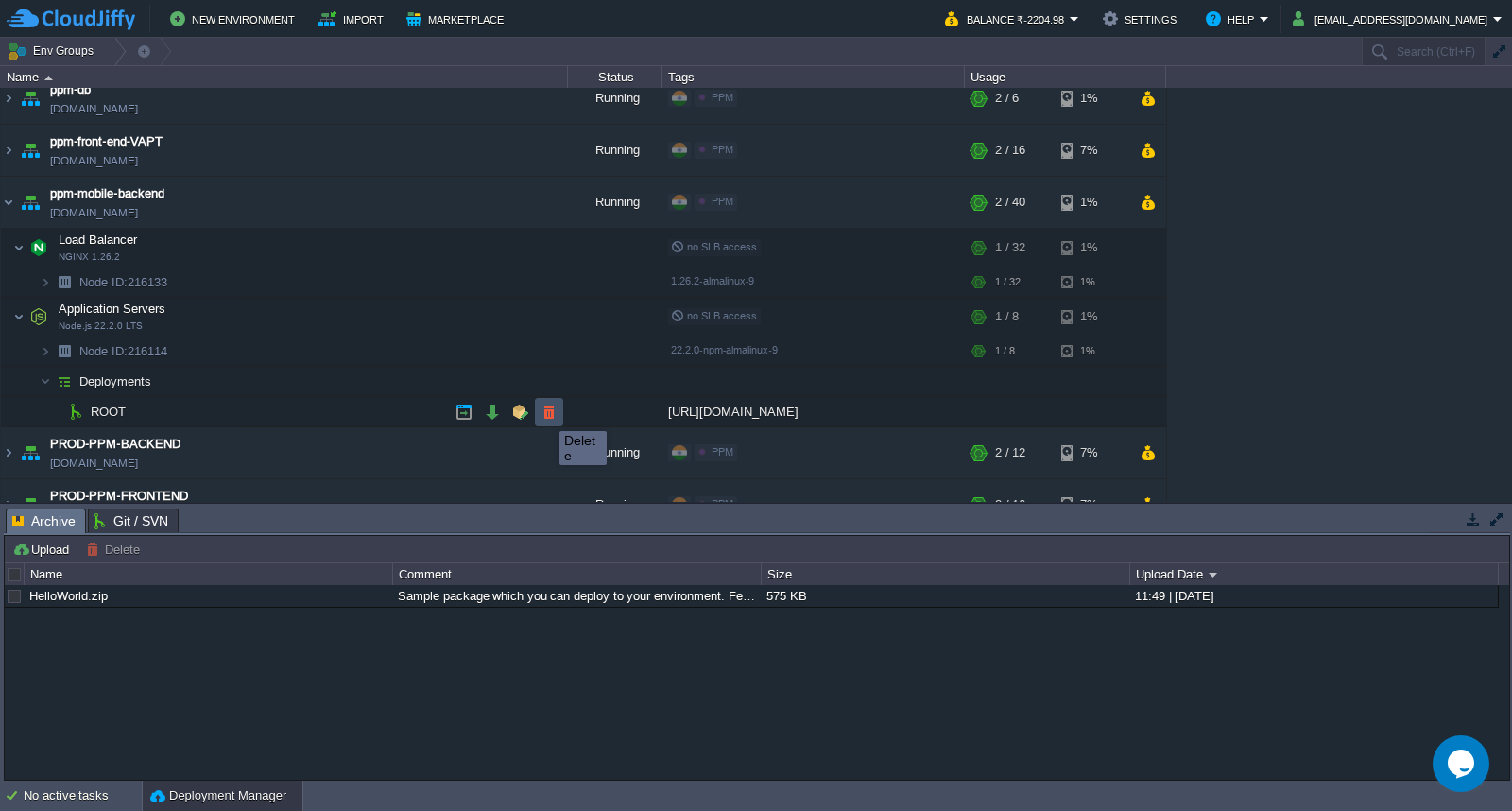
click at [545, 416] on button "button" at bounding box center [548, 412] width 17 height 17
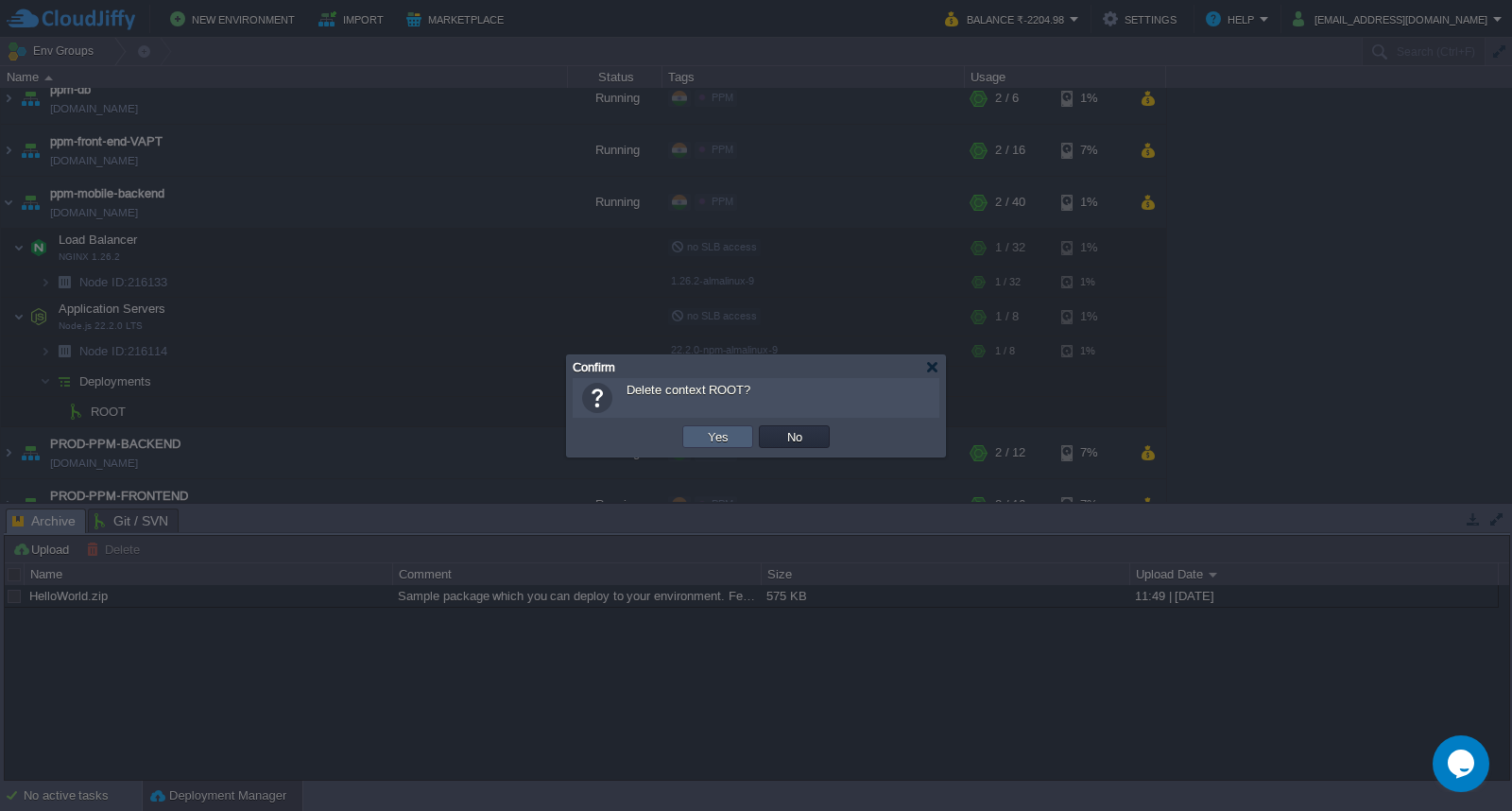
click at [721, 435] on button "Yes" at bounding box center [718, 436] width 32 height 17
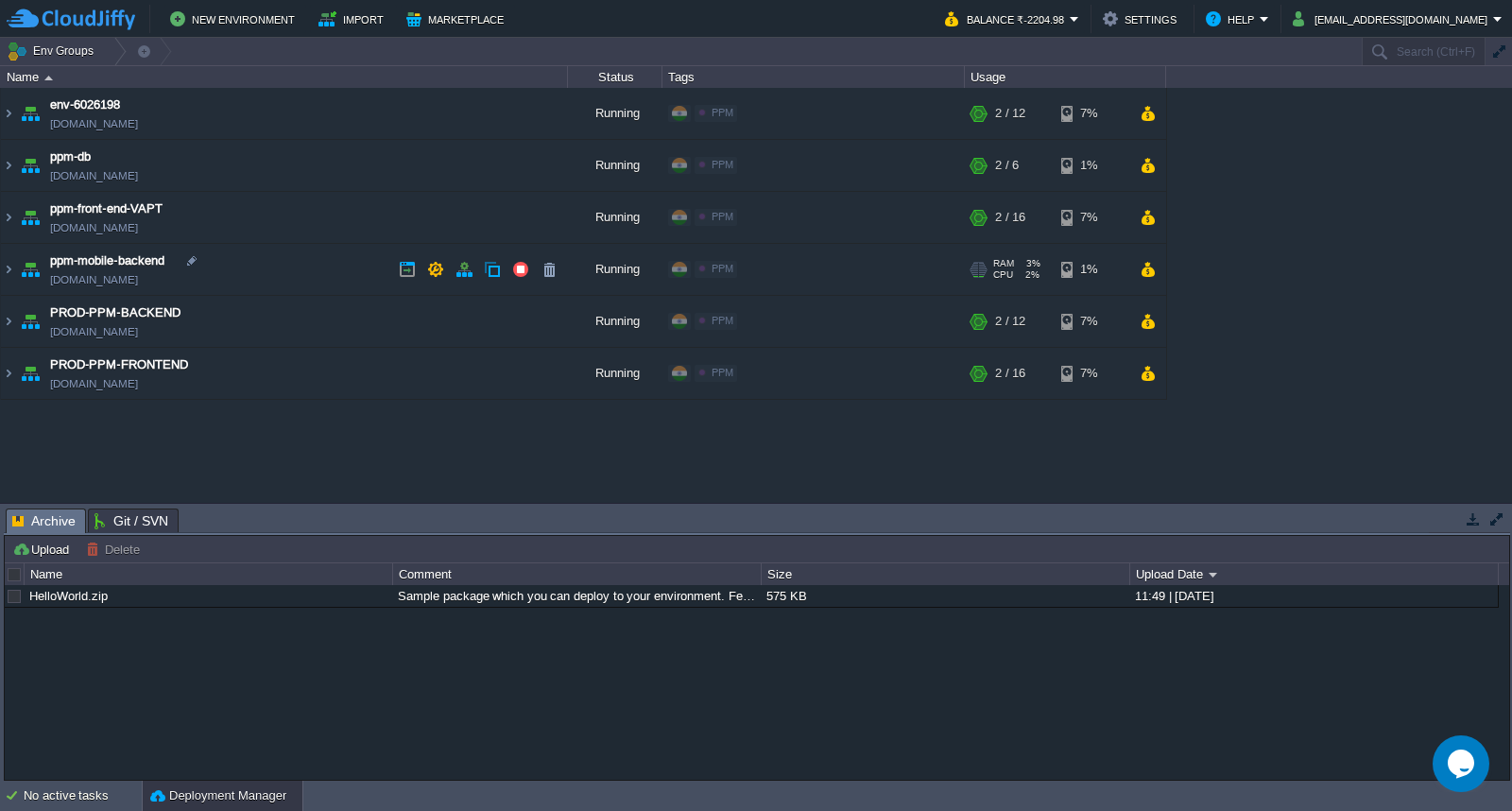
click at [257, 257] on td "ppm-mobile-backend [DOMAIN_NAME]" at bounding box center [284, 269] width 567 height 52
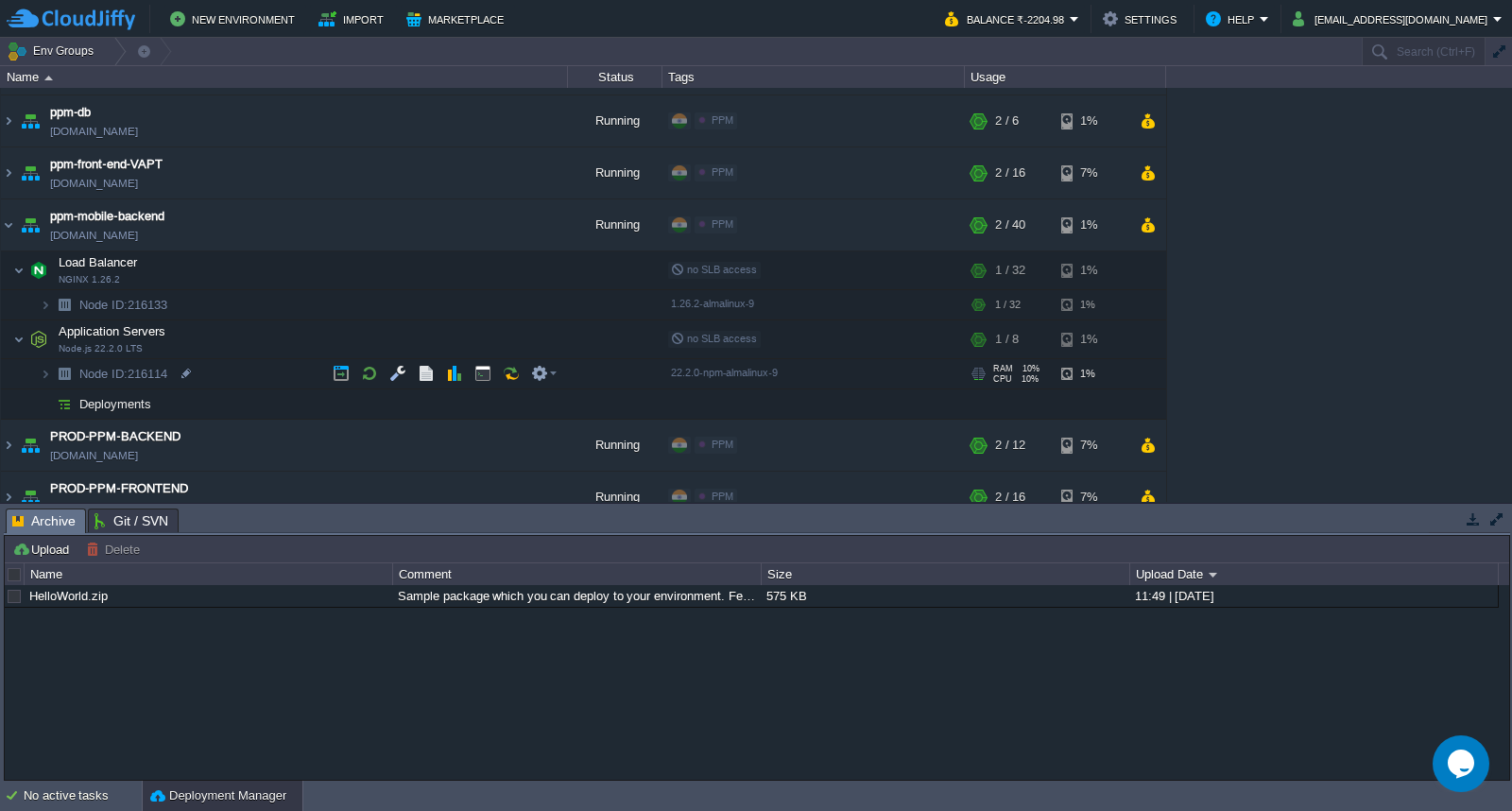
scroll to position [67, 0]
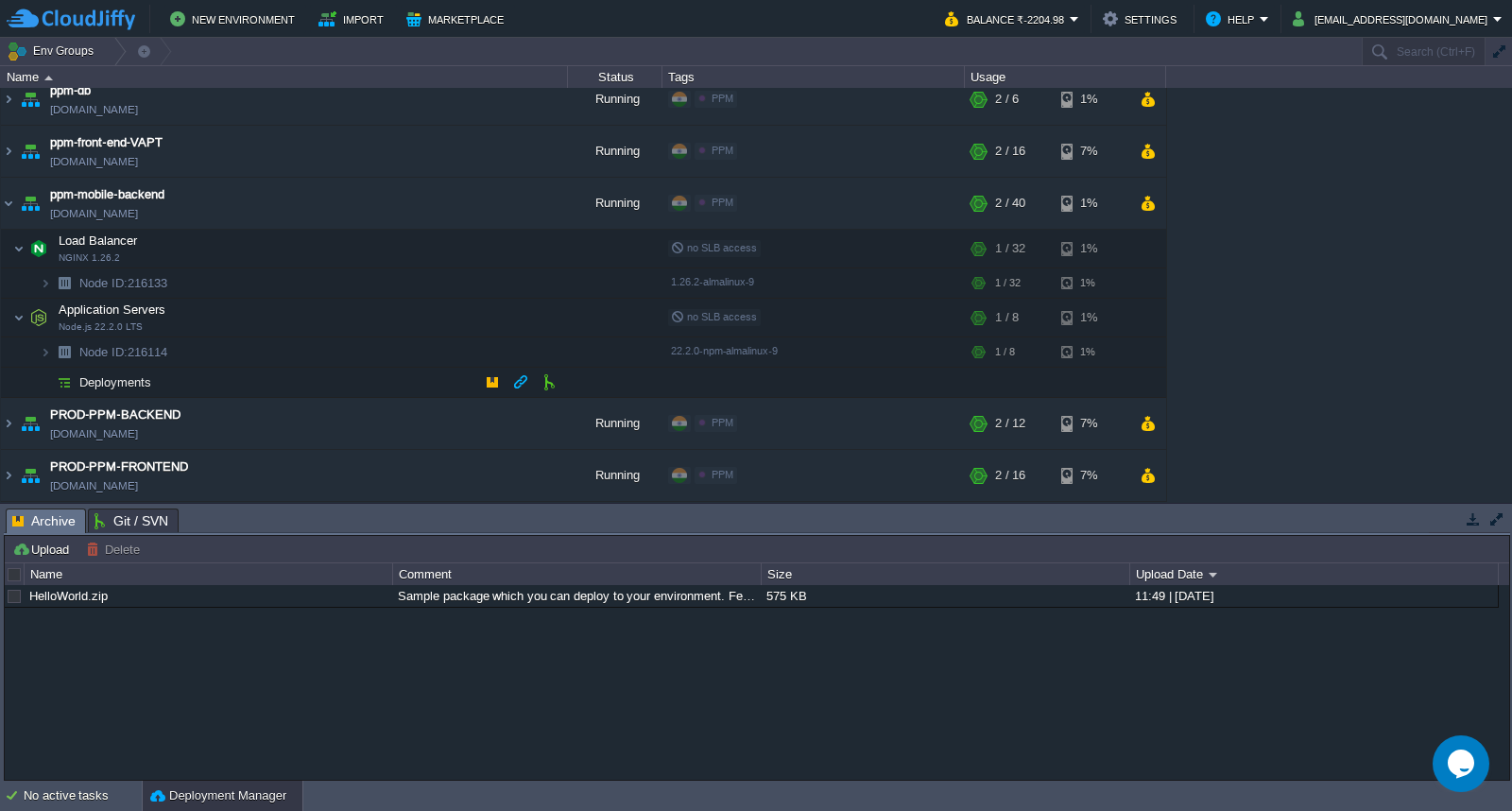
click at [274, 384] on td "Deployments" at bounding box center [284, 383] width 567 height 30
click at [548, 388] on button "button" at bounding box center [548, 382] width 17 height 17
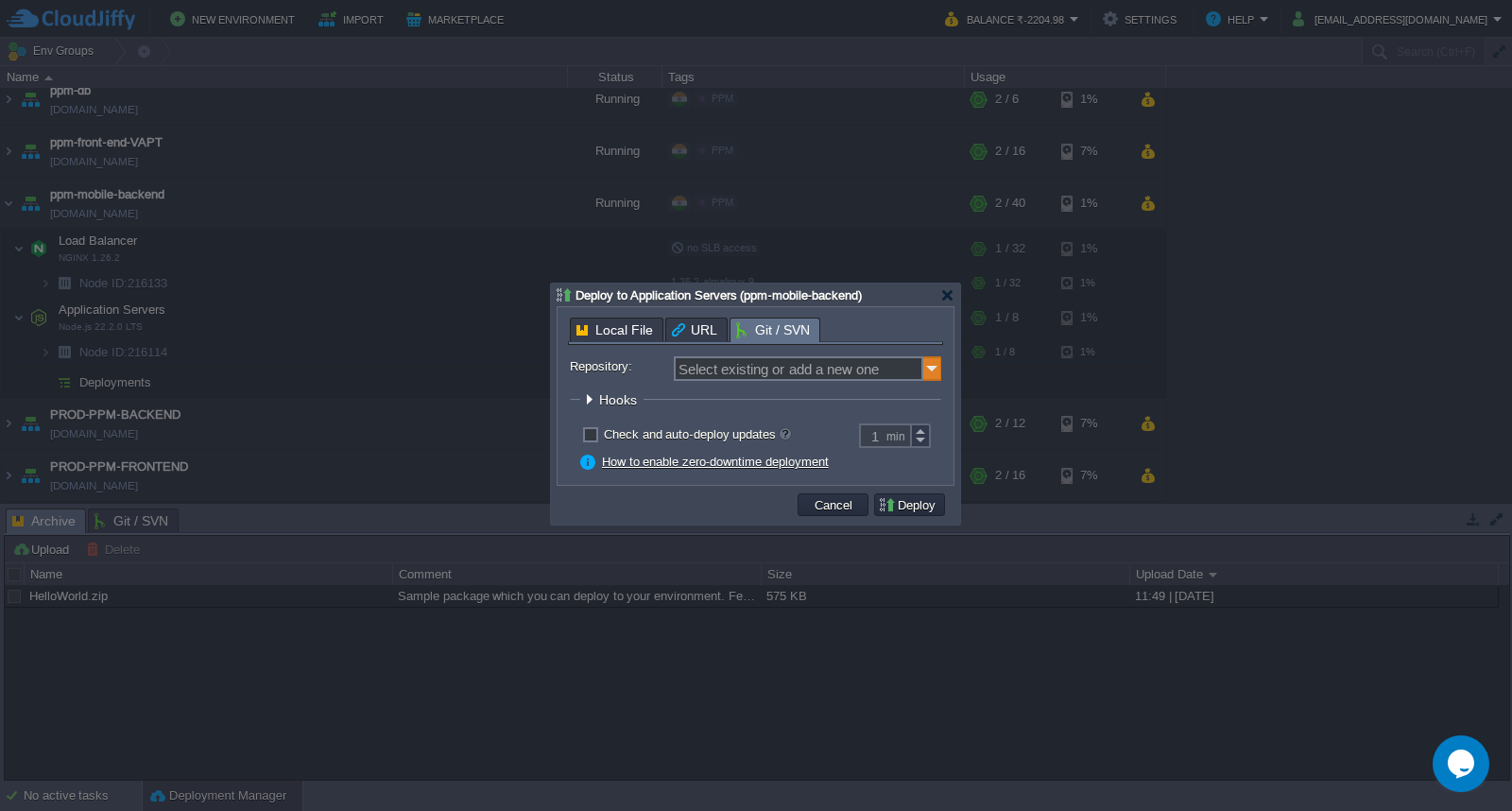
click at [930, 373] on img at bounding box center [932, 368] width 19 height 24
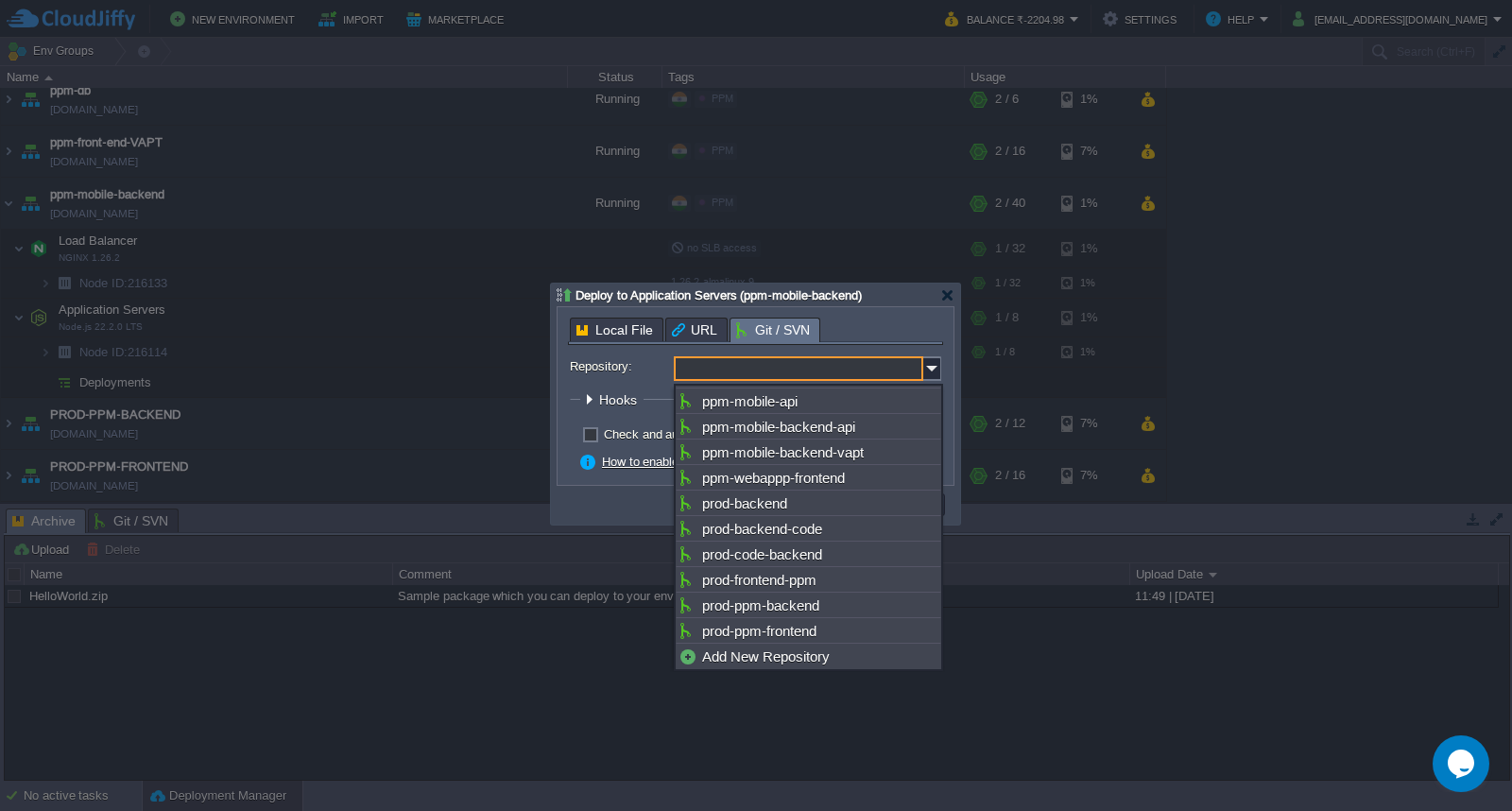
scroll to position [650, 0]
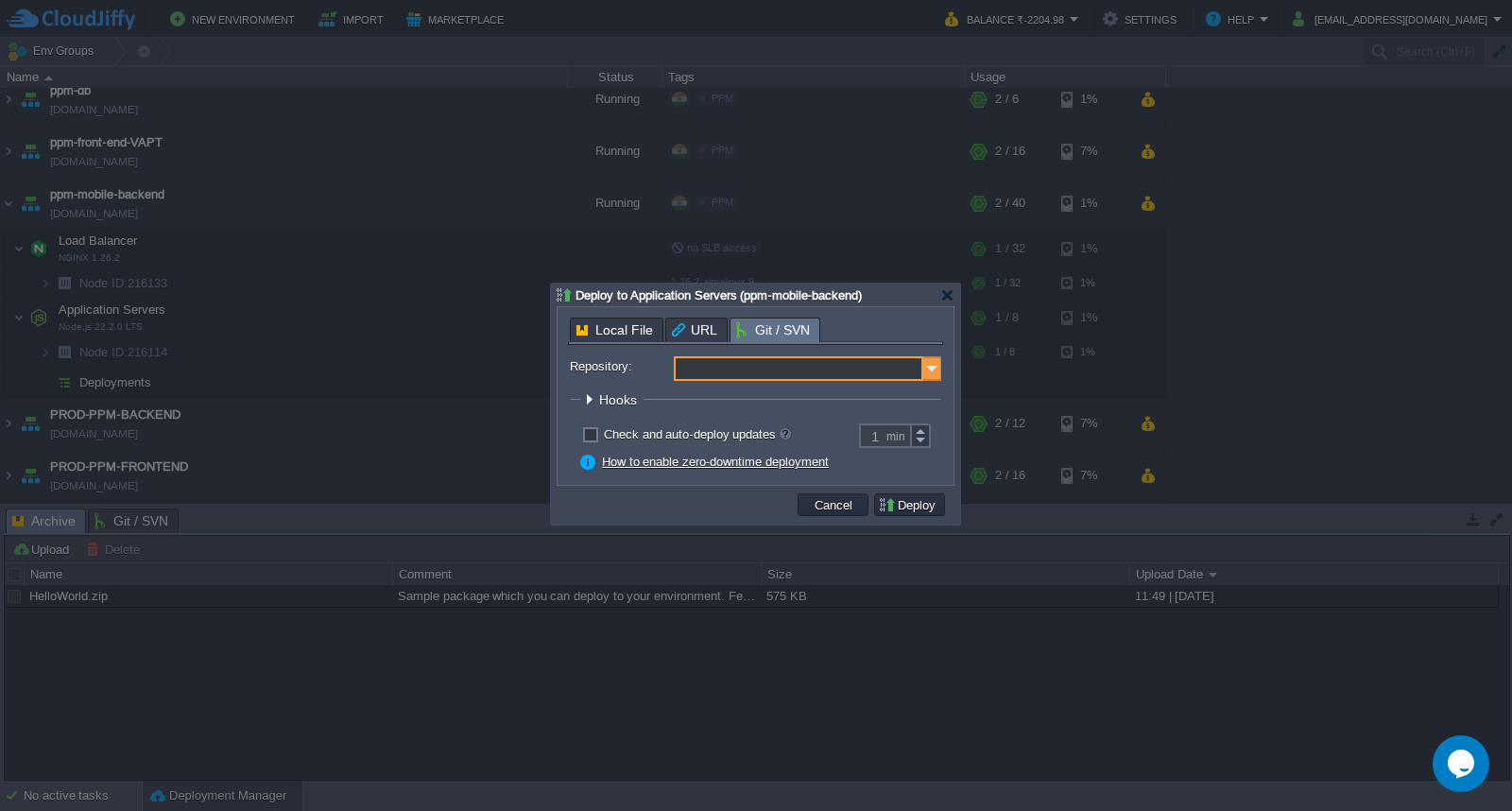
click at [931, 364] on img at bounding box center [932, 368] width 19 height 24
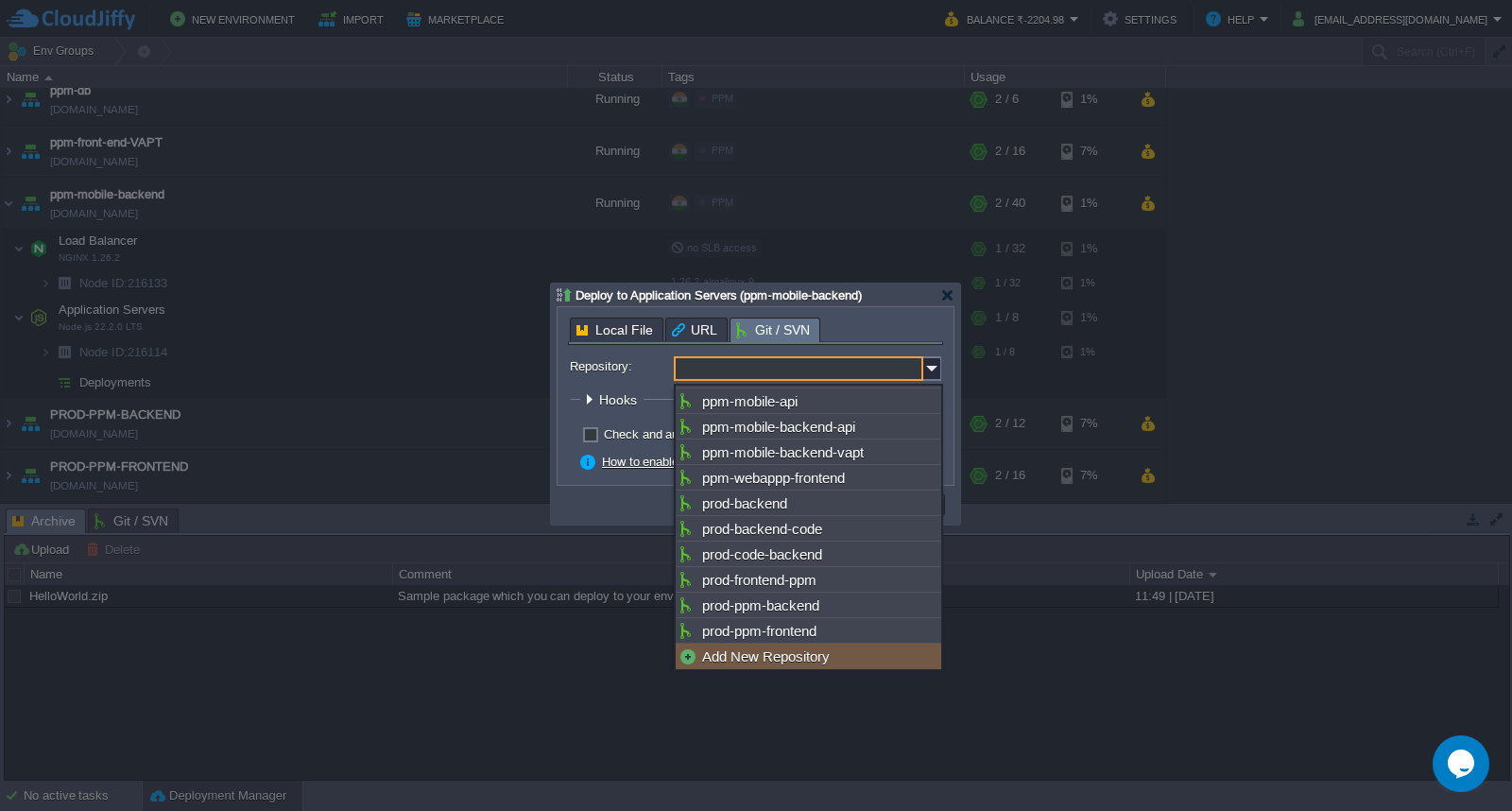
click at [772, 646] on div "Add New Repository" at bounding box center [809, 657] width 265 height 25
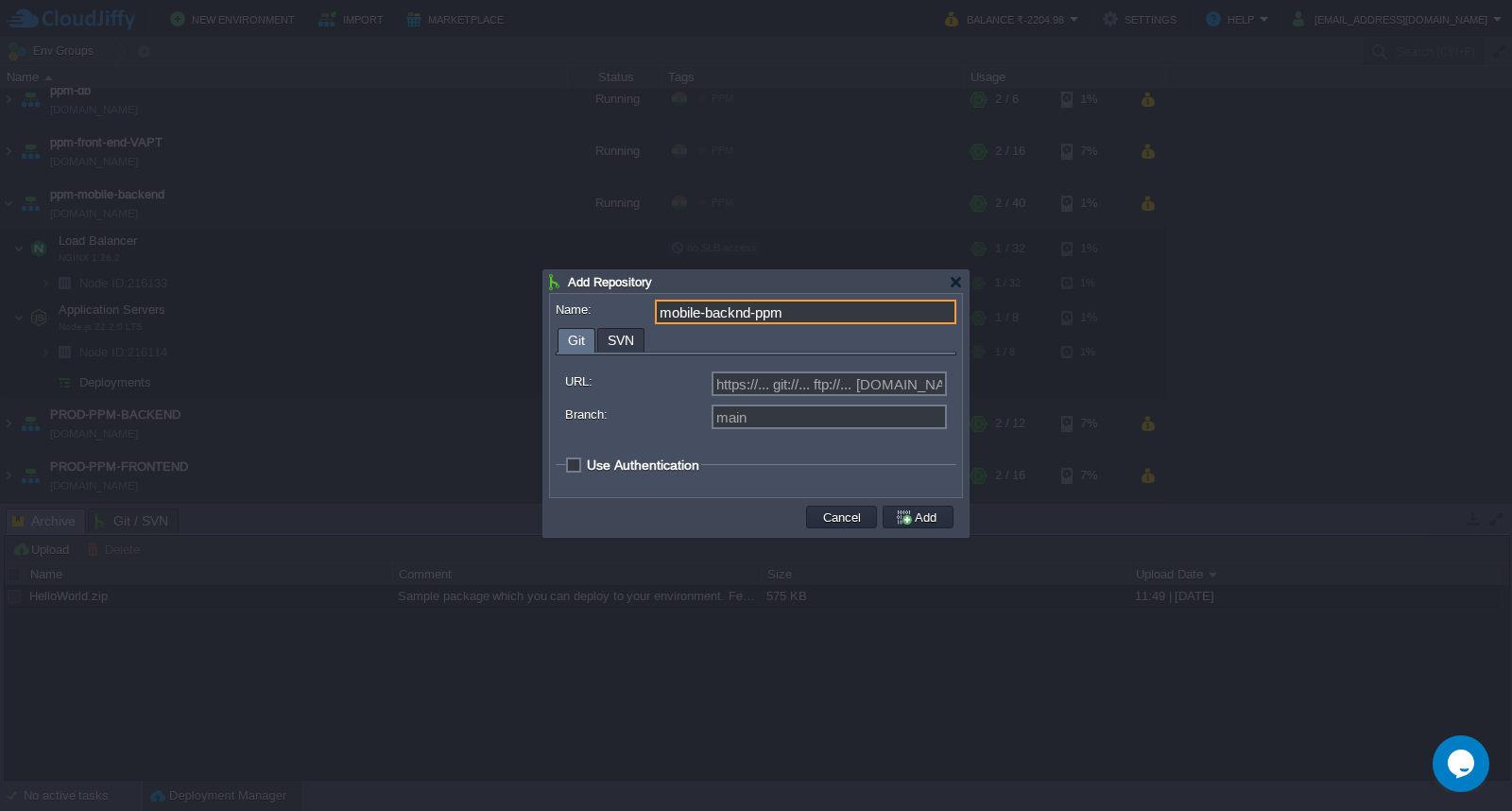
type input "mobile-backnd-ppm"
type input "Select existing or add a new one"
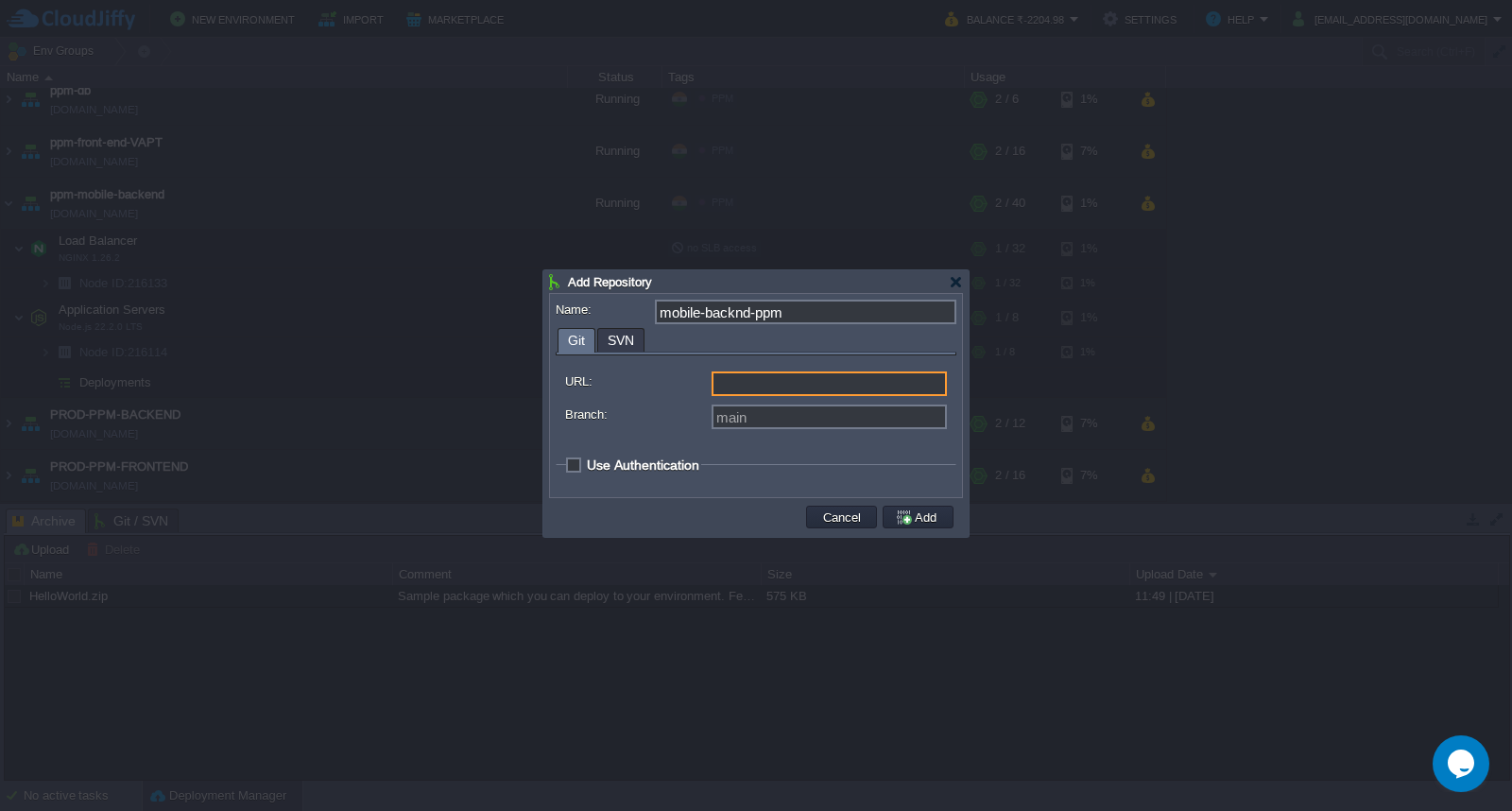
click at [743, 389] on input "URL:" at bounding box center [828, 384] width 235 height 24
paste input "[URL][DOMAIN_NAME]"
type input "[URL][DOMAIN_NAME]"
click at [767, 418] on input "Branch:" at bounding box center [828, 417] width 235 height 24
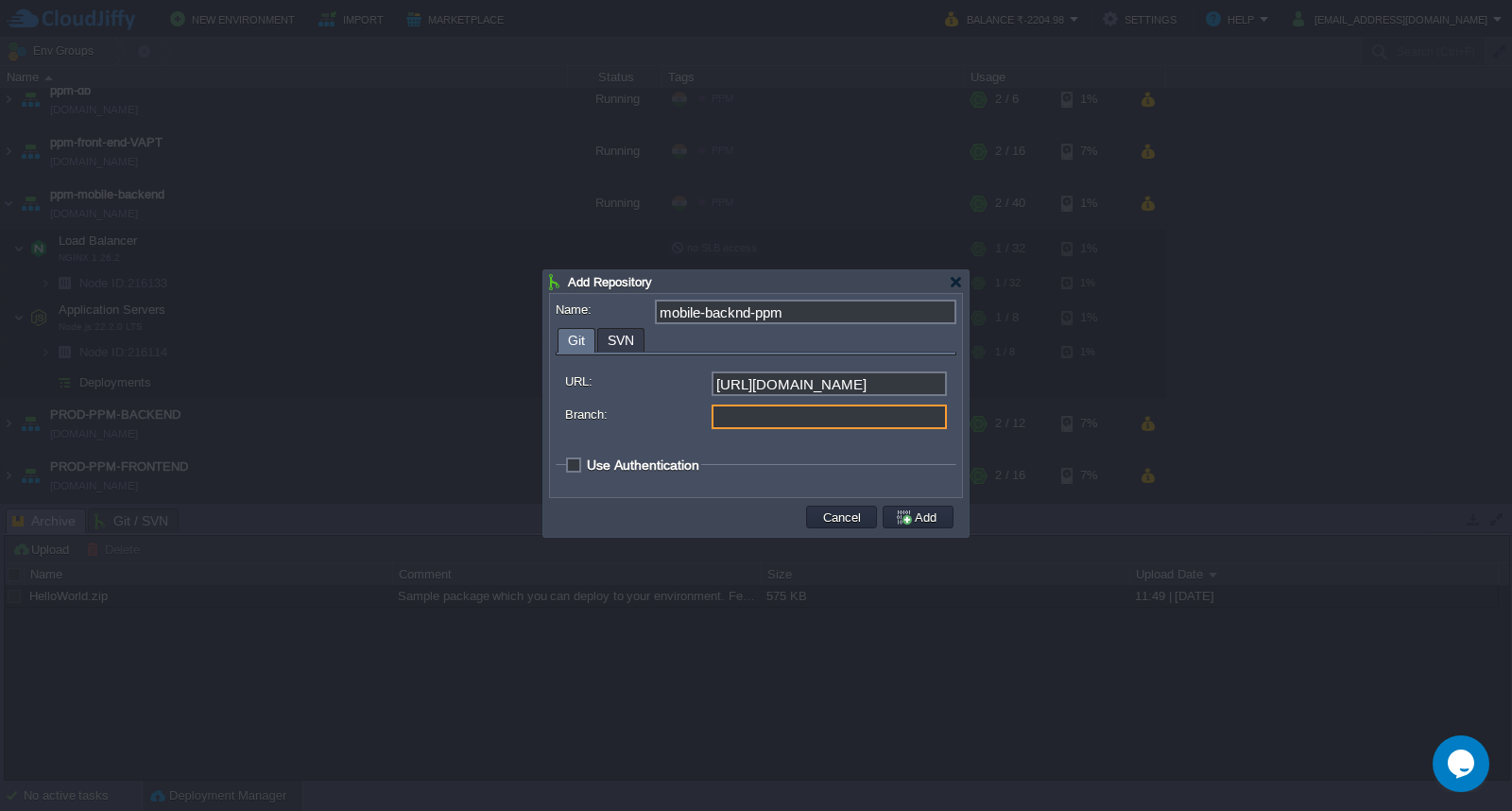
scroll to position [0, 0]
type input "master"
click at [587, 462] on span "Use Authentication" at bounding box center [643, 465] width 112 height 15
checkbox input "true"
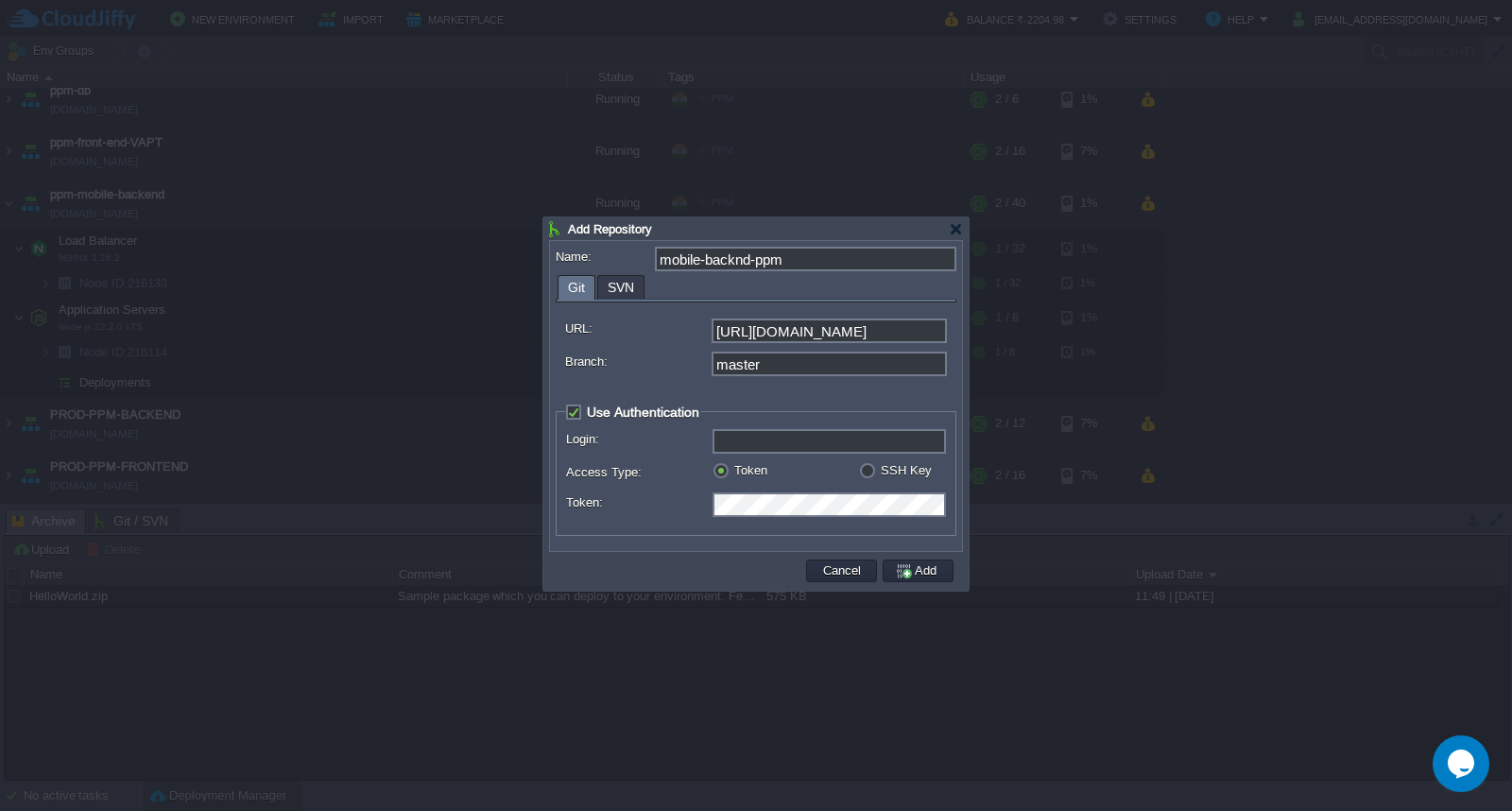
click at [779, 444] on input "Login:" at bounding box center [828, 441] width 233 height 24
type input "GIT-DLF-PPMS"
click at [913, 571] on button "Add" at bounding box center [918, 570] width 47 height 17
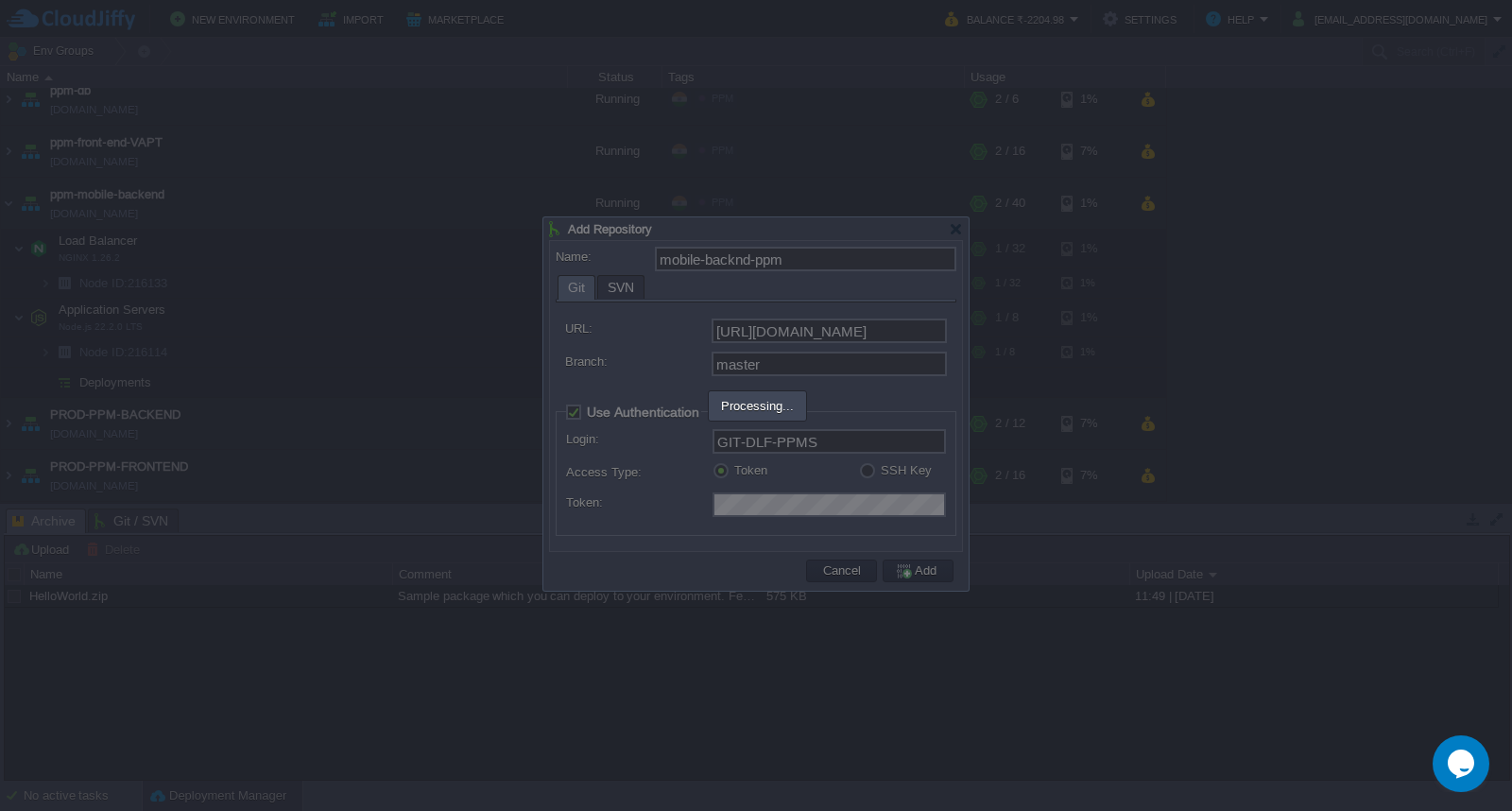
type input "mobile-backnd-ppm"
type input "main"
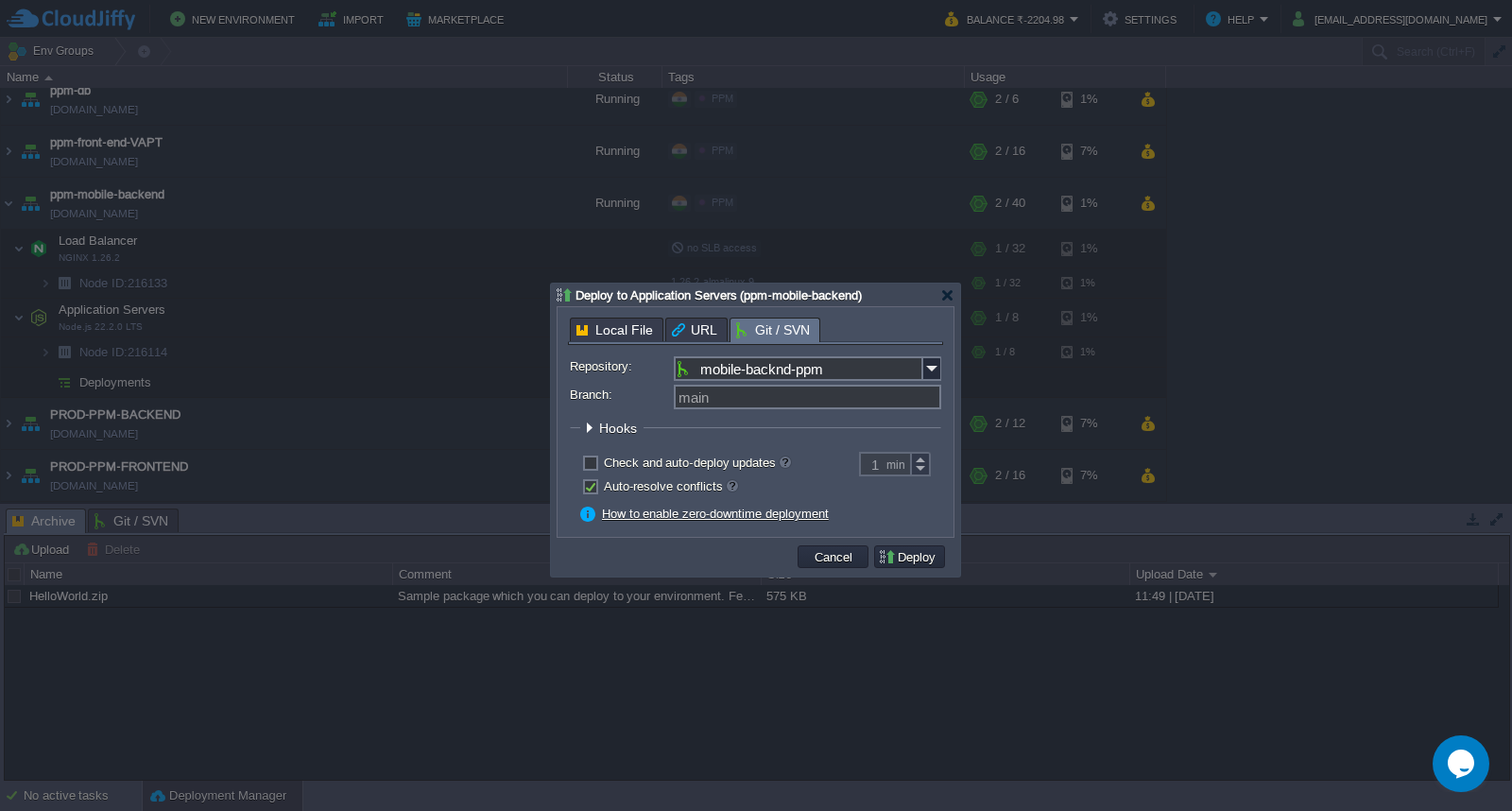
click at [779, 400] on input "main" at bounding box center [808, 396] width 267 height 24
type input "master"
click at [604, 467] on label "Check and auto-deploy updates" at bounding box center [697, 463] width 187 height 15
click at [587, 467] on input "checkbox" at bounding box center [588, 466] width 13 height 13
checkbox input "true"
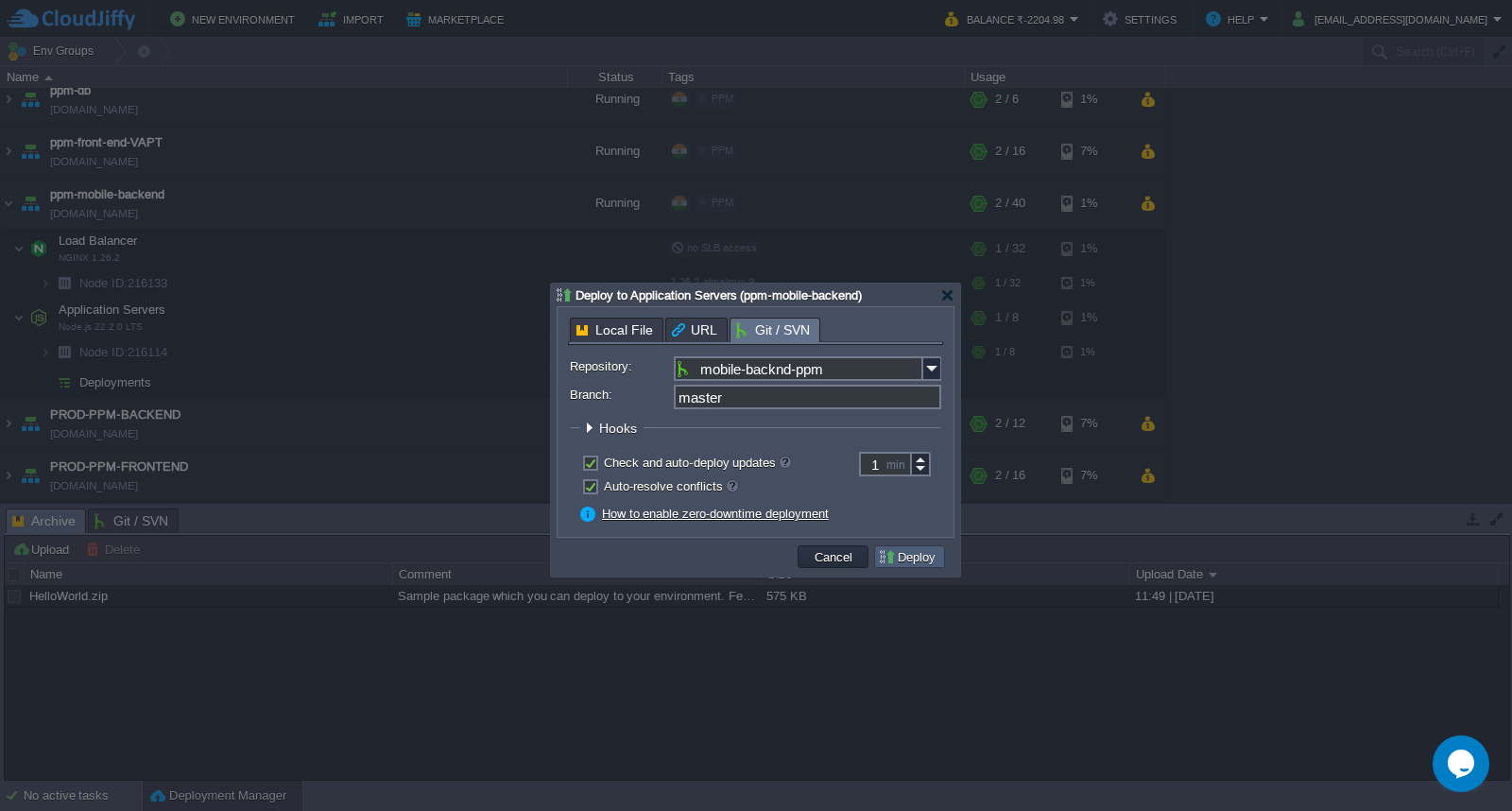
click at [914, 561] on button "Deploy" at bounding box center [909, 556] width 63 height 17
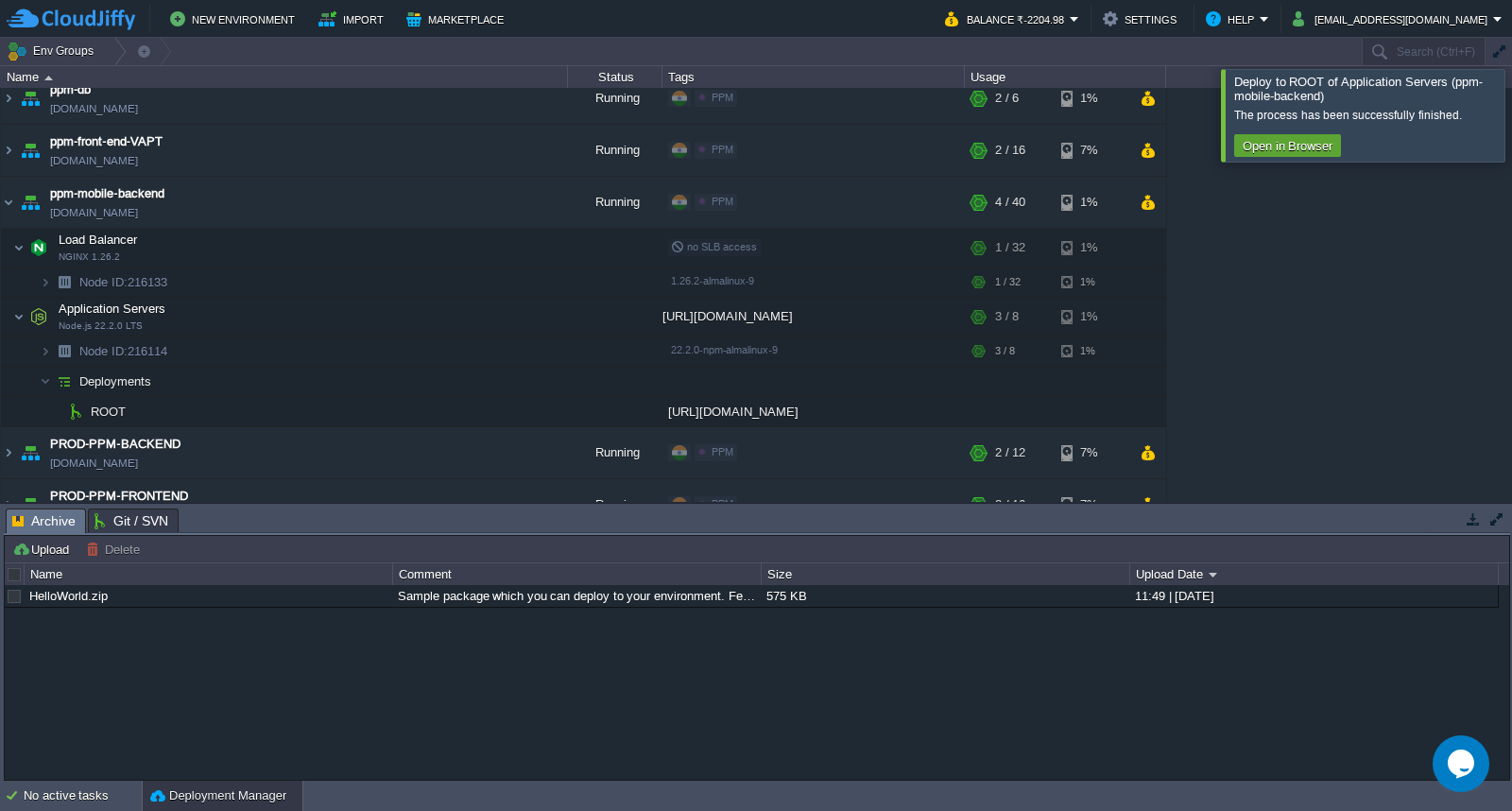
click at [1511, 123] on div at bounding box center [1534, 115] width 0 height 92
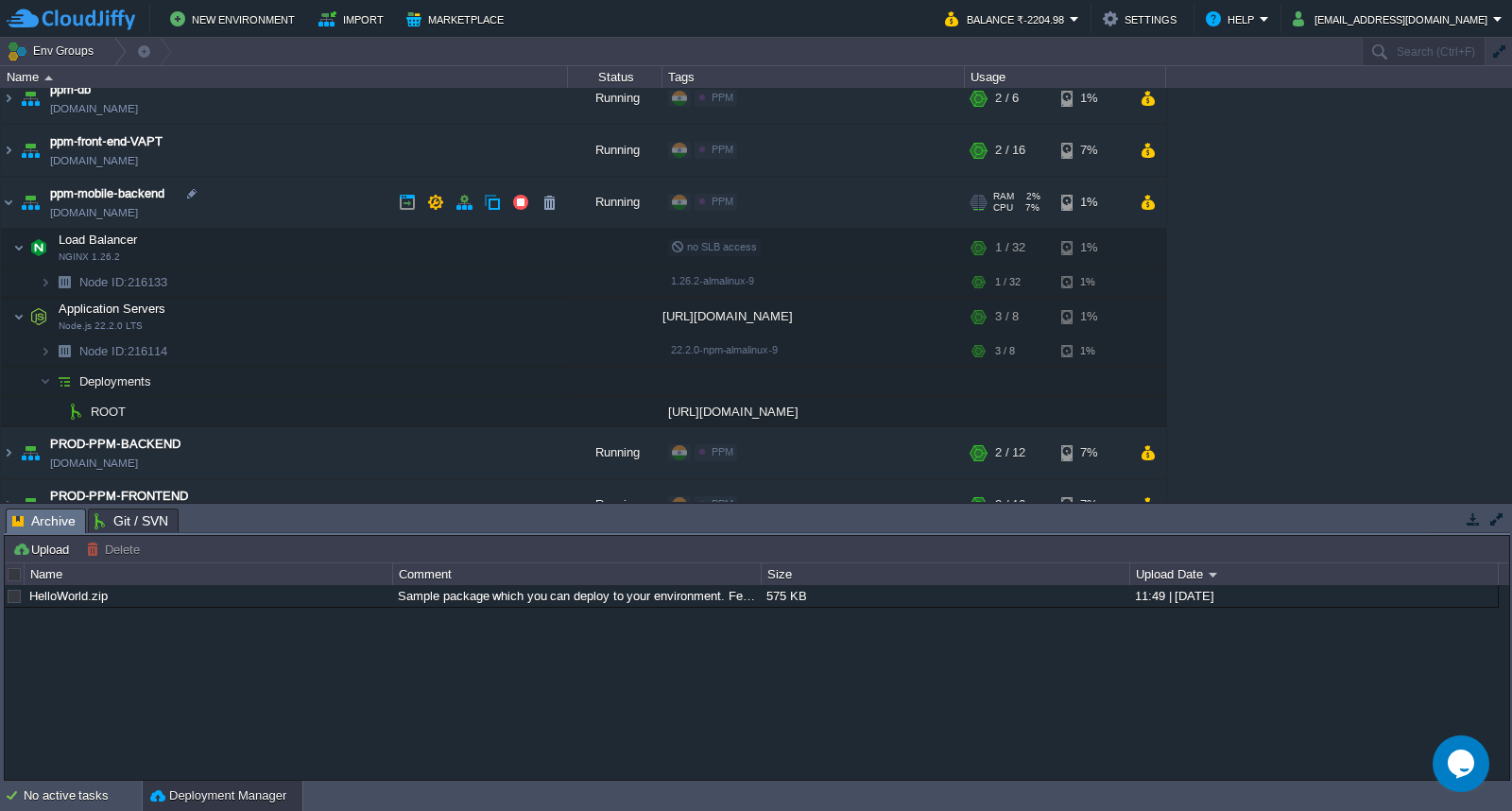
click at [275, 194] on td "ppm-mobile-backend [DOMAIN_NAME]" at bounding box center [284, 202] width 567 height 52
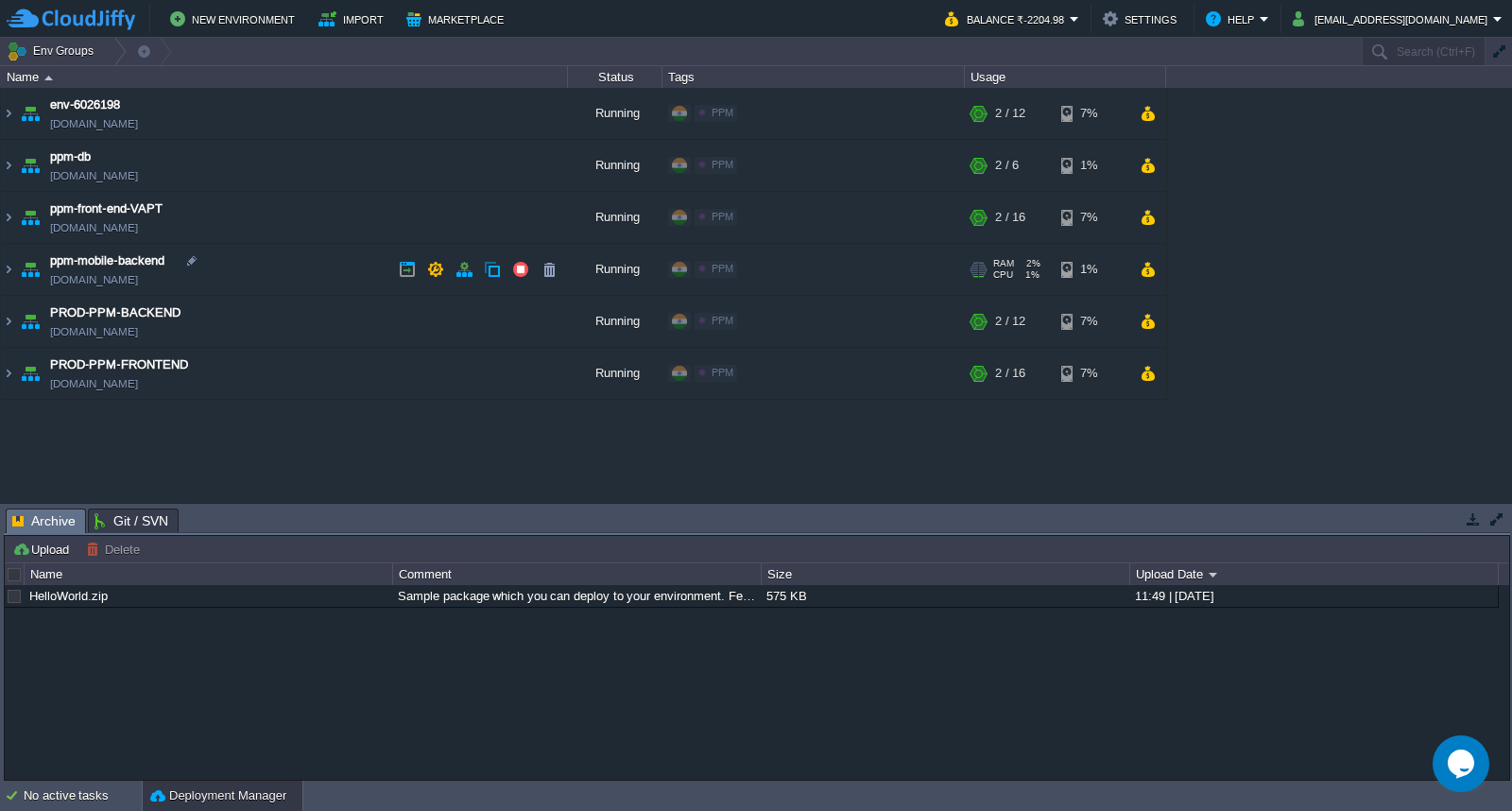
click at [309, 278] on td "ppm-mobile-backend [DOMAIN_NAME]" at bounding box center [284, 269] width 567 height 52
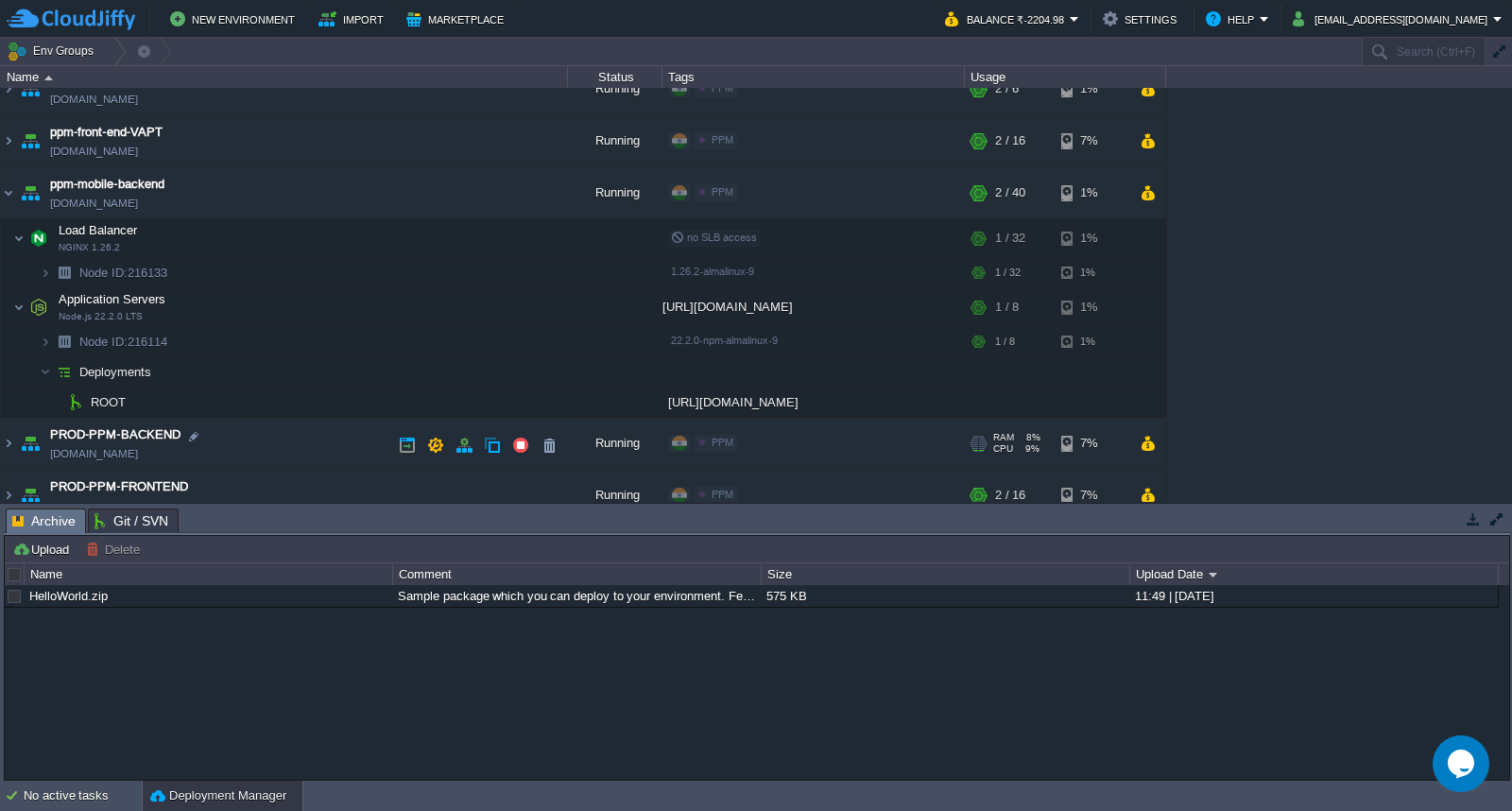
scroll to position [98, 0]
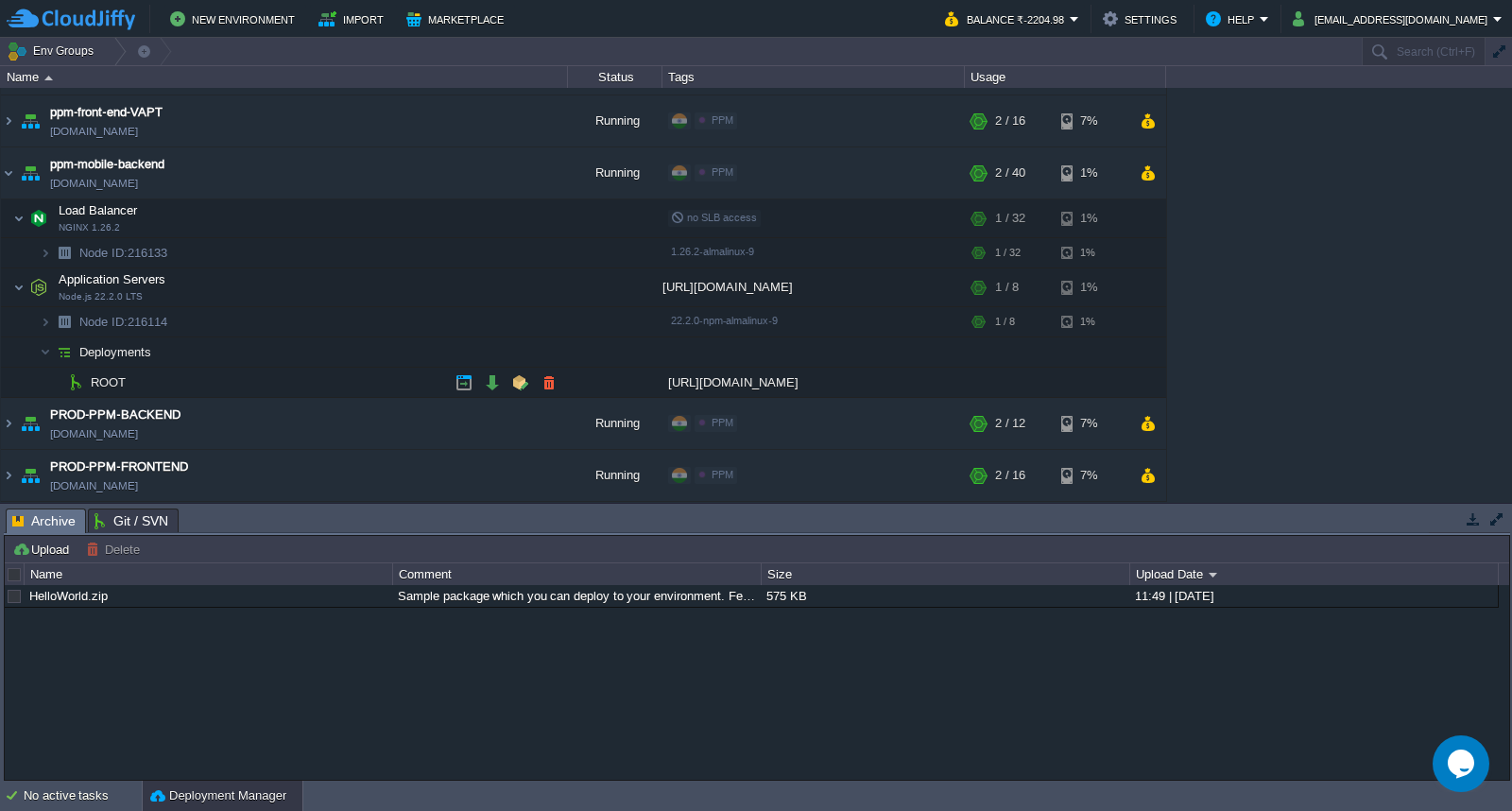
click at [337, 387] on td "ROOT" at bounding box center [284, 383] width 567 height 30
click at [489, 385] on button "button" at bounding box center [492, 383] width 17 height 17
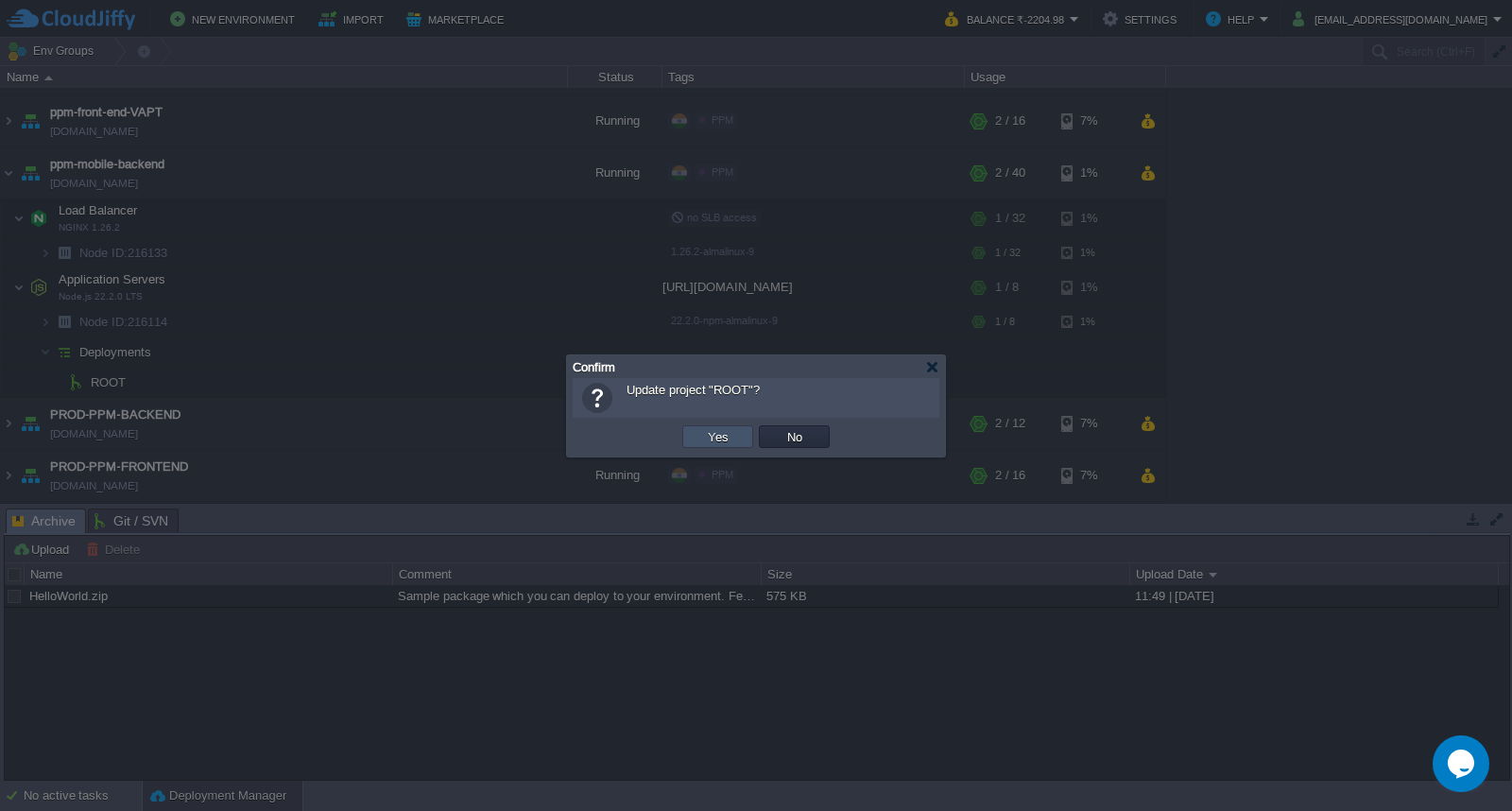
click at [703, 439] on button "Yes" at bounding box center [718, 436] width 32 height 17
